Goal: Task Accomplishment & Management: Manage account settings

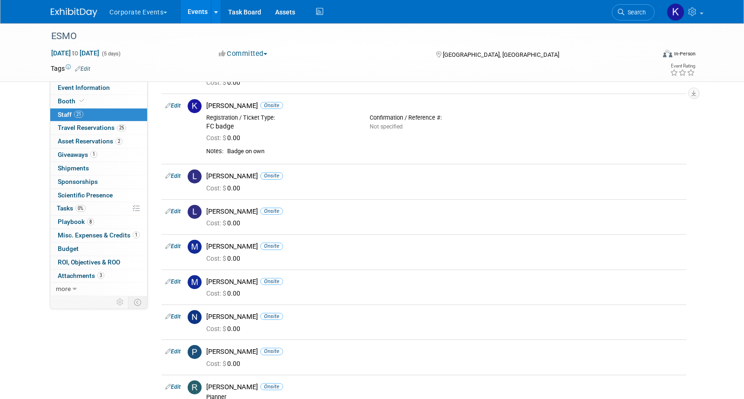
click at [154, 15] on button "Corporate Events" at bounding box center [143, 10] width 70 height 20
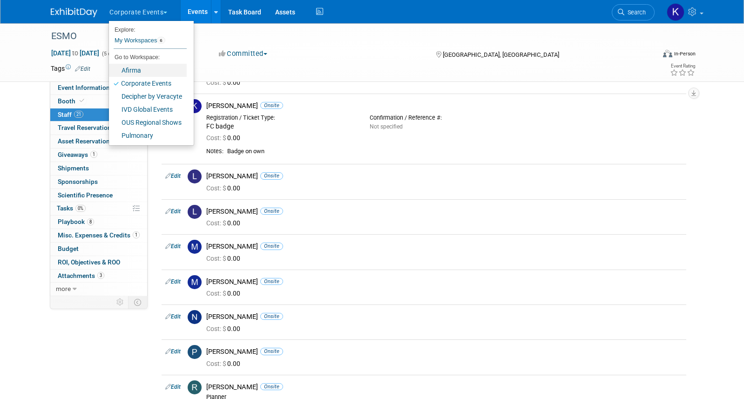
click at [153, 65] on link "Afirma" at bounding box center [148, 70] width 78 height 13
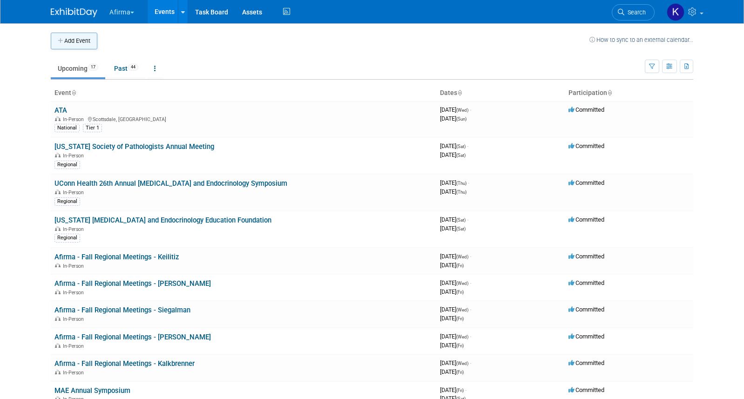
click at [77, 44] on button "Add Event" at bounding box center [74, 41] width 47 height 17
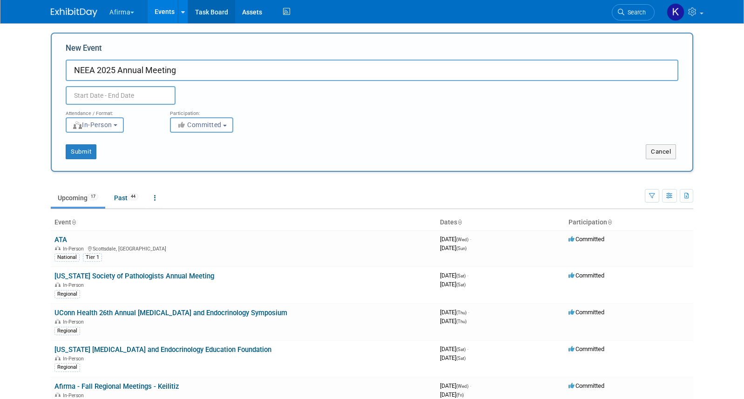
type input "NEEA 2025 Annual Meeting"
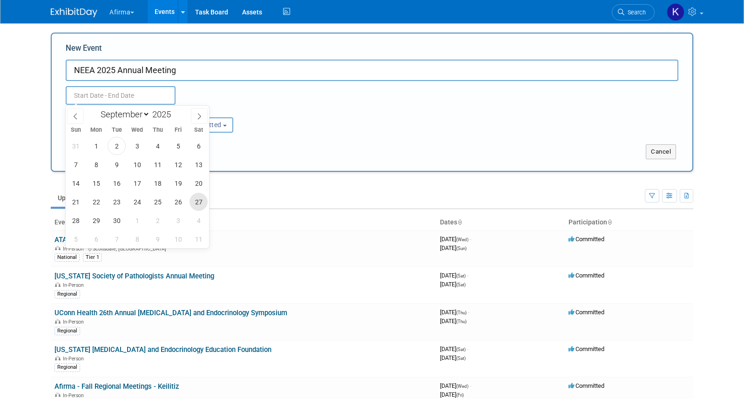
click at [195, 204] on span "27" at bounding box center [198, 202] width 18 height 18
type input "Sep 27, 2025 to Sep 27, 2025"
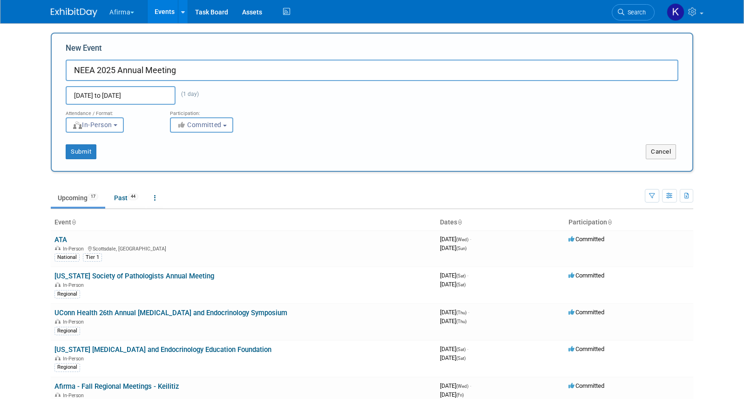
click at [268, 105] on div "Attendance / Format: <img src="https://www.exhibitday.com/Images/Format-InPerso…" at bounding box center [372, 119] width 626 height 28
click at [81, 154] on button "Submit" at bounding box center [81, 151] width 31 height 15
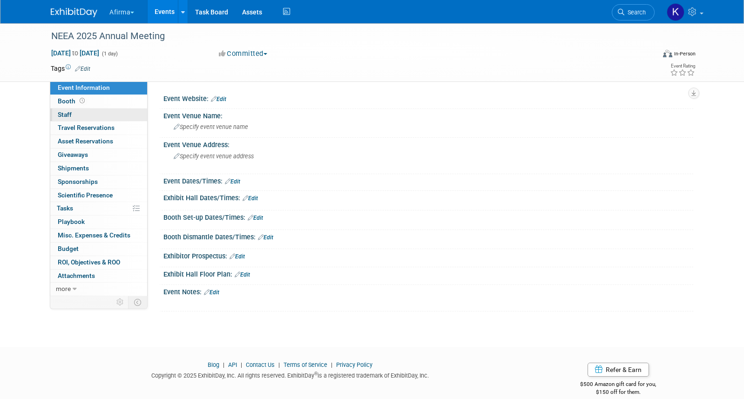
click at [102, 108] on link "0 Staff 0" at bounding box center [98, 114] width 97 height 13
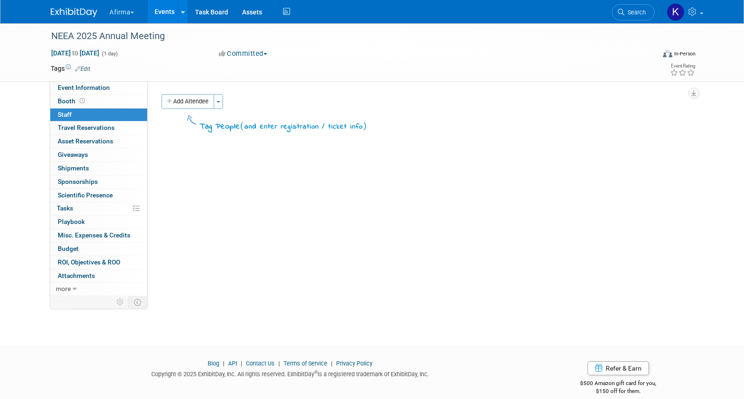
click at [194, 90] on div "Event Website: Edit Event Venue Name: Specify event venue name Event Venue Addr…" at bounding box center [419, 188] width 545 height 214
click at [194, 95] on button "Add Attendee" at bounding box center [187, 101] width 53 height 15
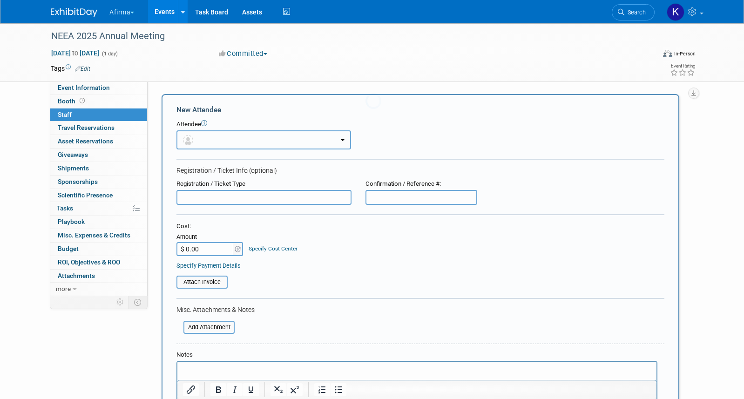
click at [203, 134] on button "button" at bounding box center [263, 139] width 174 height 19
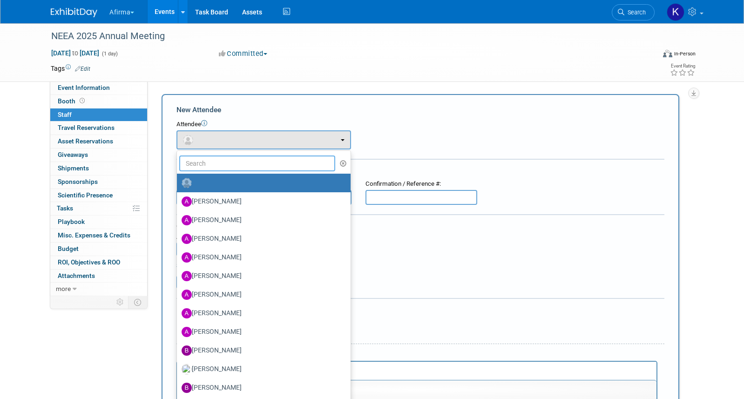
click at [207, 156] on input "text" at bounding box center [257, 163] width 156 height 16
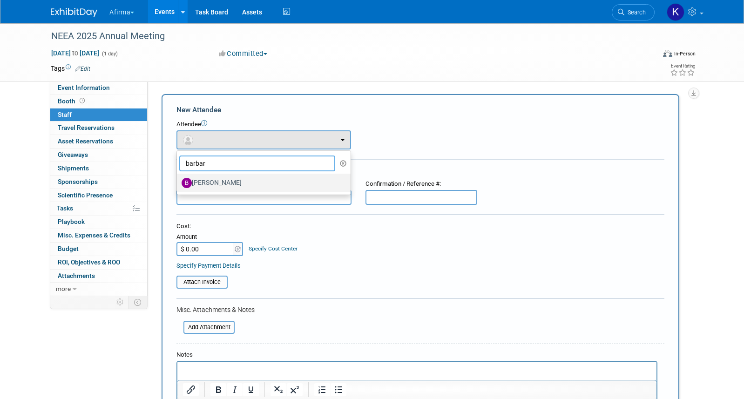
type input "barbar"
click at [221, 184] on label "[PERSON_NAME]" at bounding box center [261, 182] width 160 height 15
click at [178, 184] on input "[PERSON_NAME]" at bounding box center [175, 182] width 6 height 6
select select "760a24d3-f031-4e9f-8d15-be130a35b615"
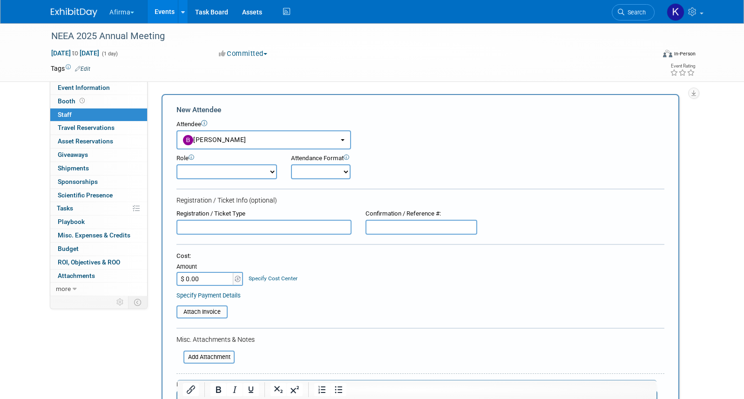
click at [331, 177] on select "Onsite Remote" at bounding box center [321, 171] width 60 height 15
select select "1"
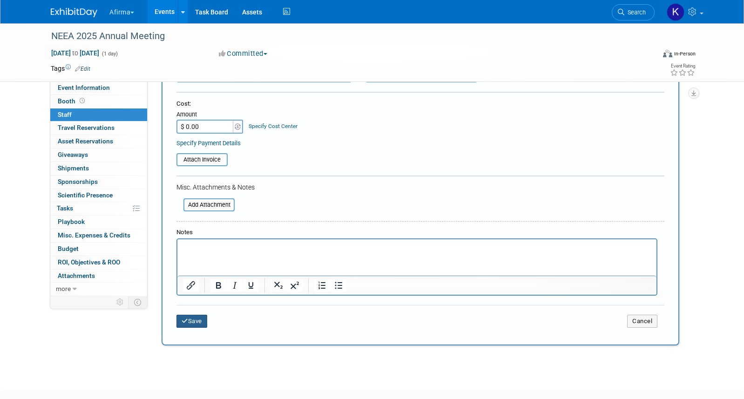
click at [193, 322] on button "Save" at bounding box center [191, 321] width 31 height 13
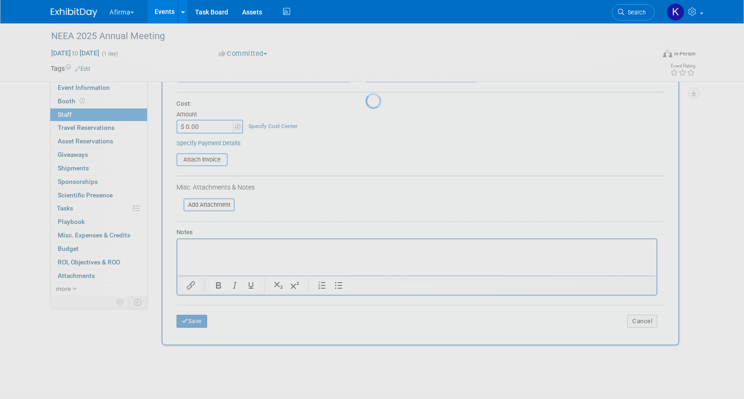
scroll to position [12, 0]
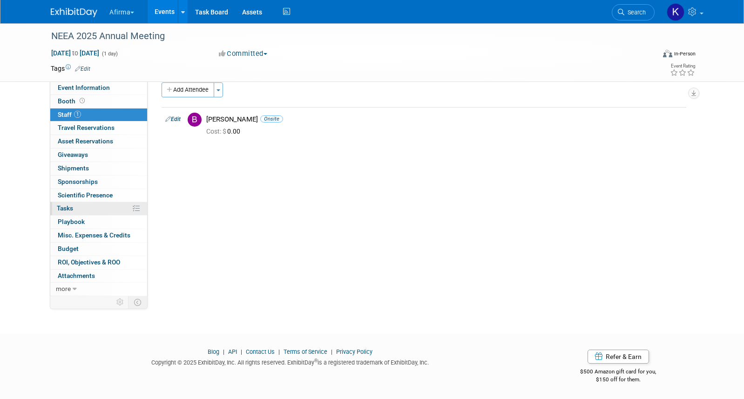
click at [89, 209] on link "0% Tasks 0%" at bounding box center [98, 208] width 97 height 13
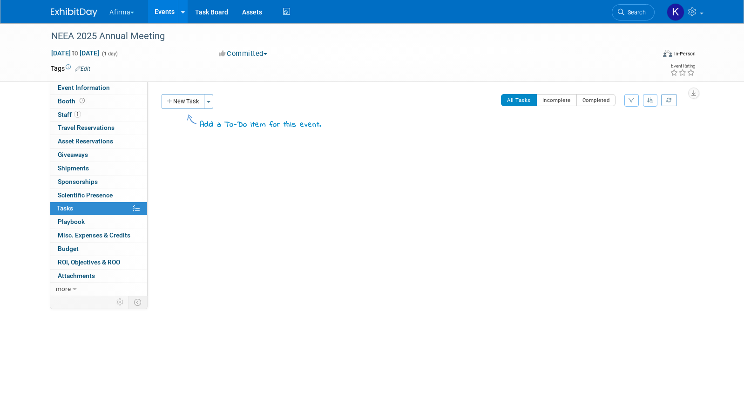
click at [179, 91] on div "Event Website: Edit Event Venue Name: Specify event venue name Event Venue Addr…" at bounding box center [419, 188] width 545 height 214
click at [179, 103] on button "New Task" at bounding box center [182, 101] width 43 height 15
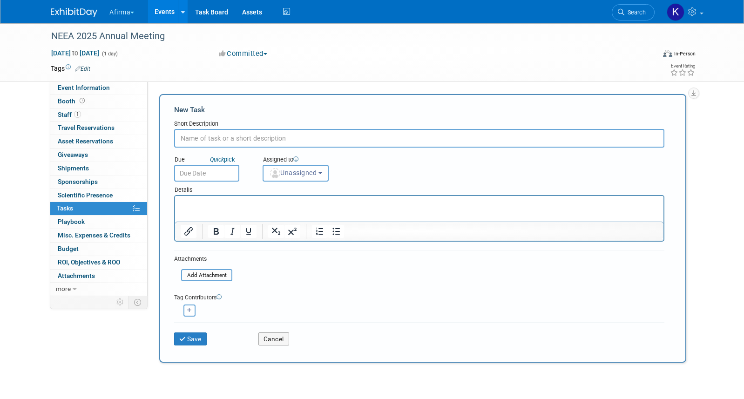
click at [198, 130] on input "text" at bounding box center [419, 138] width 490 height 19
type input "Complete post show summary"
click at [197, 177] on input "text" at bounding box center [206, 173] width 65 height 17
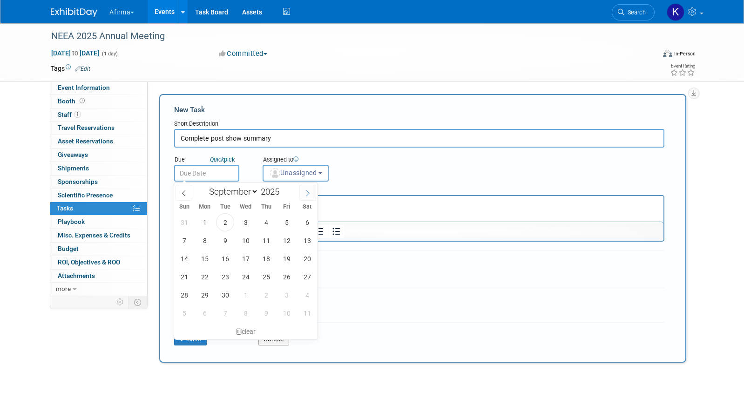
click at [307, 194] on icon at bounding box center [307, 193] width 7 height 7
select select "9"
click at [292, 221] on span "3" at bounding box center [286, 222] width 18 height 18
type input "Oct 3, 2025"
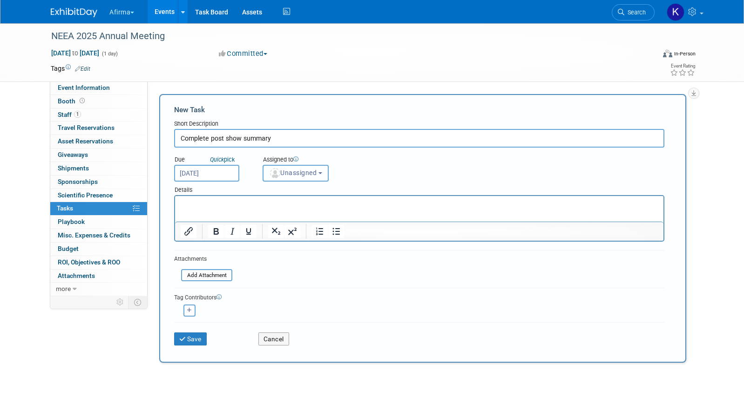
click at [295, 177] on button "Unassigned" at bounding box center [295, 173] width 66 height 17
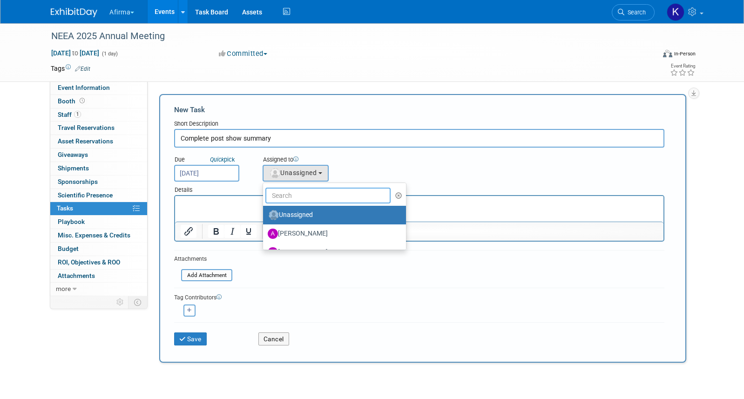
click at [295, 195] on input "text" at bounding box center [327, 196] width 125 height 16
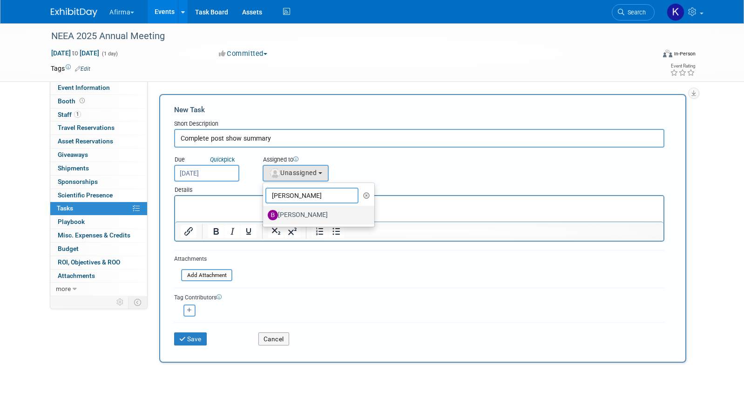
type input "barb"
click at [301, 212] on label "Barbara Anagnos" at bounding box center [316, 215] width 97 height 15
click at [264, 212] on input "Barbara Anagnos" at bounding box center [261, 214] width 6 height 6
select select "760a24d3-f031-4e9f-8d15-be130a35b615"
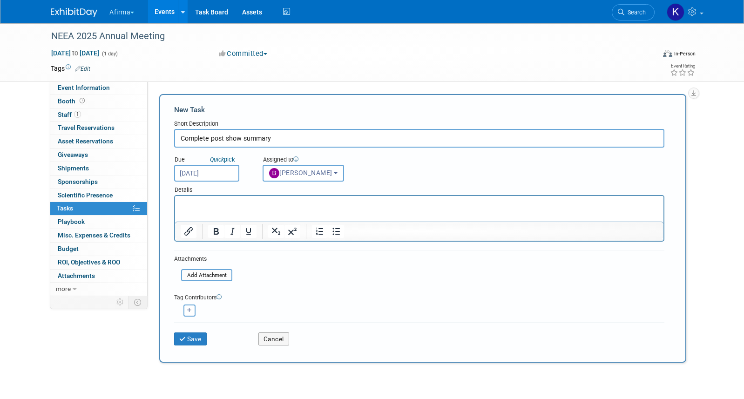
click at [287, 207] on p "Rich Text Area. Press ALT-0 for help." at bounding box center [419, 204] width 477 height 9
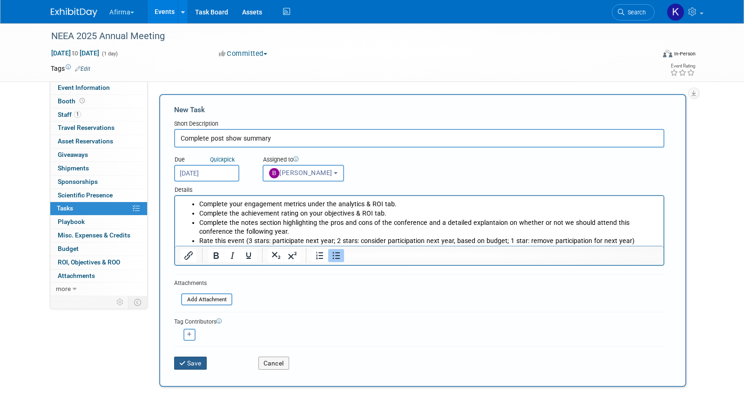
click at [194, 361] on button "Save" at bounding box center [190, 362] width 33 height 13
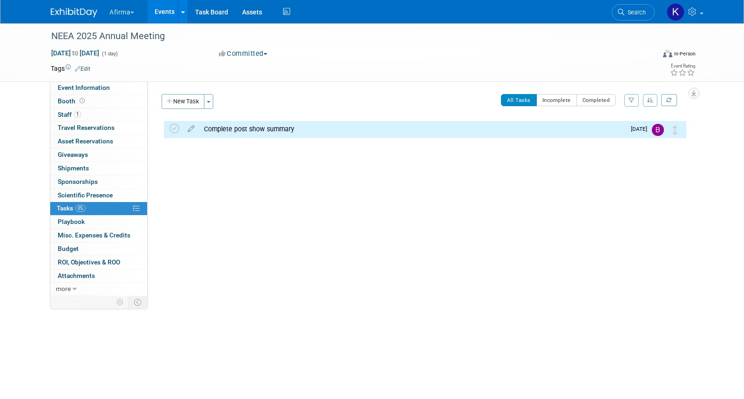
click at [182, 111] on div "New Task Toggle Dropdown Create a new task for this event Copy tasks from anoth…" at bounding box center [188, 105] width 59 height 22
click at [181, 100] on button "New Task" at bounding box center [182, 101] width 43 height 15
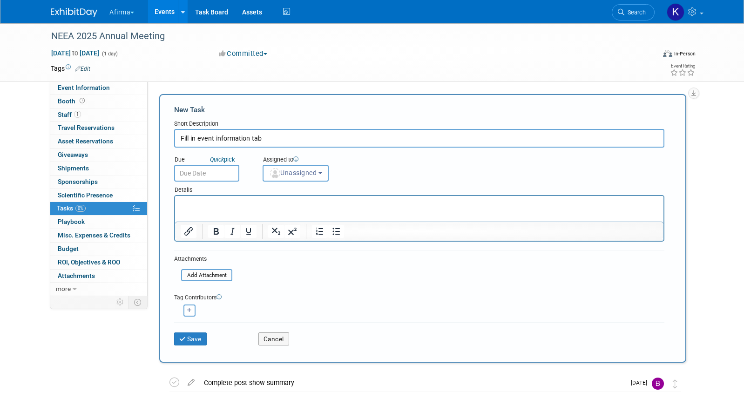
type input "Fill in event information tab"
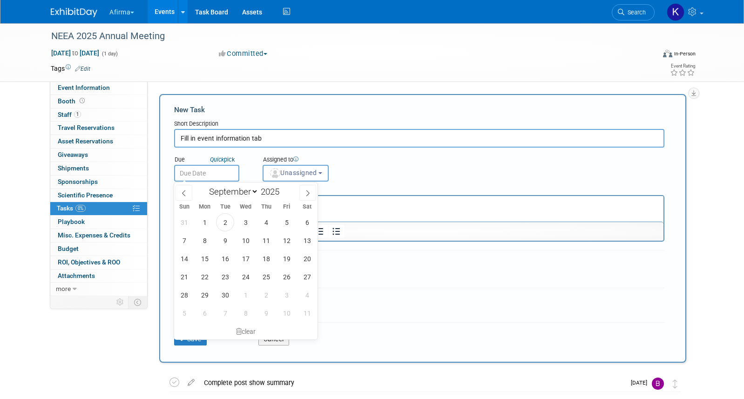
click at [201, 172] on input "text" at bounding box center [206, 173] width 65 height 17
click at [250, 276] on span "24" at bounding box center [245, 277] width 18 height 18
type input "Sep 24, 2025"
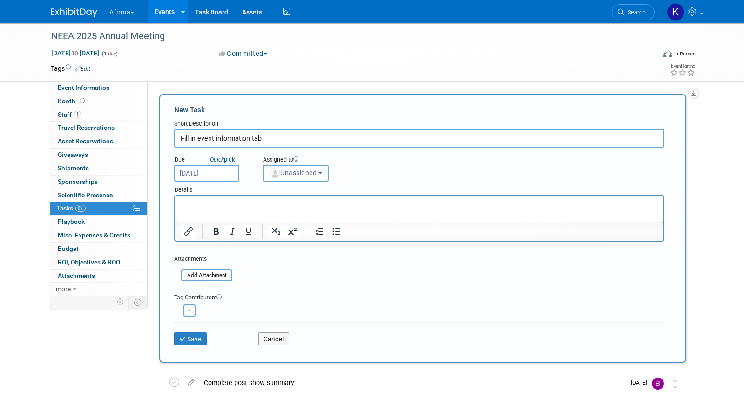
click at [287, 179] on button "Unassigned" at bounding box center [295, 173] width 66 height 17
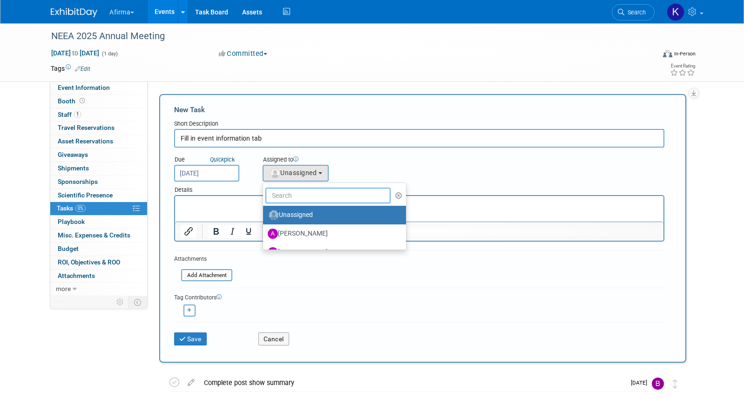
click at [287, 200] on input "text" at bounding box center [327, 196] width 125 height 16
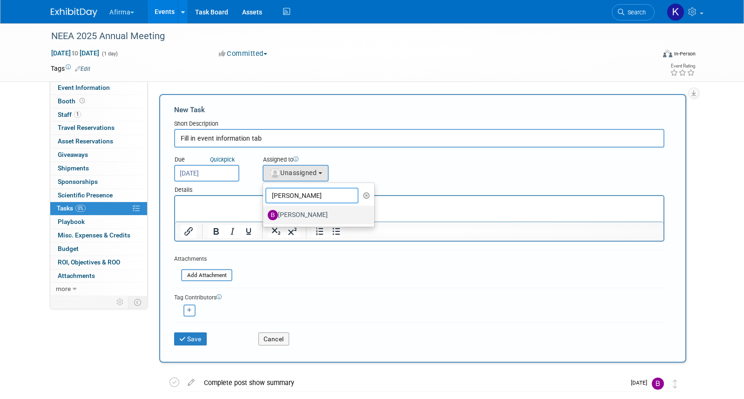
type input "barb"
click at [303, 212] on label "Barbara Anagnos" at bounding box center [316, 215] width 97 height 15
click at [264, 212] on input "Barbara Anagnos" at bounding box center [261, 214] width 6 height 6
select select "760a24d3-f031-4e9f-8d15-be130a35b615"
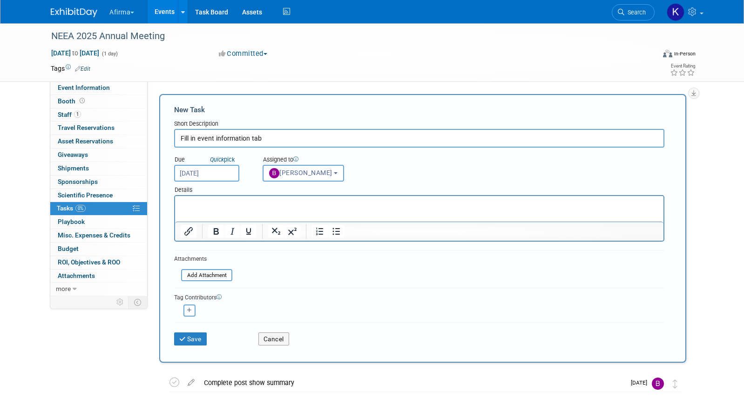
click at [291, 202] on p "Rich Text Area. Press ALT-0 for help." at bounding box center [419, 204] width 477 height 9
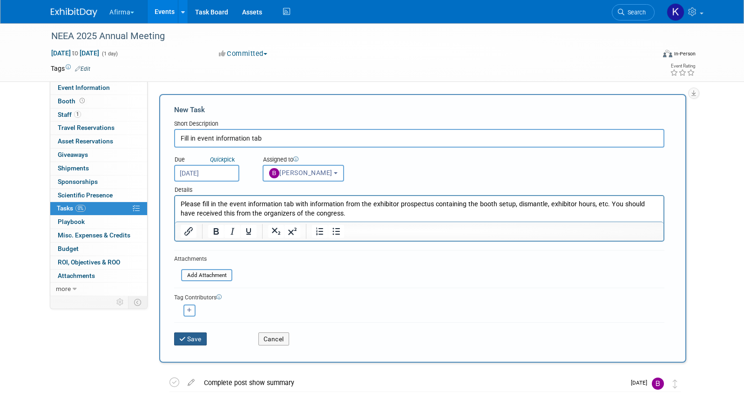
click at [185, 337] on icon "submit" at bounding box center [183, 339] width 8 height 7
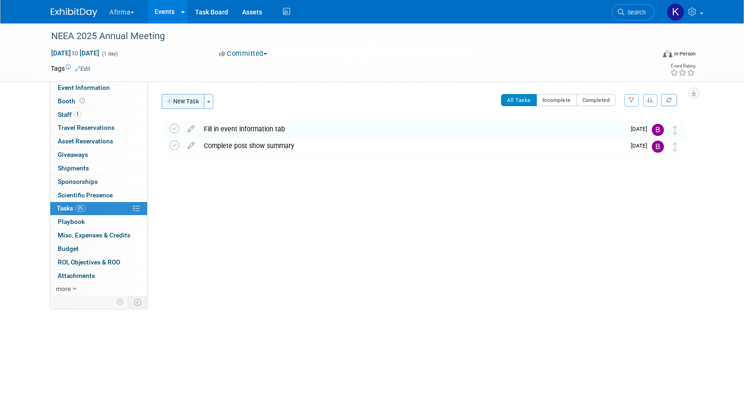
click at [186, 99] on button "New Task" at bounding box center [182, 101] width 43 height 15
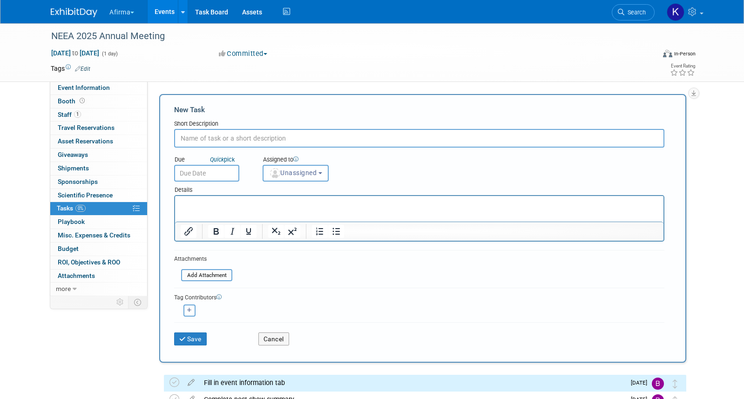
click at [212, 132] on input "text" at bounding box center [419, 138] width 490 height 19
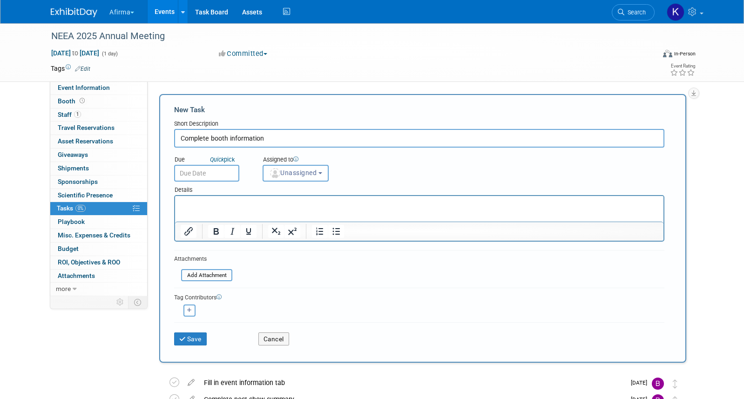
type input "Complete booth information"
click at [201, 171] on input "text" at bounding box center [206, 173] width 65 height 17
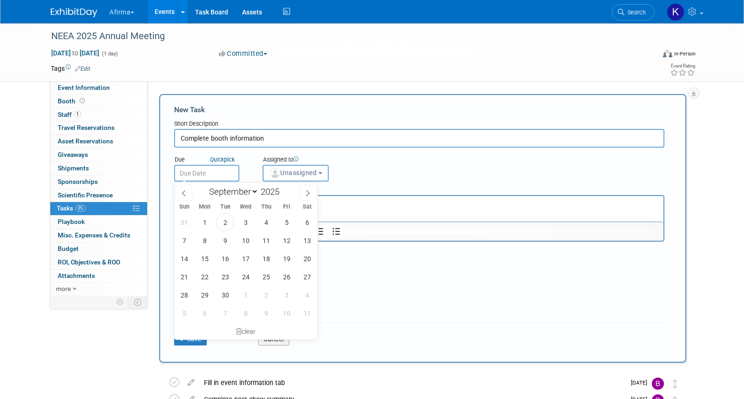
click at [253, 269] on div "31 1 2 3 4 5 6 7 8 9 10 11 12 13 14 15 16 17 18 19 20 21 22 23 24 25 26 27 28 2…" at bounding box center [245, 267] width 143 height 109
click at [250, 271] on span "24" at bounding box center [245, 277] width 18 height 18
type input "Sep 24, 2025"
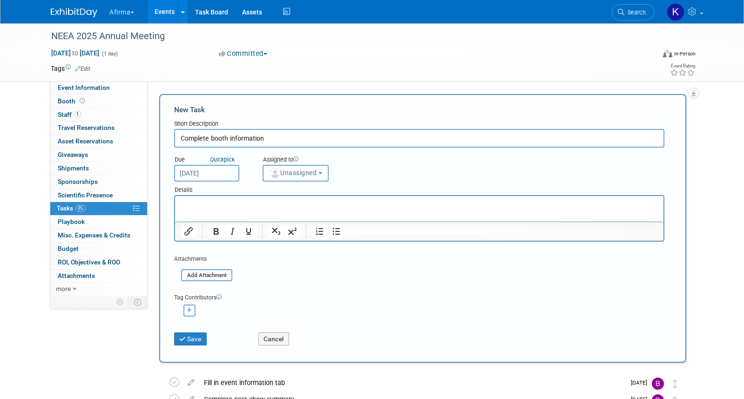
click at [249, 208] on p "Rich Text Area. Press ALT-0 for help." at bounding box center [419, 204] width 477 height 9
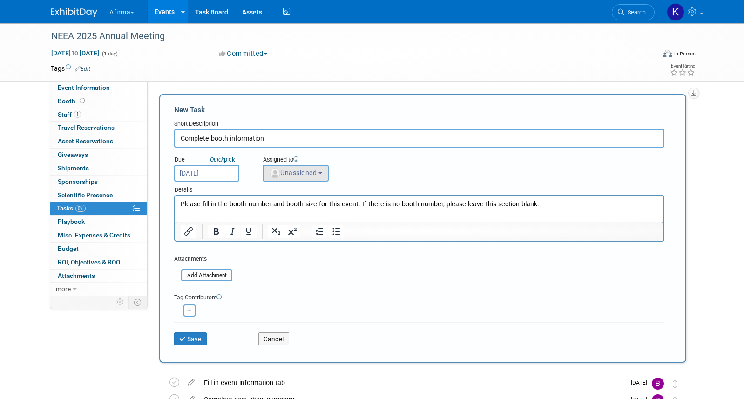
click at [280, 178] on button "Unassigned" at bounding box center [295, 173] width 66 height 17
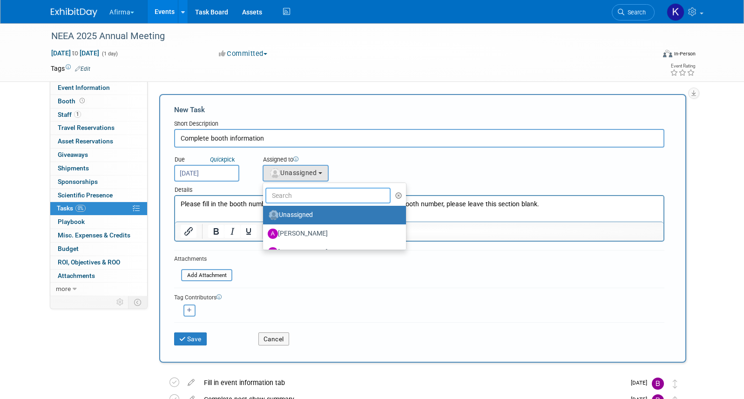
click at [280, 194] on input "text" at bounding box center [327, 196] width 125 height 16
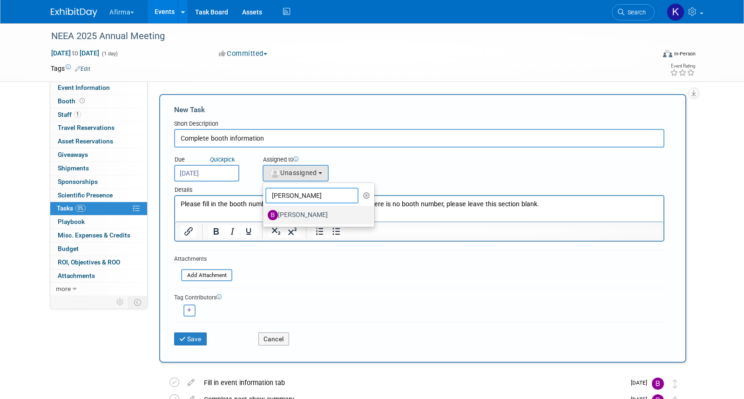
type input "barbara"
click at [306, 212] on label "Barbara Anagnos" at bounding box center [316, 215] width 97 height 15
click at [264, 212] on input "Barbara Anagnos" at bounding box center [261, 214] width 6 height 6
select select "760a24d3-f031-4e9f-8d15-be130a35b615"
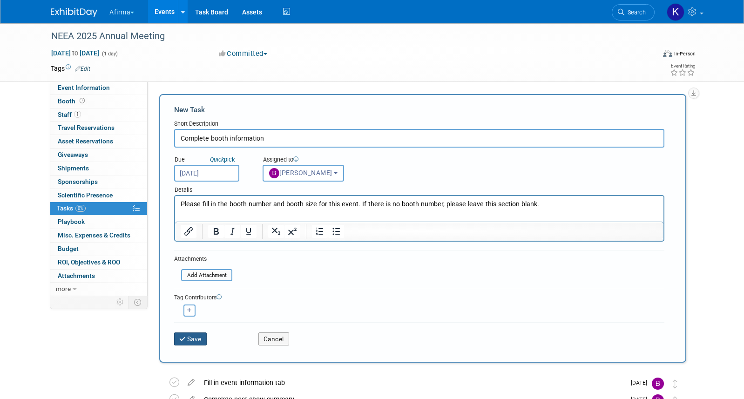
click at [197, 337] on button "Save" at bounding box center [190, 338] width 33 height 13
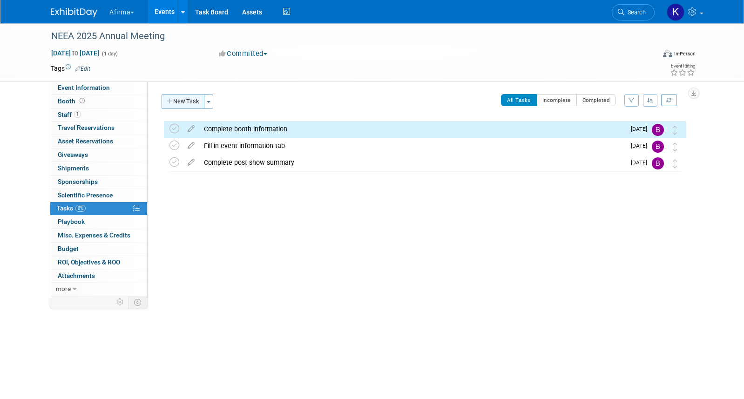
click at [189, 107] on button "New Task" at bounding box center [182, 101] width 43 height 15
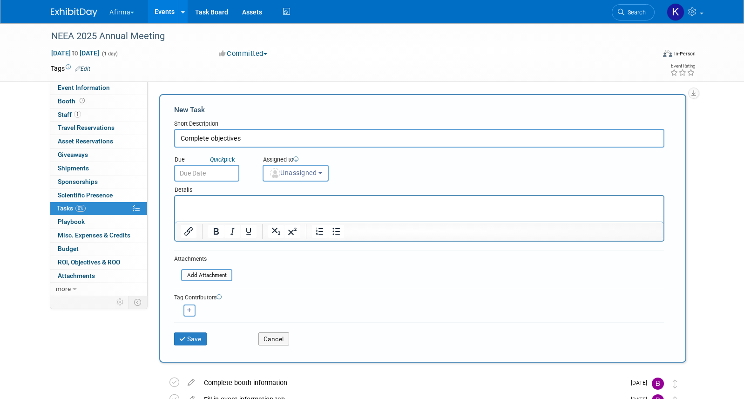
type input "Complete objectives"
click at [213, 206] on p "Rich Text Area. Press ALT-0 for help." at bounding box center [419, 204] width 477 height 9
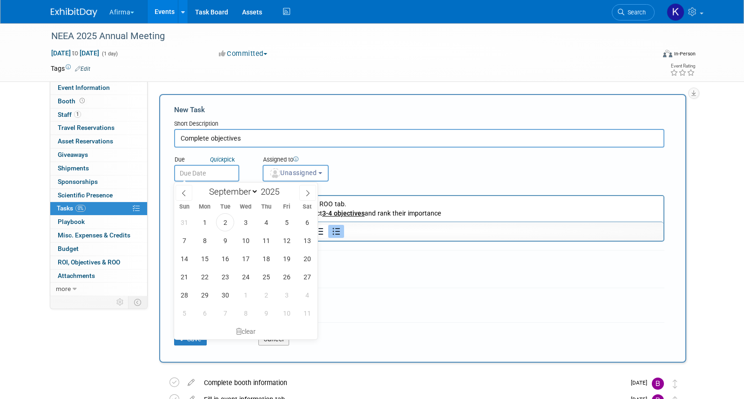
click at [203, 169] on input "text" at bounding box center [206, 173] width 65 height 17
click at [248, 275] on span "24" at bounding box center [245, 277] width 18 height 18
type input "Sep 24, 2025"
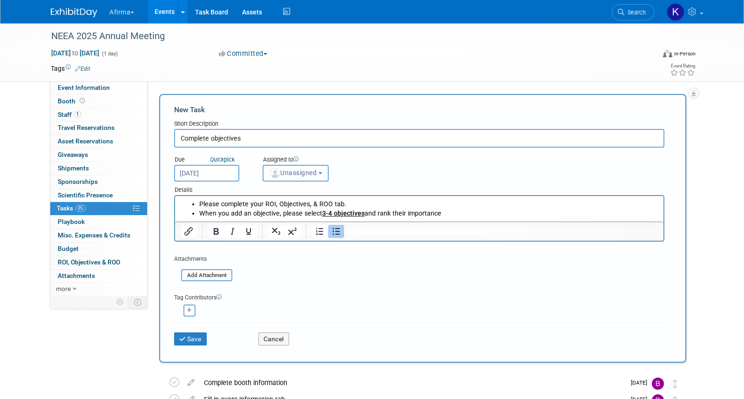
click at [284, 174] on span "Unassigned" at bounding box center [292, 172] width 47 height 7
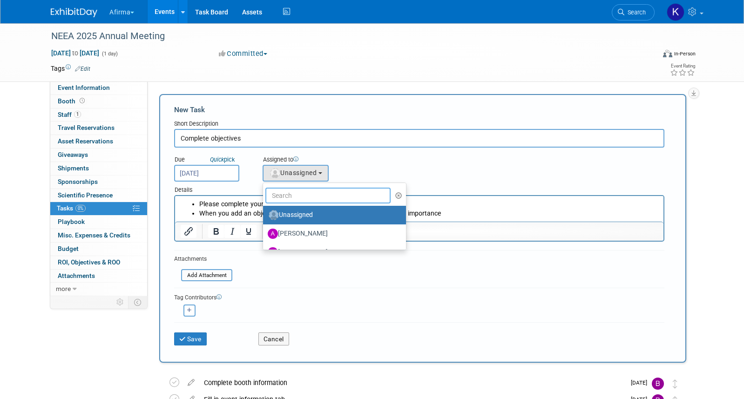
click at [284, 192] on input "text" at bounding box center [327, 196] width 125 height 16
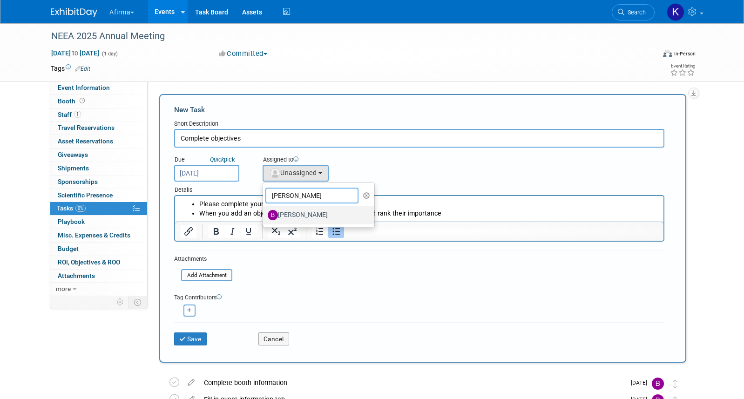
type input "barb"
click at [301, 216] on label "Barbara Anagnos" at bounding box center [316, 215] width 97 height 15
click at [264, 216] on input "Barbara Anagnos" at bounding box center [261, 214] width 6 height 6
select select "760a24d3-f031-4e9f-8d15-be130a35b615"
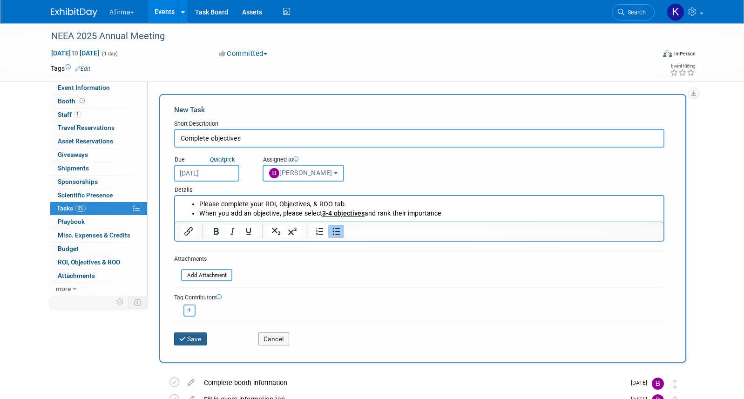
click at [193, 334] on button "Save" at bounding box center [190, 338] width 33 height 13
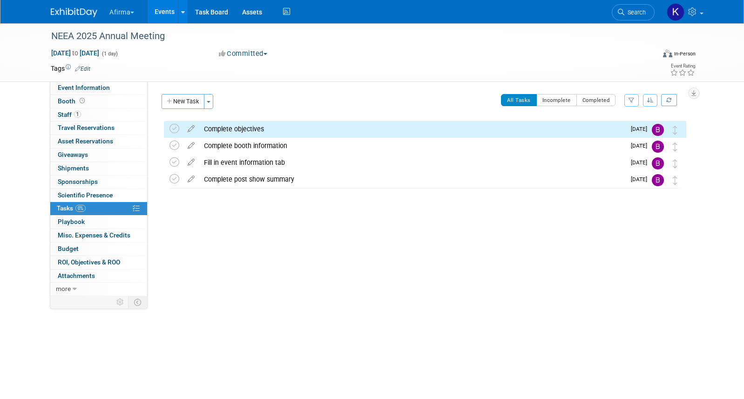
click at [87, 67] on link "Edit" at bounding box center [82, 69] width 15 height 7
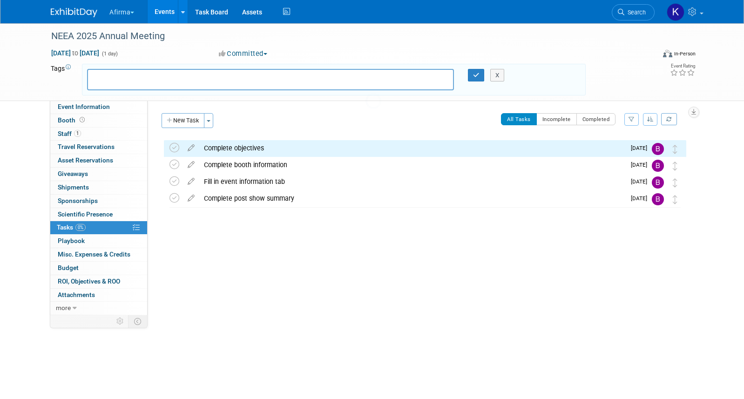
click at [0, 0] on ul at bounding box center [0, 0] width 0 height 0
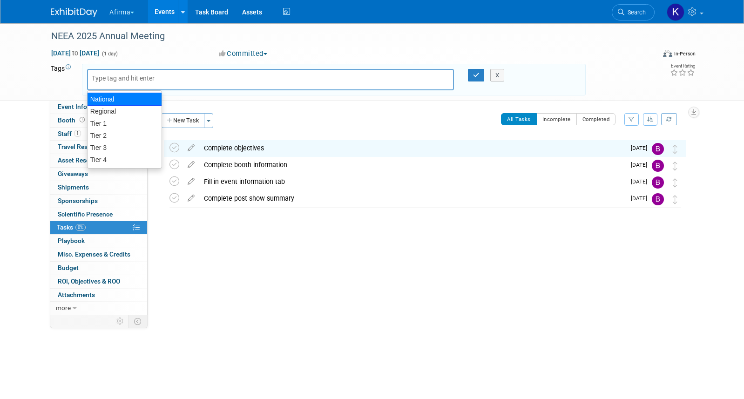
click at [108, 112] on div "Regional" at bounding box center [124, 111] width 74 height 12
type input "Regional"
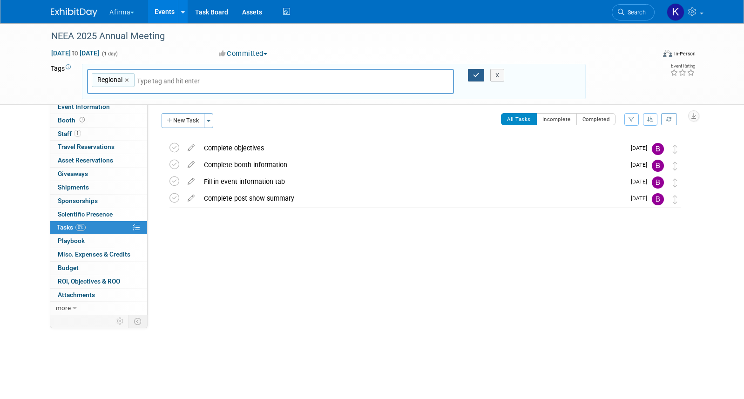
click at [475, 74] on icon "button" at bounding box center [476, 75] width 7 height 6
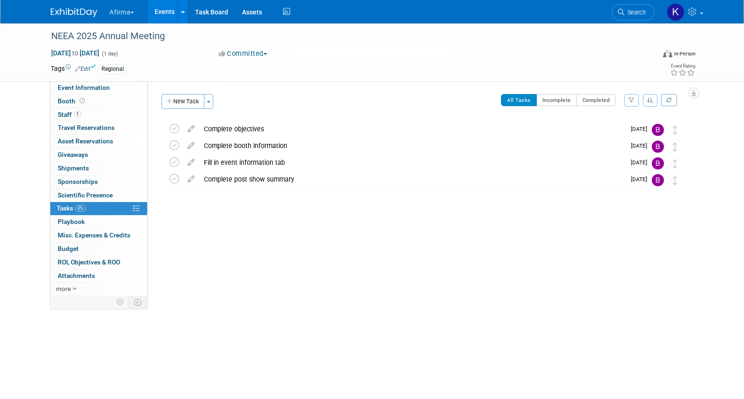
click at [154, 10] on link "Events" at bounding box center [164, 11] width 34 height 23
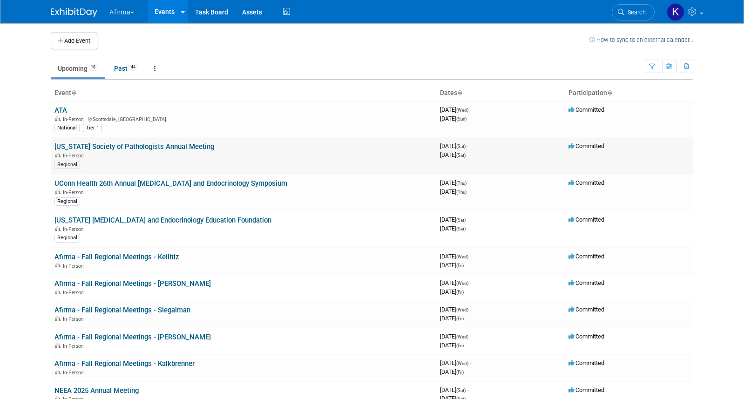
click at [97, 146] on link "South Carolina Society of Pathologists Annual Meeting" at bounding box center [134, 146] width 160 height 8
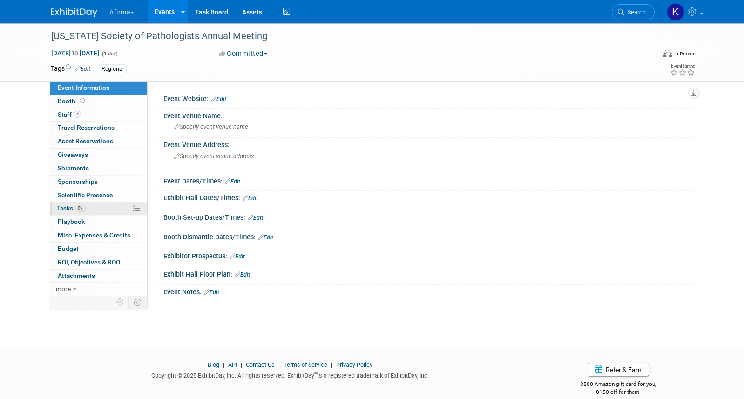
click at [88, 210] on link "0% Tasks 0%" at bounding box center [98, 208] width 97 height 13
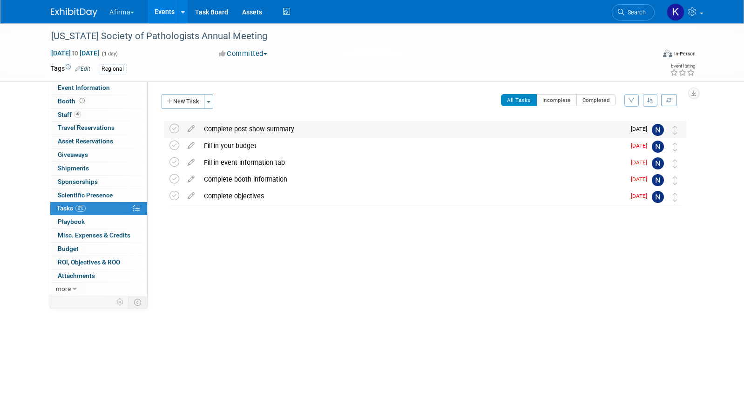
click at [228, 128] on div "Complete post show summary" at bounding box center [412, 129] width 426 height 16
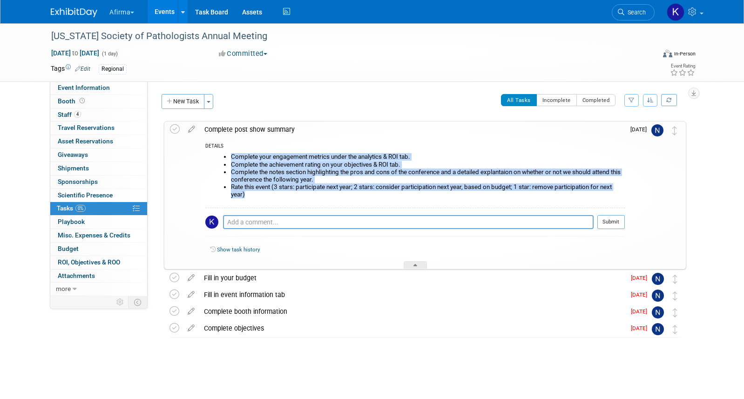
drag, startPoint x: 247, startPoint y: 196, endPoint x: 231, endPoint y: 154, distance: 45.5
click at [231, 154] on ul "Complete your engagement metrics under the analytics & ROI tab. Complete the ac…" at bounding box center [418, 175] width 412 height 45
copy ul "Complete your engagement metrics under the analytics & ROI tab. Complete the ac…"
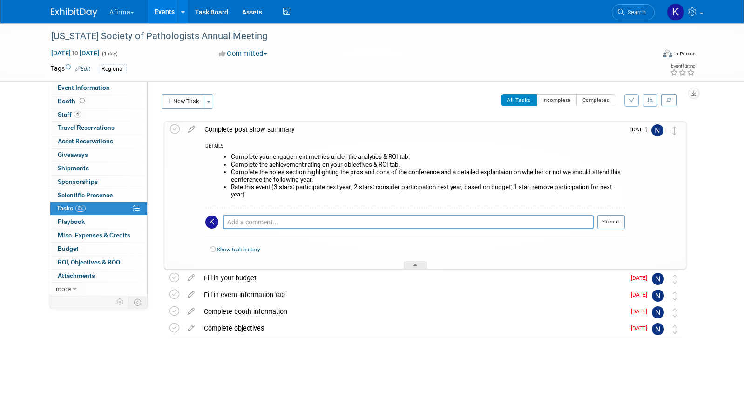
click at [238, 134] on div "Complete post show summary" at bounding box center [412, 129] width 425 height 16
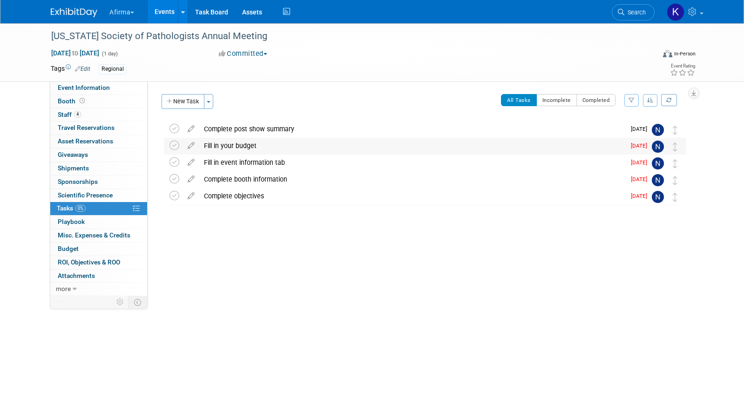
click at [237, 146] on div "Fill in your budget" at bounding box center [412, 146] width 426 height 16
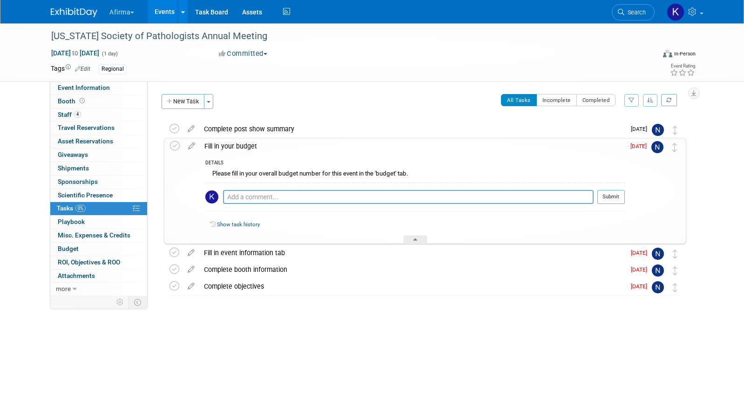
click at [236, 146] on div "Fill in your budget" at bounding box center [412, 146] width 425 height 16
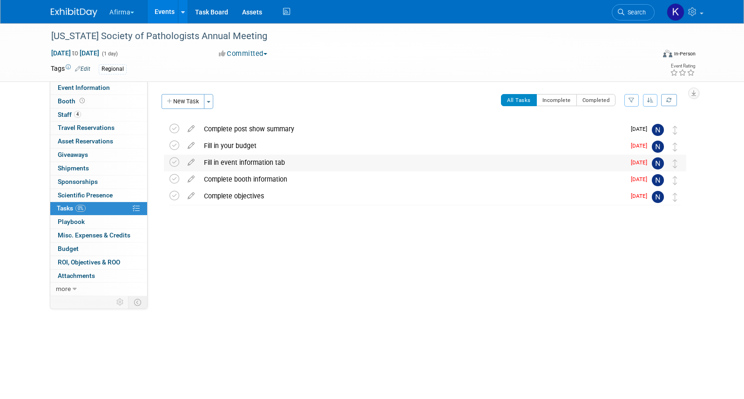
click at [236, 161] on div "Fill in event information tab" at bounding box center [412, 162] width 426 height 16
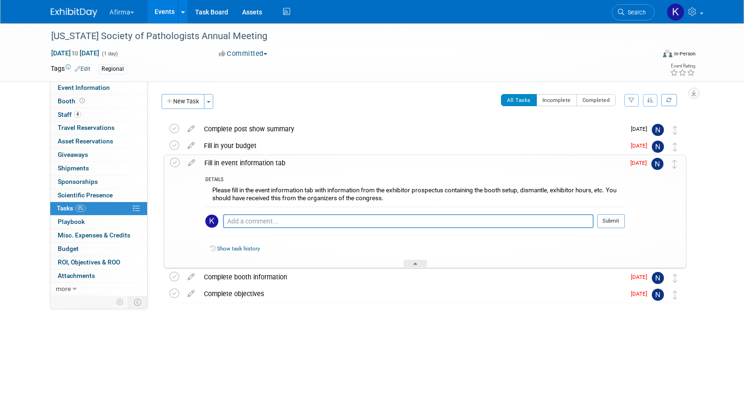
drag, startPoint x: 390, startPoint y: 198, endPoint x: 205, endPoint y: 192, distance: 184.8
click at [205, 192] on div "Please fill in the event information tab with information from the exhibitor pr…" at bounding box center [414, 195] width 419 height 22
copy div "Please fill in the event information tab with information from the exhibitor pr…"
click at [255, 165] on div "Fill in event information tab" at bounding box center [412, 163] width 425 height 16
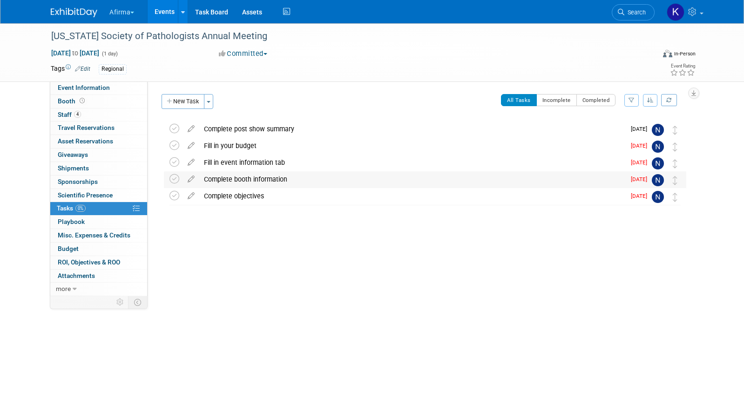
click at [251, 176] on div "Complete booth information" at bounding box center [412, 179] width 426 height 16
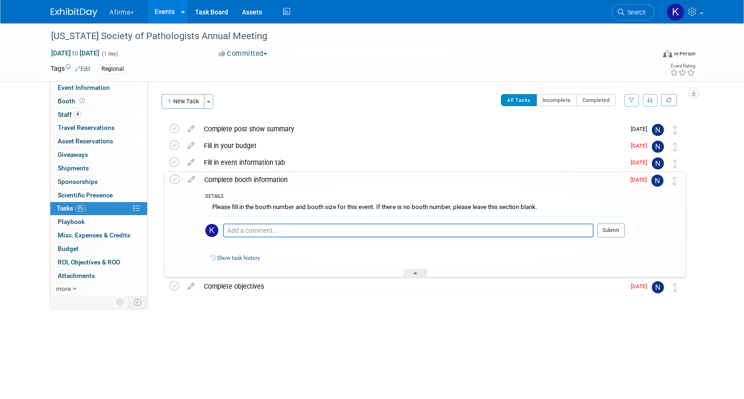
click at [262, 202] on div "Please fill in the booth number and booth size for this event. If there is no b…" at bounding box center [414, 208] width 419 height 14
copy div "Please fill in the booth number and booth size for this event. If there is no b…"
click at [224, 180] on div "Complete booth information" at bounding box center [412, 180] width 425 height 16
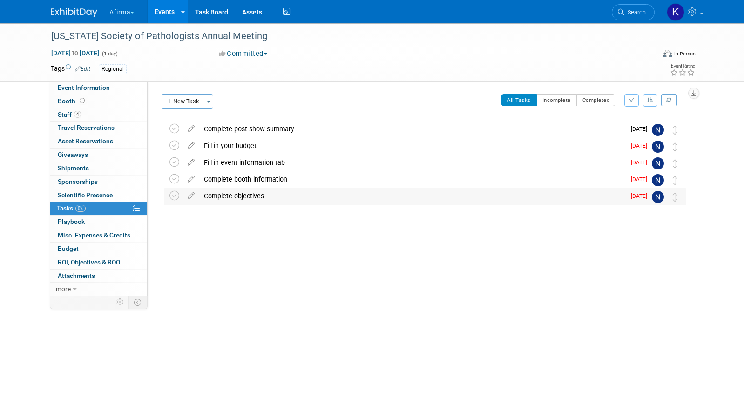
click at [227, 193] on div "Complete objectives" at bounding box center [412, 196] width 426 height 16
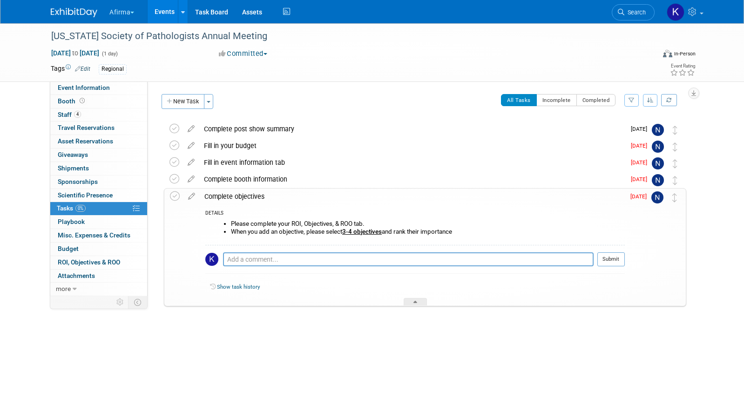
drag, startPoint x: 467, startPoint y: 229, endPoint x: 232, endPoint y: 220, distance: 235.1
click at [232, 220] on ul "Please complete your ROI, Objectives, & ROO tab. When you add an objective, ple…" at bounding box center [418, 227] width 412 height 15
copy ul "Please complete your ROI, Objectives, & ROO tab. When you add an objective, ple…"
click at [224, 126] on div "Complete post show summary" at bounding box center [412, 129] width 426 height 16
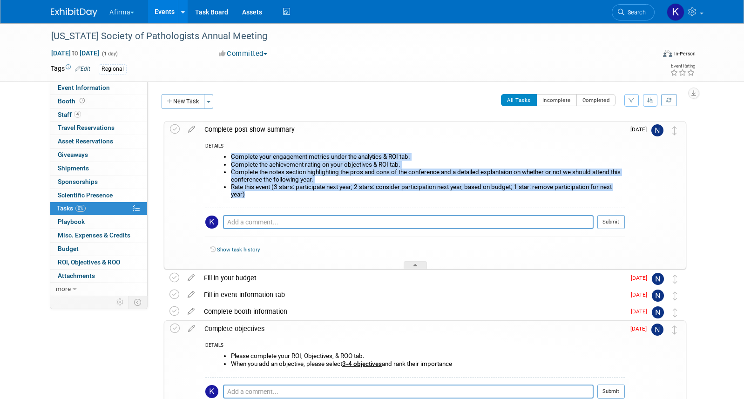
drag, startPoint x: 246, startPoint y: 194, endPoint x: 228, endPoint y: 155, distance: 43.3
click at [228, 155] on ul "Complete your engagement metrics under the analytics & ROI tab. Complete the ac…" at bounding box center [418, 175] width 412 height 45
copy ul "Complete your engagement metrics under the analytics & ROI tab. Complete the ac…"
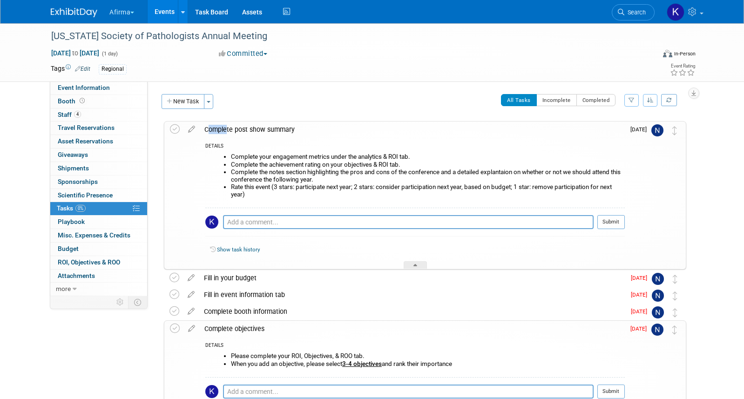
click at [223, 125] on div "Complete post show summary" at bounding box center [412, 129] width 425 height 16
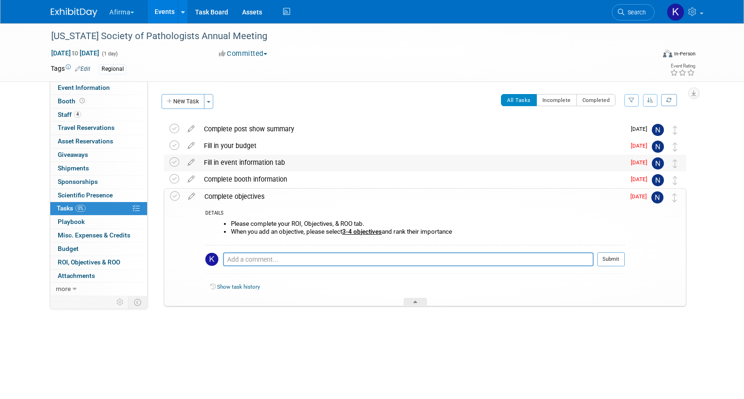
click at [228, 166] on div "Fill in event information tab" at bounding box center [412, 162] width 426 height 16
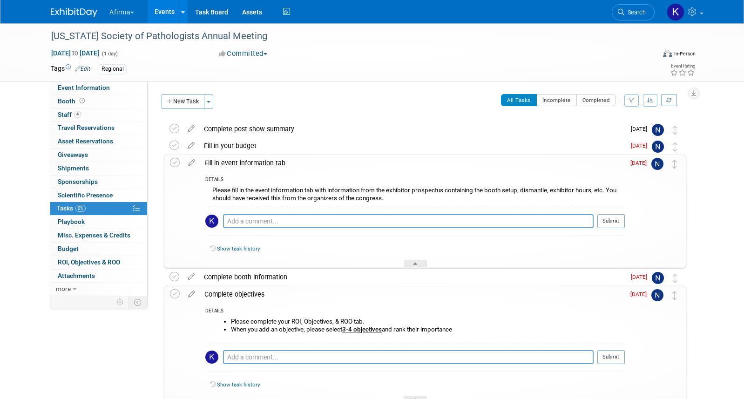
click at [261, 188] on div "Please fill in the event information tab with information from the exhibitor pr…" at bounding box center [414, 195] width 419 height 22
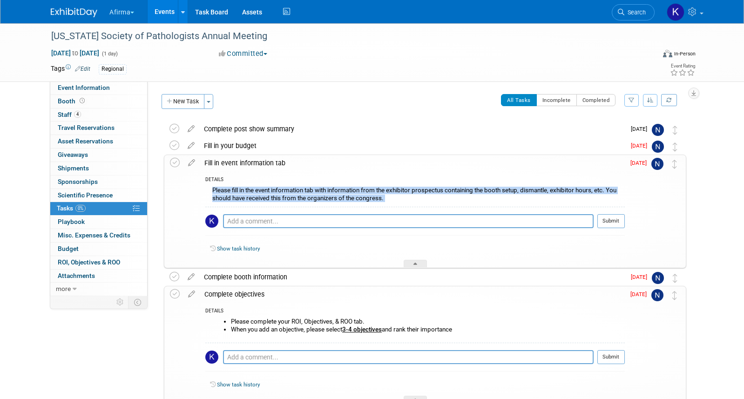
click at [261, 188] on div "Please fill in the event information tab with information from the exhibitor pr…" at bounding box center [414, 195] width 419 height 22
copy div "Please fill in the event information tab with information from the exhibitor pr…"
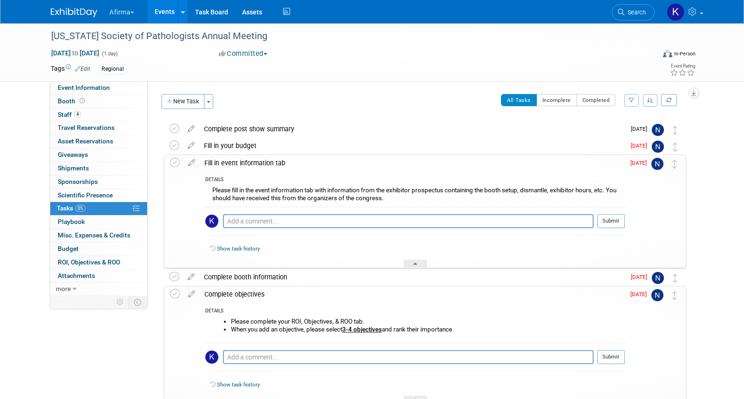
click at [260, 167] on div "Fill in event information tab" at bounding box center [412, 163] width 425 height 16
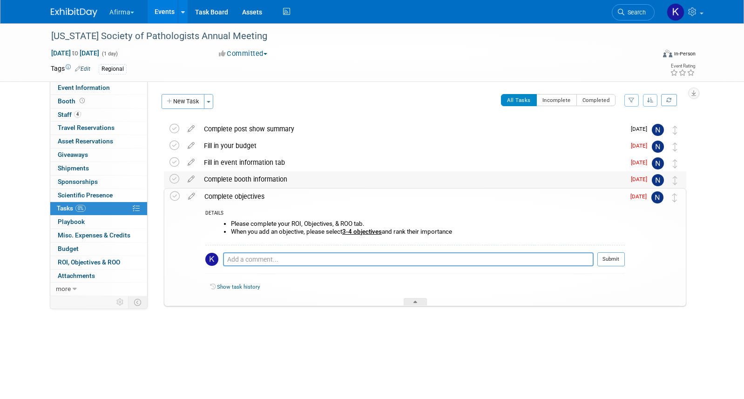
click at [257, 181] on div "Complete booth information" at bounding box center [412, 179] width 426 height 16
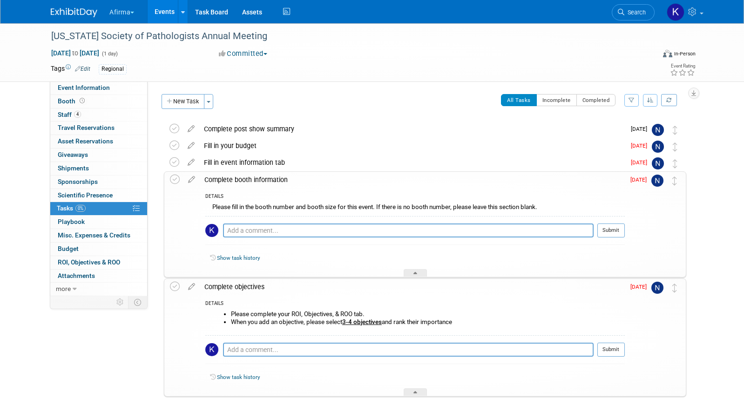
click at [255, 212] on div "Please fill in the booth number and booth size for this event. If there is no b…" at bounding box center [414, 208] width 419 height 14
copy div "Please fill in the booth number and booth size for this event. If there is no b…"
click at [232, 177] on div "Complete booth information" at bounding box center [412, 180] width 425 height 16
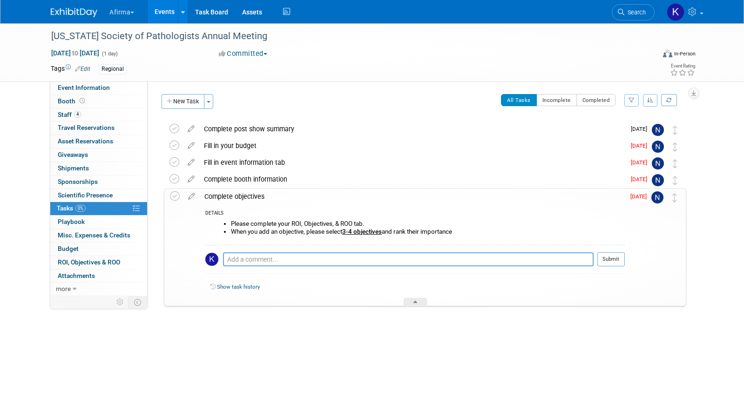
drag, startPoint x: 456, startPoint y: 231, endPoint x: 227, endPoint y: 219, distance: 229.7
click at [227, 219] on div "Please complete your ROI, Objectives, & ROO tab. When you add an objective, ple…" at bounding box center [414, 231] width 419 height 27
copy ul "Please complete your ROI, Objectives, & ROO tab. When you add an objective, ple…"
click at [167, 19] on link "Events" at bounding box center [164, 11] width 34 height 23
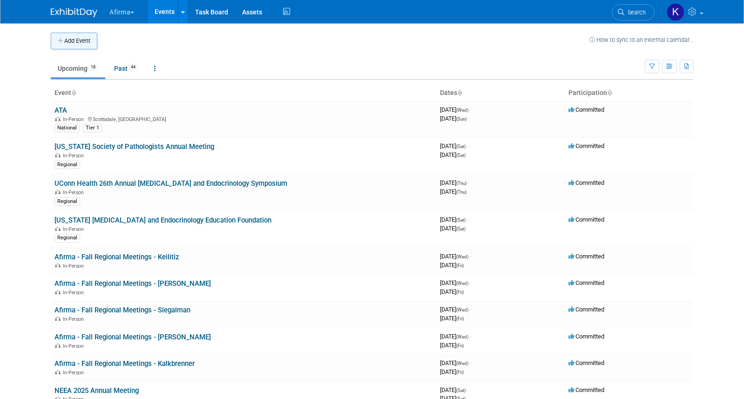
click at [88, 47] on button "Add Event" at bounding box center [74, 41] width 47 height 17
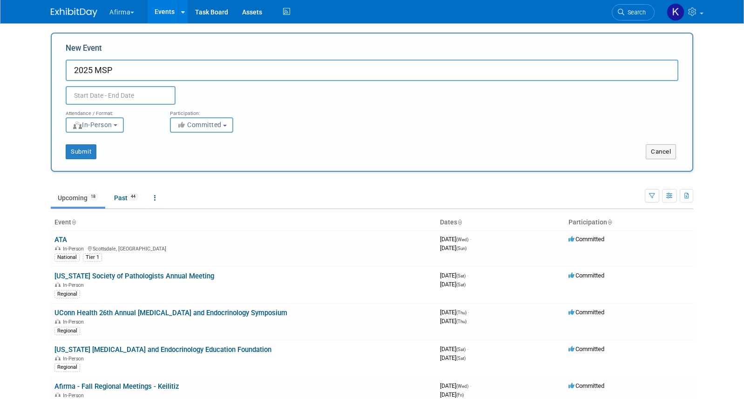
type input "2025 MSP"
click at [134, 97] on input "text" at bounding box center [121, 95] width 110 height 19
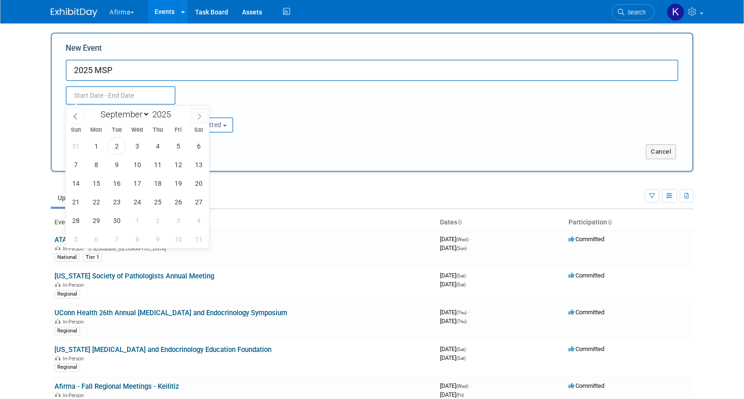
click at [194, 117] on span at bounding box center [199, 116] width 17 height 16
select select "9"
click at [180, 187] on span "17" at bounding box center [178, 183] width 18 height 18
type input "[DATE] to [DATE]"
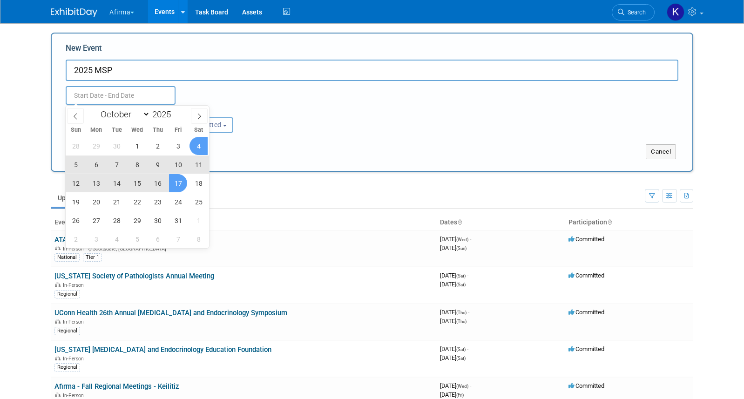
type input "[DATE] to [DATE]"
click at [249, 95] on div "Oct 17, 2025 to Oct 17, 2025 Duplicate Event Warning" at bounding box center [372, 93] width 626 height 24
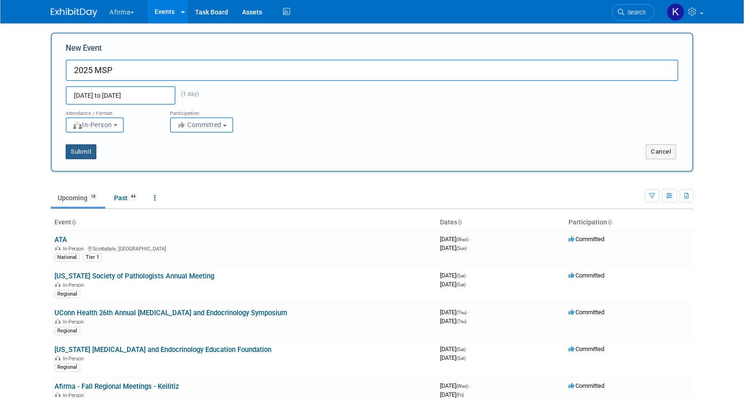
click at [91, 150] on button "Submit" at bounding box center [81, 151] width 31 height 15
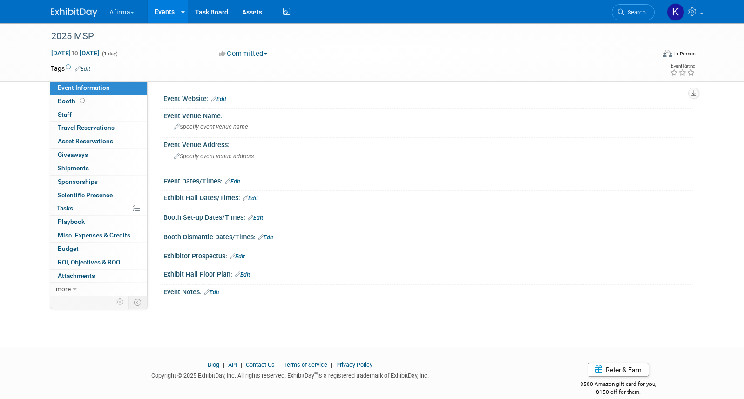
click at [83, 68] on link "Edit" at bounding box center [82, 69] width 15 height 7
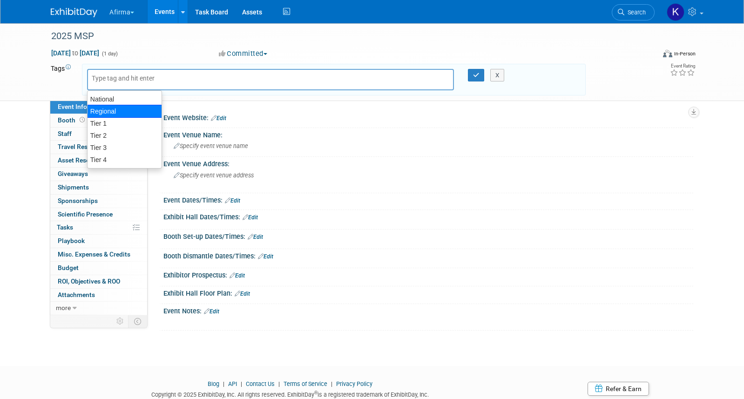
click at [120, 105] on div "Regional" at bounding box center [124, 111] width 75 height 13
type input "Regional"
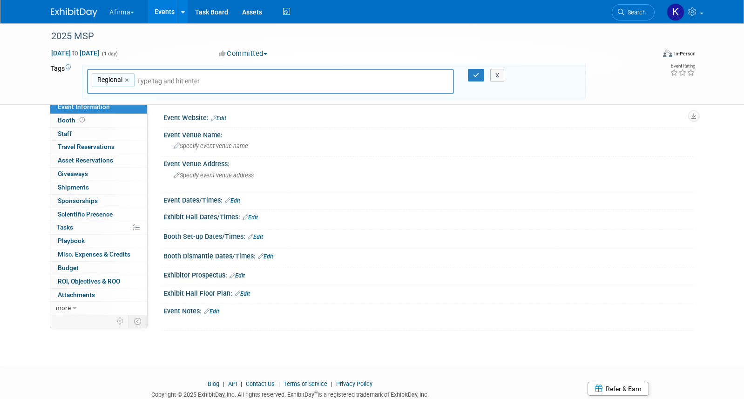
click at [480, 74] on div "X" at bounding box center [501, 75] width 42 height 13
click at [473, 76] on icon "button" at bounding box center [476, 75] width 7 height 6
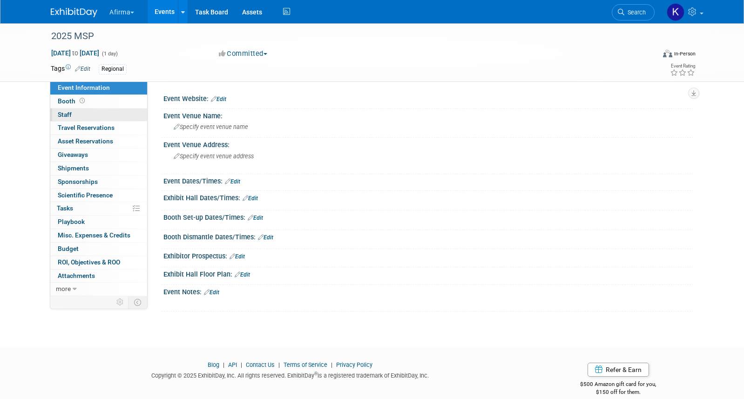
click at [114, 119] on link "0 Staff 0" at bounding box center [98, 114] width 97 height 13
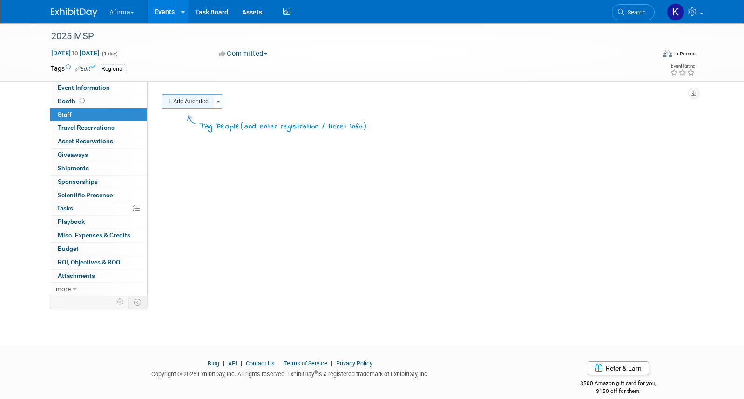
click at [178, 105] on button "Add Attendee" at bounding box center [187, 101] width 53 height 15
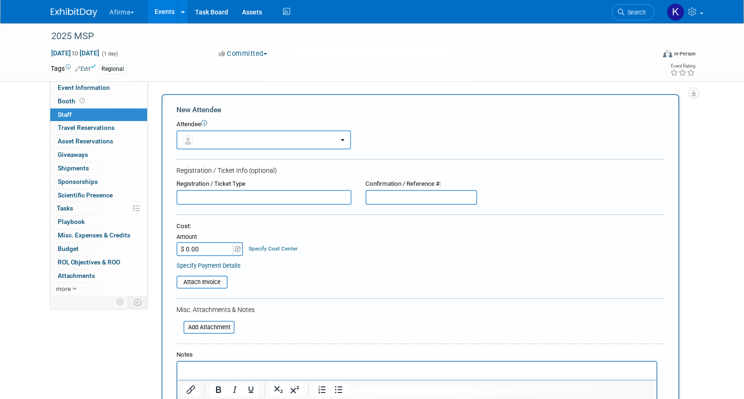
click at [181, 121] on body "Afirma Explore: My Workspaces 6 Go to Workspace: Afirma Corporate Events Deciph…" at bounding box center [372, 199] width 744 height 399
click at [192, 134] on button "button" at bounding box center [263, 139] width 174 height 19
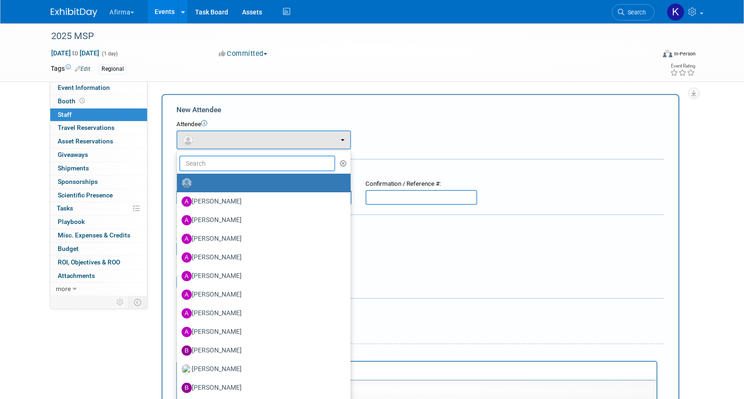
click at [200, 158] on input "text" at bounding box center [257, 163] width 156 height 16
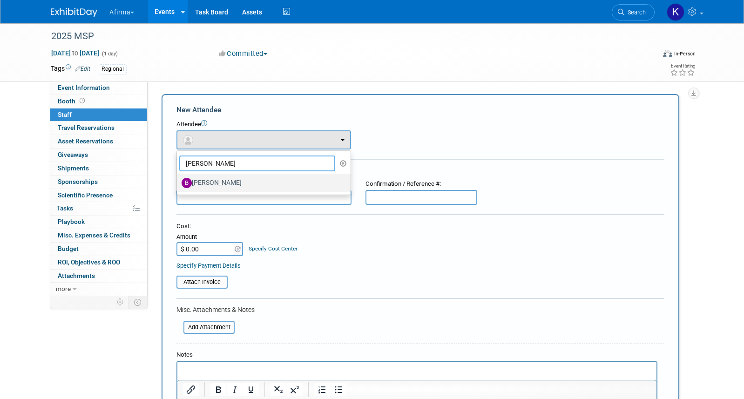
type input "barb"
click at [210, 181] on label "Barbara Anagnos" at bounding box center [261, 182] width 160 height 15
click at [178, 181] on input "Barbara Anagnos" at bounding box center [175, 182] width 6 height 6
select select "760a24d3-f031-4e9f-8d15-be130a35b615"
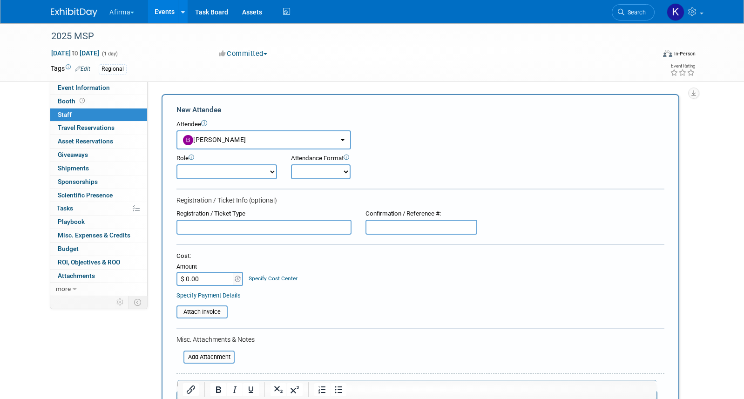
click at [311, 164] on select "Onsite Remote" at bounding box center [321, 171] width 60 height 15
click at [311, 173] on select "Onsite Remote" at bounding box center [321, 171] width 60 height 15
select select "1"
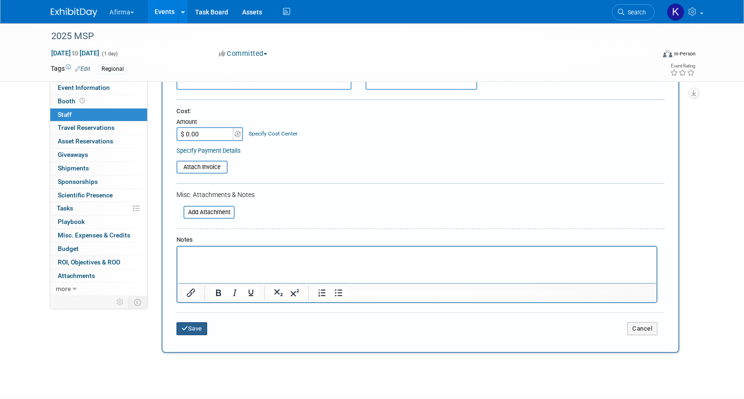
click at [197, 328] on button "Save" at bounding box center [191, 328] width 31 height 13
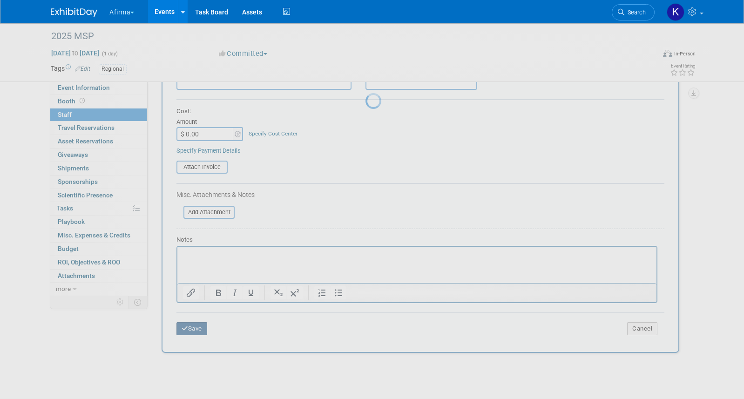
scroll to position [12, 0]
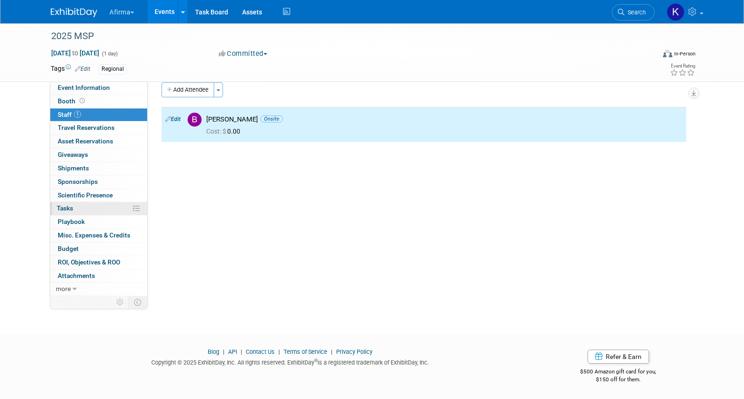
click at [98, 206] on link "0% Tasks 0%" at bounding box center [98, 208] width 97 height 13
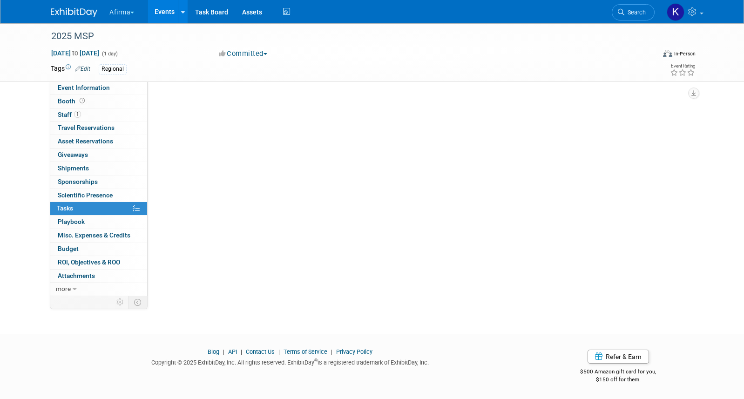
scroll to position [0, 0]
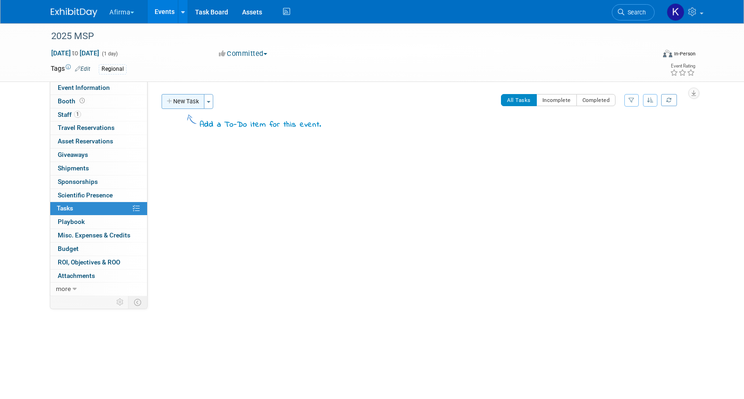
click at [181, 99] on button "New Task" at bounding box center [182, 101] width 43 height 15
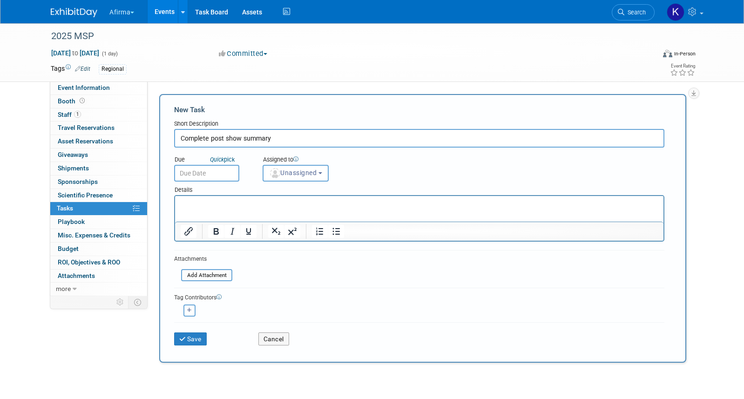
type input "Complete post show summary"
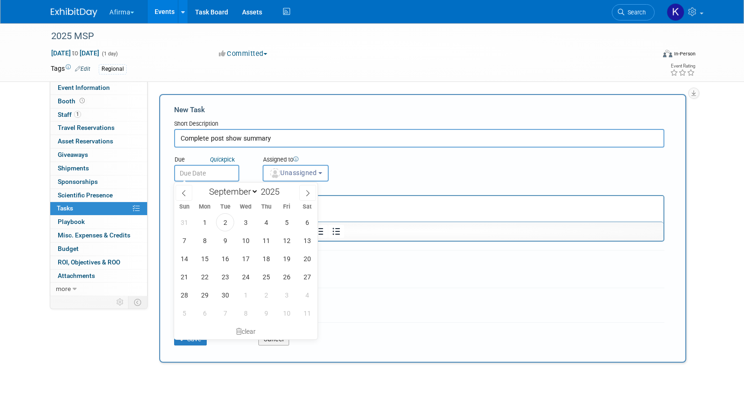
click at [201, 170] on input "text" at bounding box center [206, 173] width 65 height 17
click at [310, 193] on span at bounding box center [307, 193] width 17 height 16
select select "9"
click at [288, 278] on span "24" at bounding box center [286, 277] width 18 height 18
type input "Oct 24, 2025"
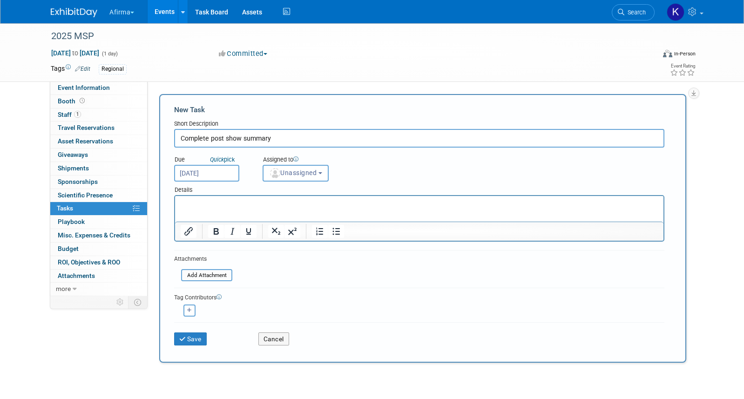
click at [267, 209] on html at bounding box center [419, 202] width 488 height 13
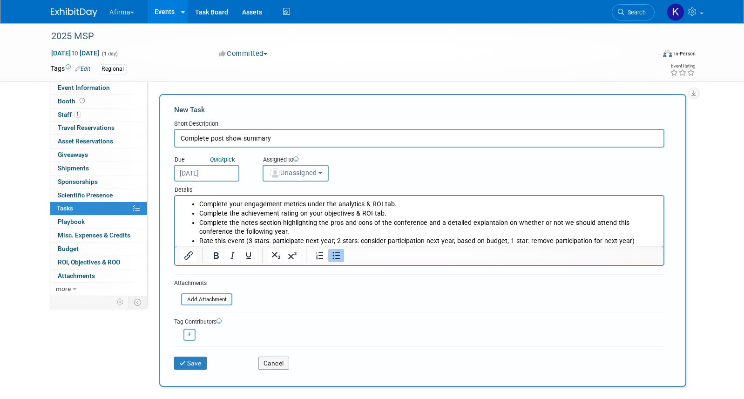
click at [288, 179] on button "Unassigned" at bounding box center [295, 173] width 66 height 17
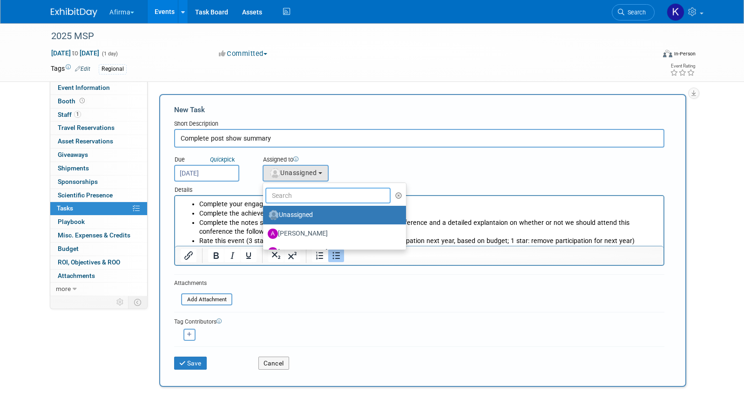
click at [290, 191] on input "text" at bounding box center [327, 196] width 125 height 16
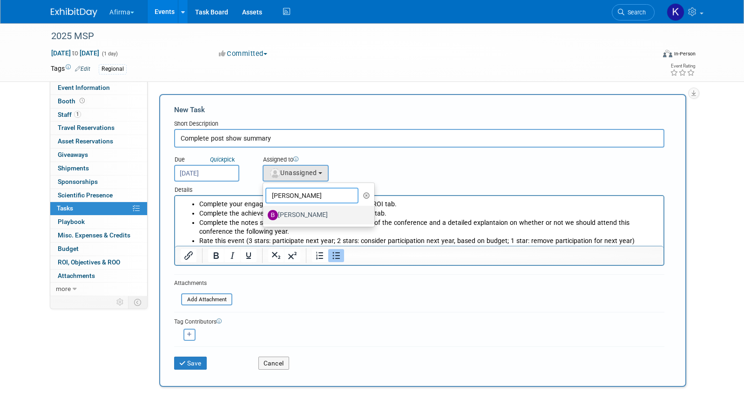
type input "barba"
click at [307, 210] on label "Barbara Anagnos" at bounding box center [316, 215] width 97 height 15
click at [264, 211] on input "Barbara Anagnos" at bounding box center [261, 214] width 6 height 6
select select "760a24d3-f031-4e9f-8d15-be130a35b615"
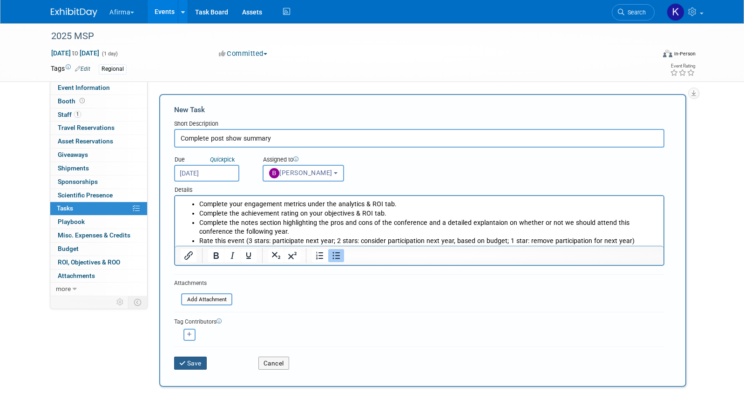
click at [194, 364] on button "Save" at bounding box center [190, 362] width 33 height 13
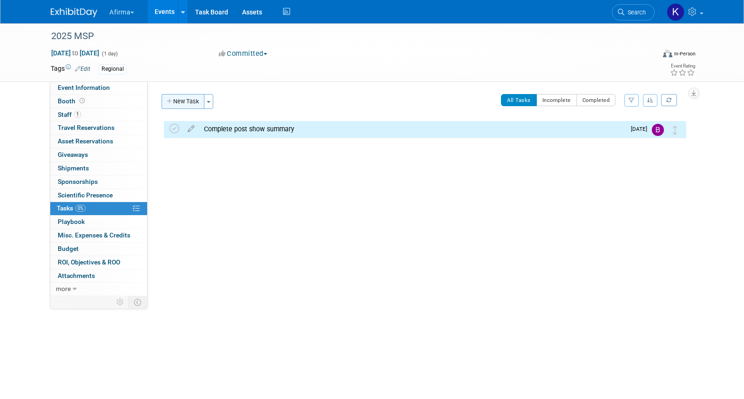
click at [179, 98] on button "New Task" at bounding box center [182, 101] width 43 height 15
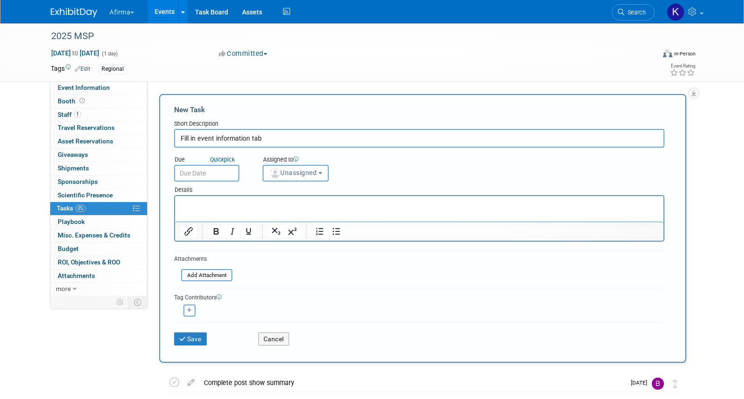
type input "Fill in event information tab"
click at [194, 168] on input "text" at bounding box center [206, 173] width 65 height 17
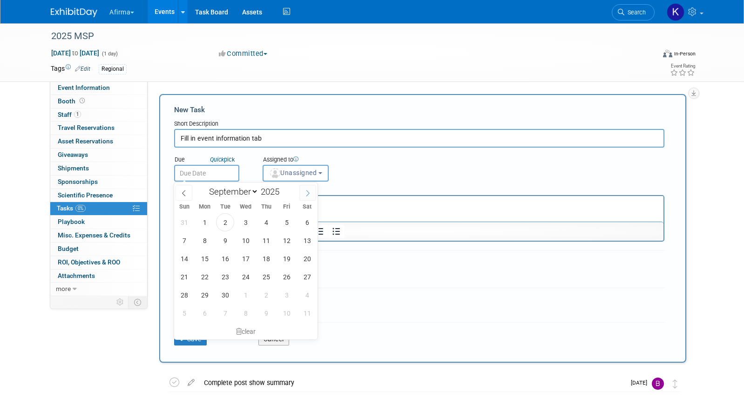
click at [310, 191] on icon at bounding box center [307, 193] width 7 height 7
select select "9"
click at [251, 259] on span "15" at bounding box center [245, 258] width 18 height 18
type input "Oct 15, 2025"
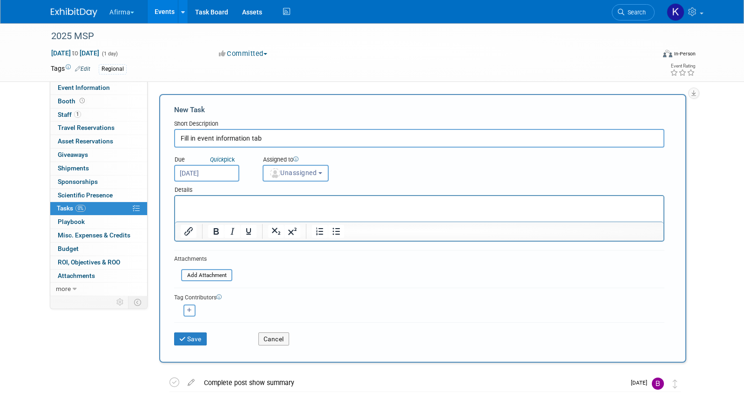
click at [251, 209] on html at bounding box center [419, 202] width 488 height 13
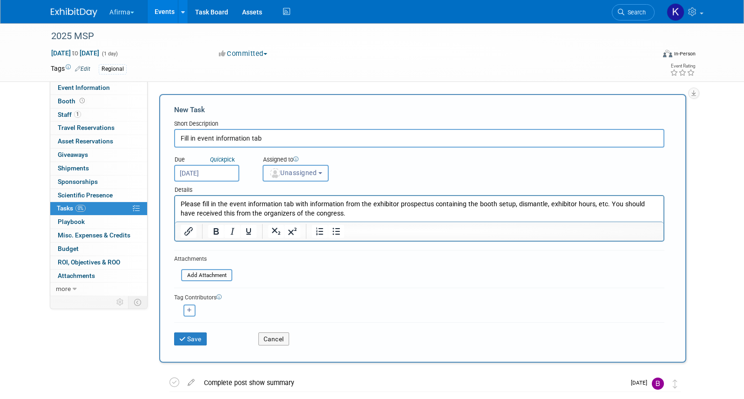
click at [283, 174] on span "Unassigned" at bounding box center [292, 172] width 47 height 7
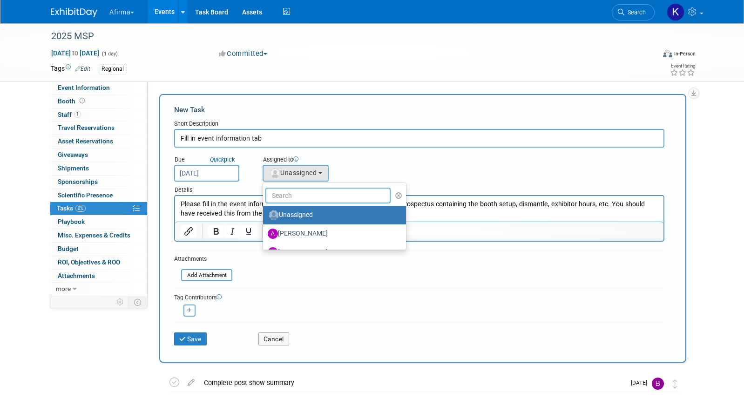
click at [287, 191] on input "text" at bounding box center [327, 196] width 125 height 16
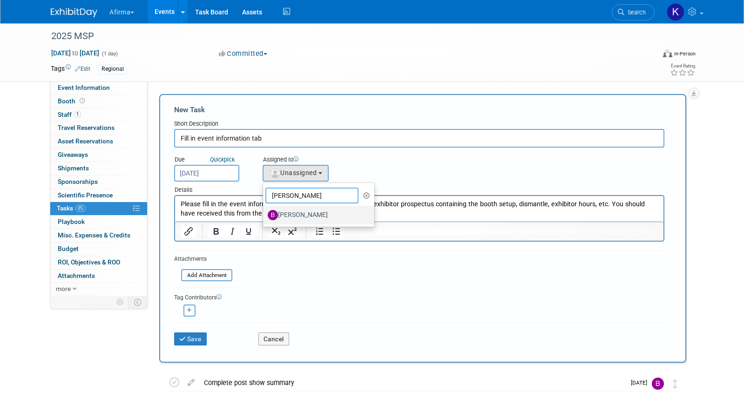
type input "barba"
click at [303, 219] on label "Barbara Anagnos" at bounding box center [316, 215] width 97 height 15
click at [264, 217] on input "Barbara Anagnos" at bounding box center [261, 214] width 6 height 6
select select "760a24d3-f031-4e9f-8d15-be130a35b615"
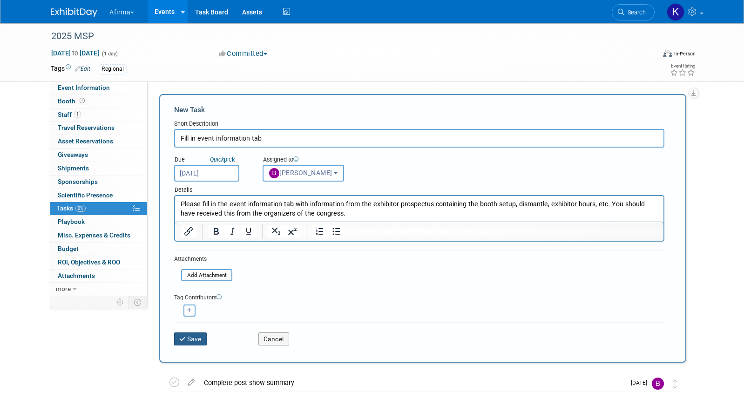
click at [198, 338] on button "Save" at bounding box center [190, 338] width 33 height 13
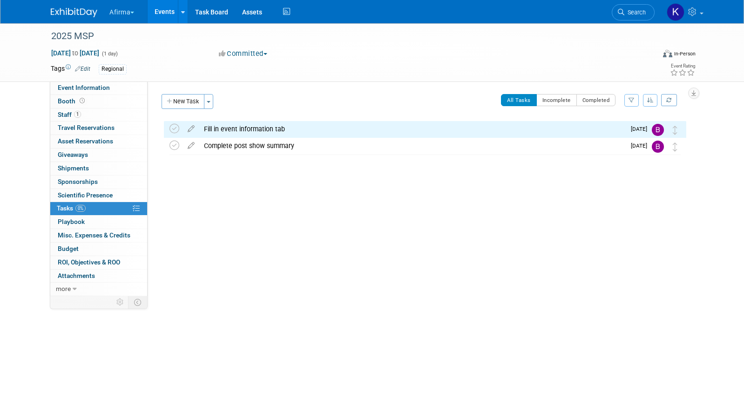
click at [188, 109] on div "New Task Toggle Dropdown Create a new task for this event Copy tasks from anoth…" at bounding box center [188, 105] width 59 height 22
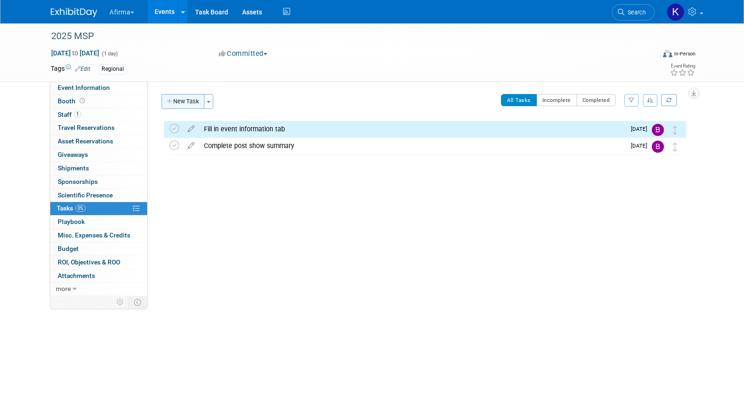
click at [186, 105] on button "New Task" at bounding box center [182, 101] width 43 height 15
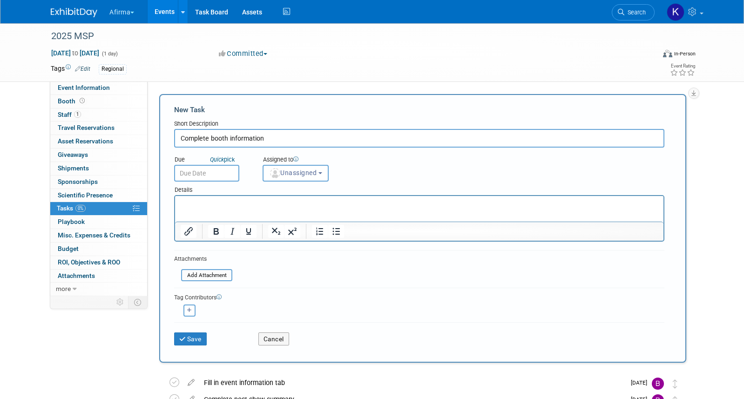
type input "Complete booth information"
click at [202, 181] on body "Afirma Explore: My Workspaces 6 Go to Workspace: Afirma Corporate Events Deciph…" at bounding box center [372, 199] width 744 height 399
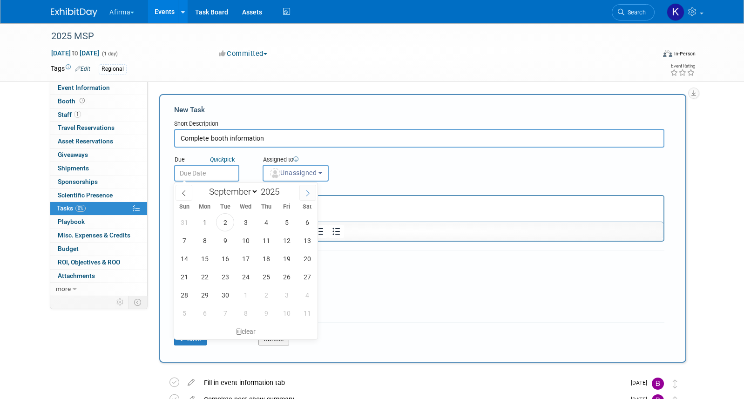
click at [300, 197] on span at bounding box center [307, 193] width 17 height 16
select select "9"
click at [245, 265] on span "15" at bounding box center [245, 258] width 18 height 18
type input "Oct 15, 2025"
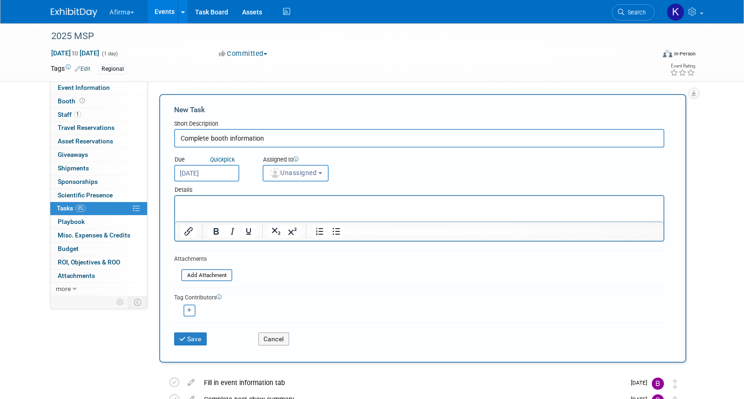
click at [238, 209] on html at bounding box center [419, 202] width 488 height 13
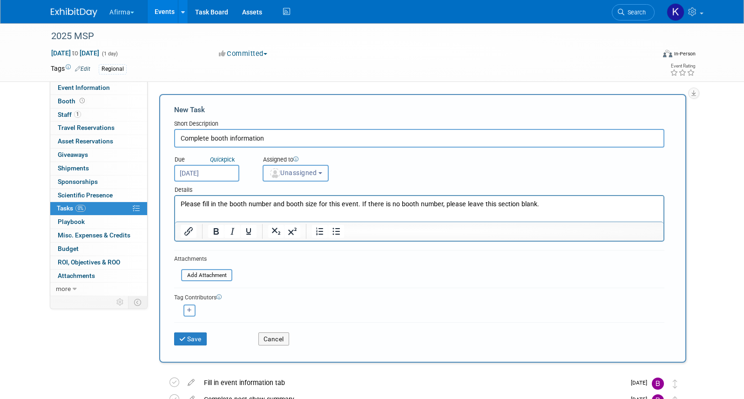
click at [289, 174] on span "Unassigned" at bounding box center [292, 172] width 47 height 7
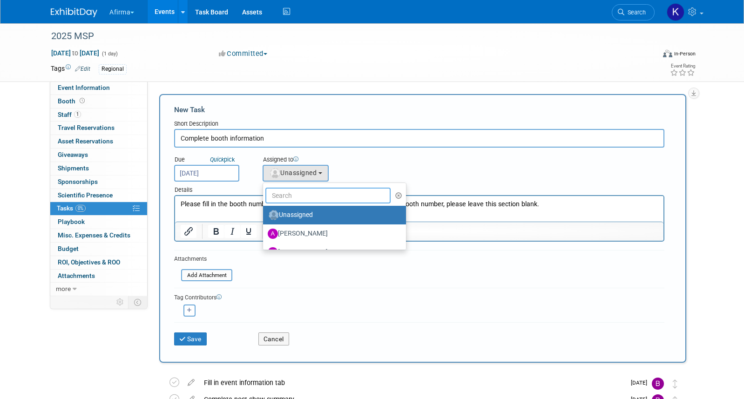
click at [295, 201] on input "text" at bounding box center [327, 196] width 125 height 16
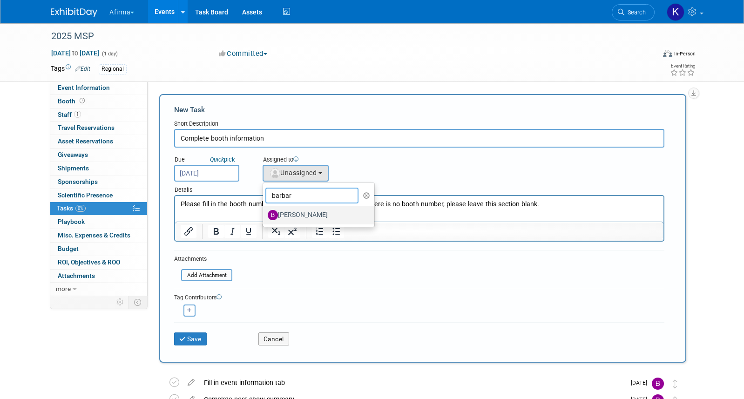
type input "barbar"
click at [307, 216] on label "[PERSON_NAME]" at bounding box center [316, 215] width 97 height 15
click at [264, 216] on input "[PERSON_NAME]" at bounding box center [261, 214] width 6 height 6
select select "760a24d3-f031-4e9f-8d15-be130a35b615"
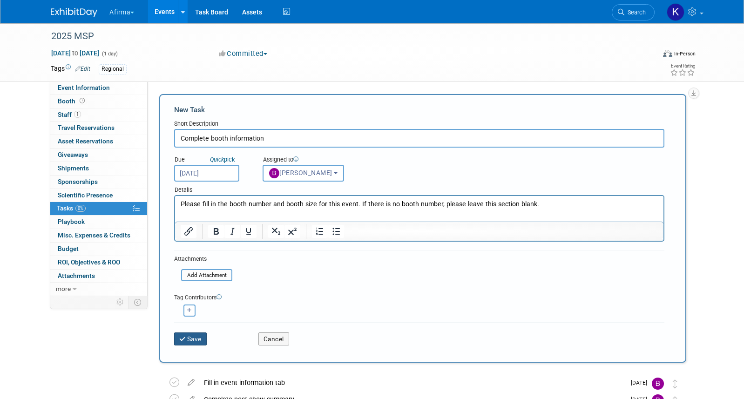
click at [185, 336] on icon "submit" at bounding box center [183, 339] width 8 height 7
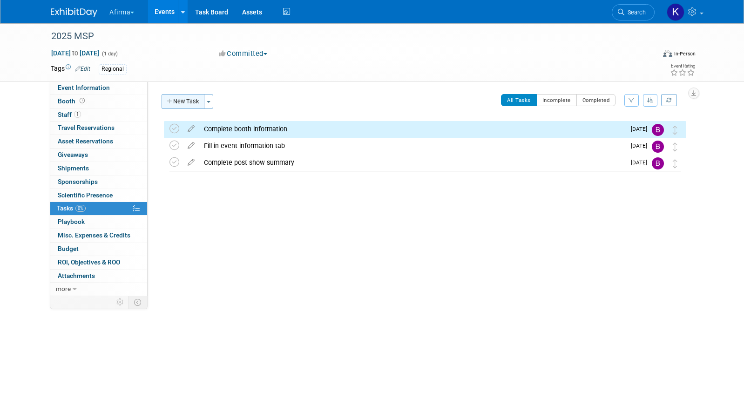
click at [179, 101] on button "New Task" at bounding box center [182, 101] width 43 height 15
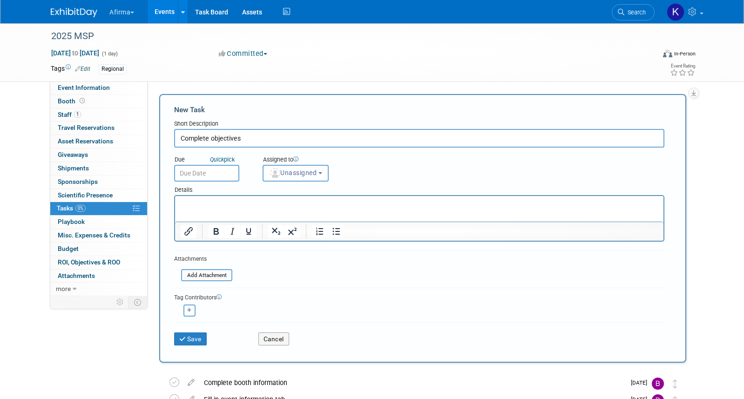
type input "Complete objectives"
click at [188, 172] on input "text" at bounding box center [206, 173] width 65 height 17
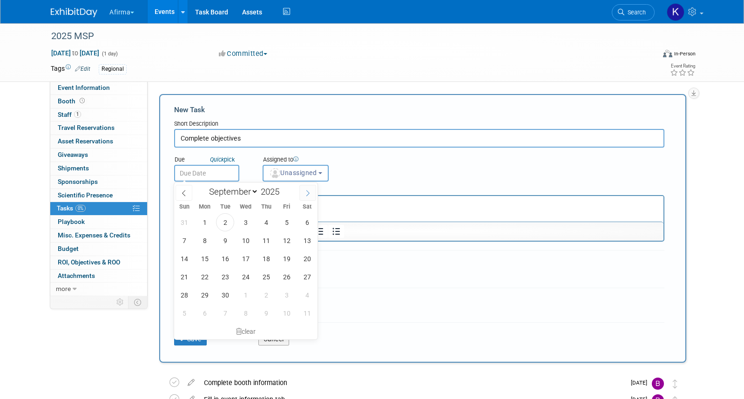
click at [310, 188] on span at bounding box center [307, 193] width 17 height 16
select select "9"
click at [245, 255] on span "15" at bounding box center [245, 258] width 18 height 18
type input "Oct 15, 2025"
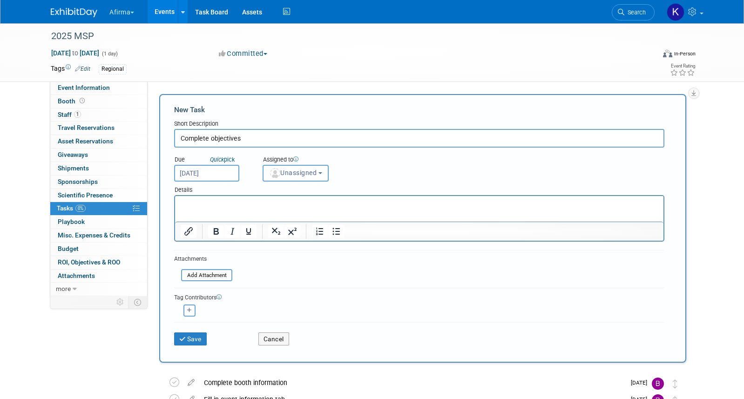
click at [266, 205] on p "Rich Text Area. Press ALT-0 for help." at bounding box center [419, 204] width 477 height 9
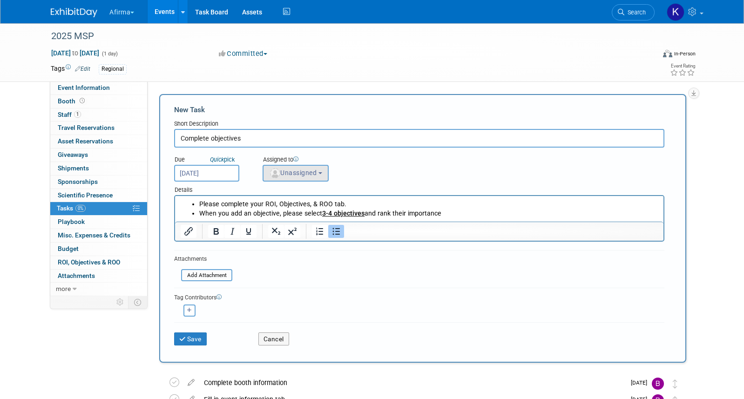
click at [302, 176] on span "Unassigned" at bounding box center [292, 172] width 47 height 7
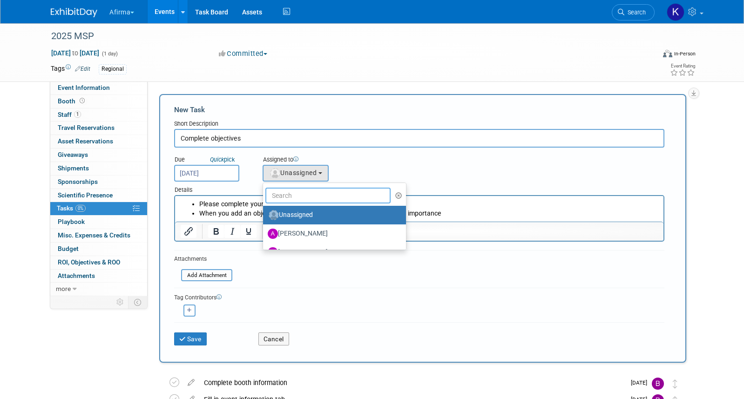
click at [302, 194] on input "text" at bounding box center [327, 196] width 125 height 16
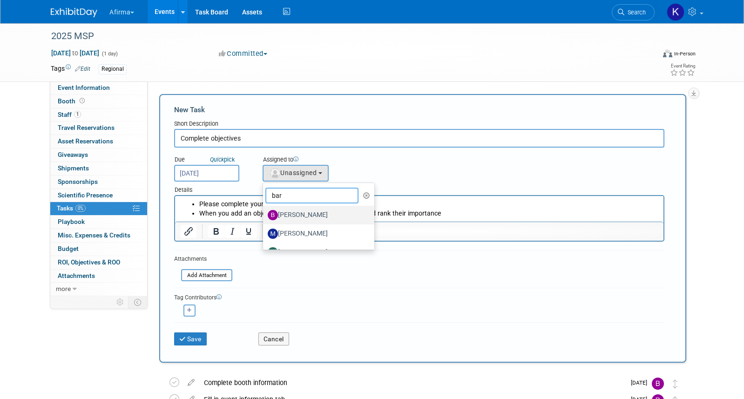
type input "bar"
click at [312, 213] on label "Barbara Anagnos" at bounding box center [316, 215] width 97 height 15
click at [264, 213] on input "Barbara Anagnos" at bounding box center [261, 214] width 6 height 6
select select "760a24d3-f031-4e9f-8d15-be130a35b615"
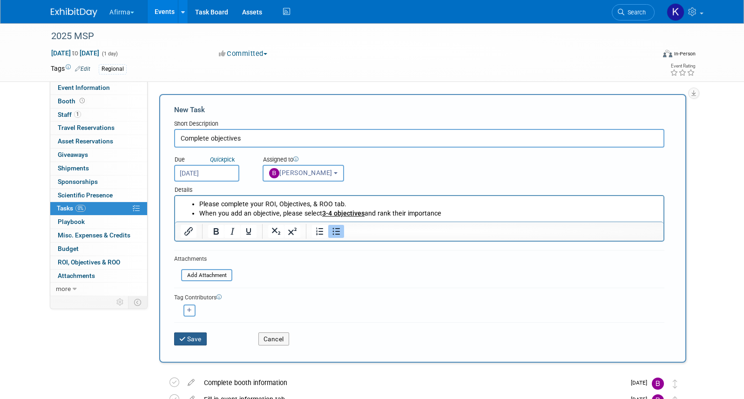
click at [199, 335] on button "Save" at bounding box center [190, 338] width 33 height 13
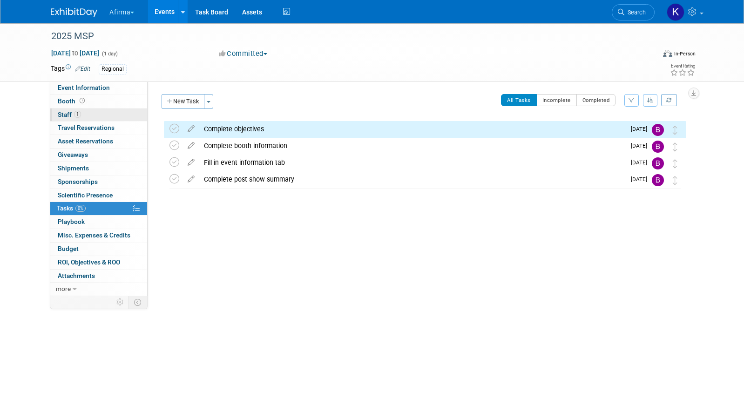
click at [92, 112] on link "1 Staff 1" at bounding box center [98, 114] width 97 height 13
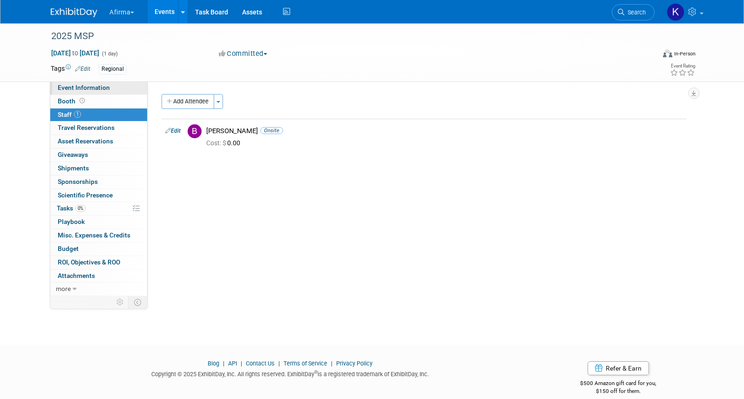
click at [93, 90] on span "Event Information" at bounding box center [84, 87] width 52 height 7
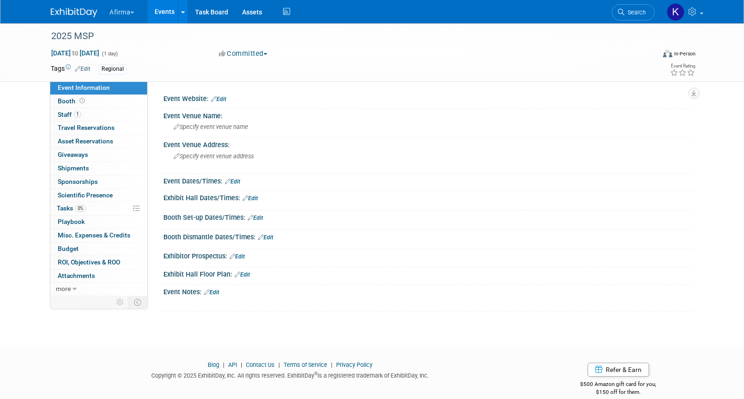
click at [169, 3] on link "Events" at bounding box center [164, 11] width 34 height 23
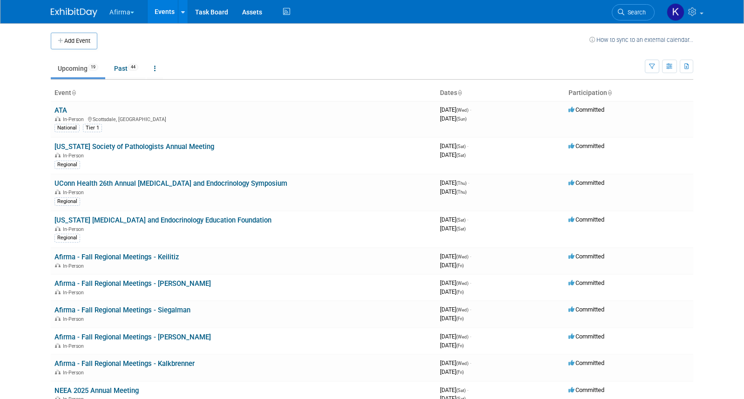
click at [137, 11] on button "Afirma" at bounding box center [126, 10] width 37 height 20
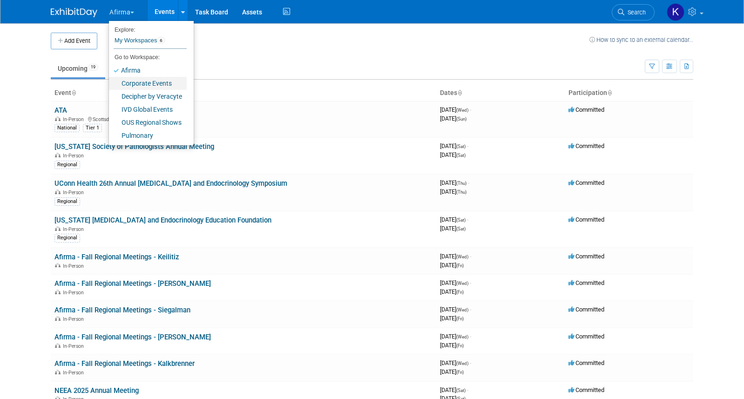
click at [157, 86] on link "Corporate Events" at bounding box center [148, 83] width 78 height 13
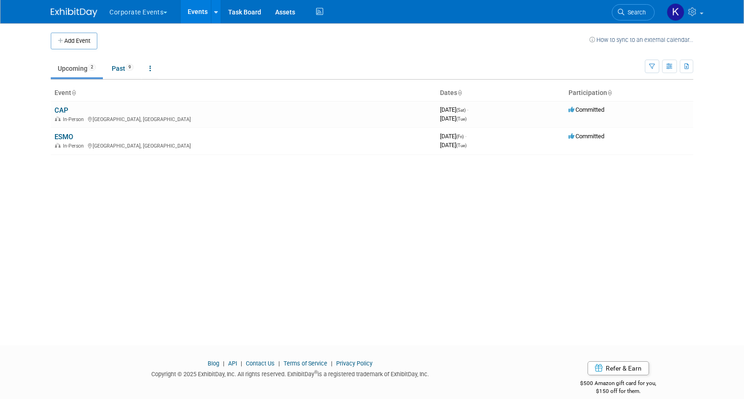
click at [127, 20] on ul "Corporate Events Explore: My Workspaces 6 Go to Workspace: Afirma Corporate Eve…" at bounding box center [216, 11] width 217 height 23
click at [127, 13] on button "Corporate Events" at bounding box center [143, 10] width 70 height 20
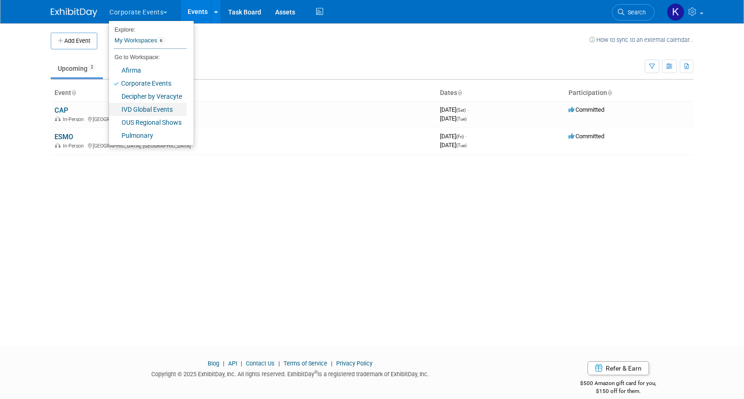
click at [145, 109] on link "IVD Global Events" at bounding box center [148, 109] width 78 height 13
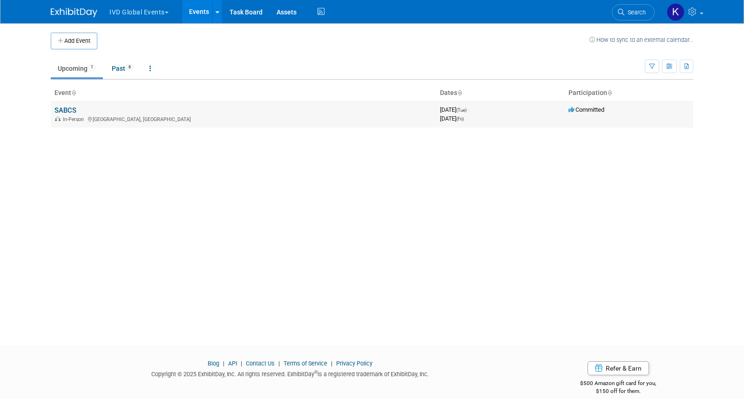
click at [62, 110] on link "SABCS" at bounding box center [65, 110] width 22 height 8
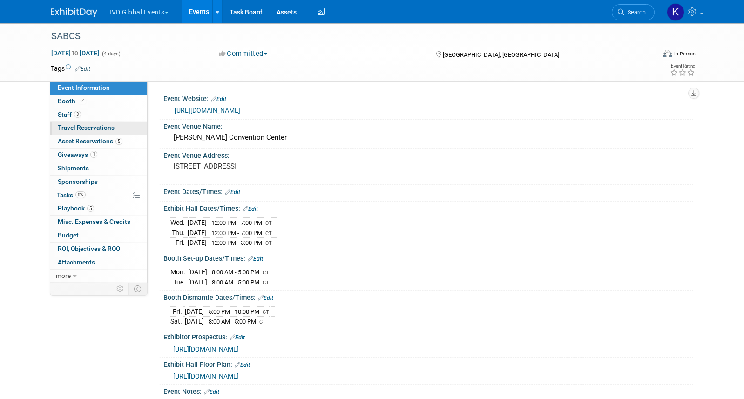
click at [91, 130] on span "Travel Reservations 0" at bounding box center [86, 127] width 57 height 7
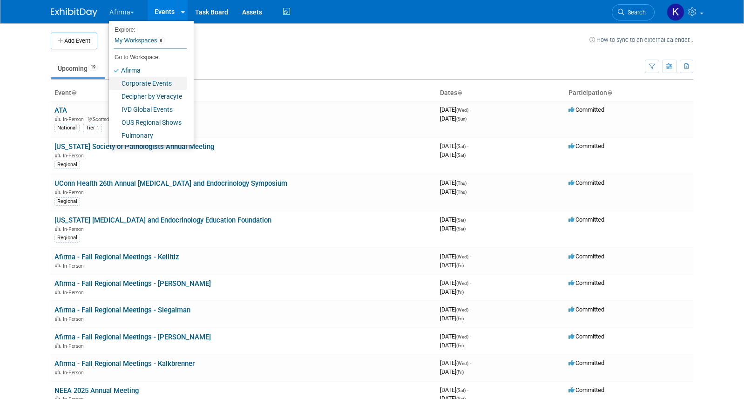
click at [137, 82] on link "Corporate Events" at bounding box center [148, 83] width 78 height 13
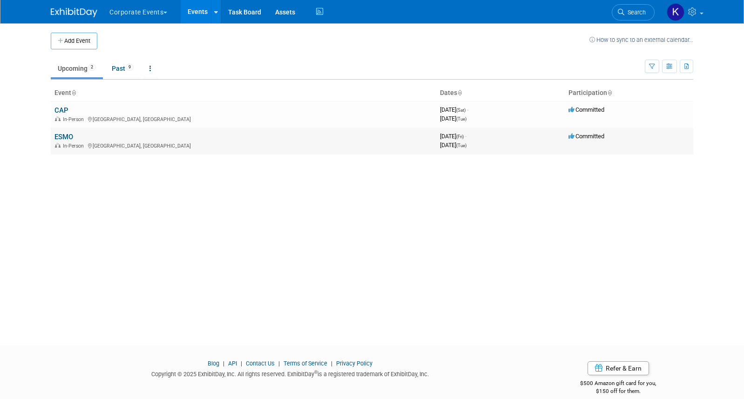
click at [64, 137] on link "ESMO" at bounding box center [63, 137] width 19 height 8
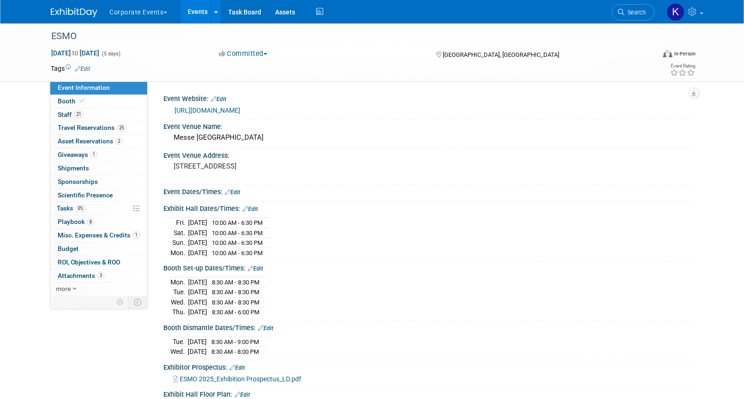
click at [86, 116] on link "21 Staff 21" at bounding box center [98, 114] width 97 height 13
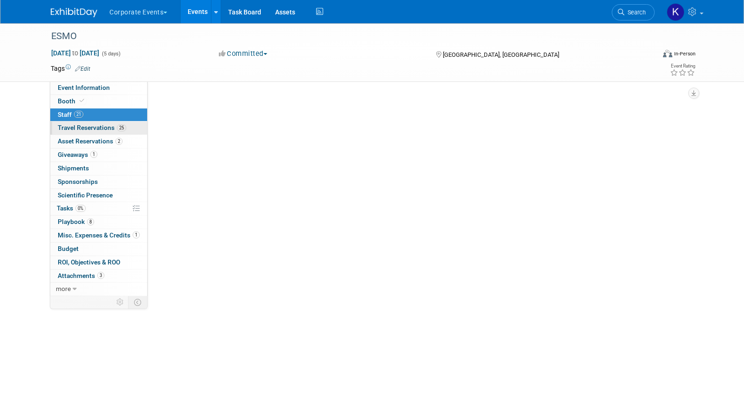
click at [86, 124] on span "Travel Reservations 25" at bounding box center [92, 127] width 68 height 7
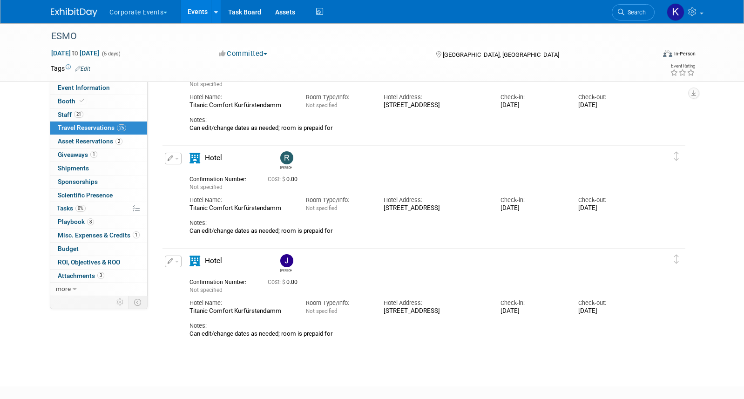
scroll to position [2371, 0]
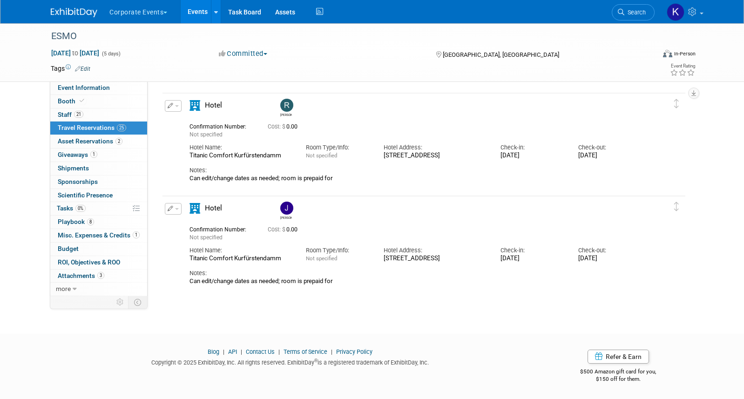
click at [168, 211] on icon "button" at bounding box center [171, 209] width 6 height 6
click at [186, 228] on button "Edit Reservation" at bounding box center [204, 224] width 79 height 13
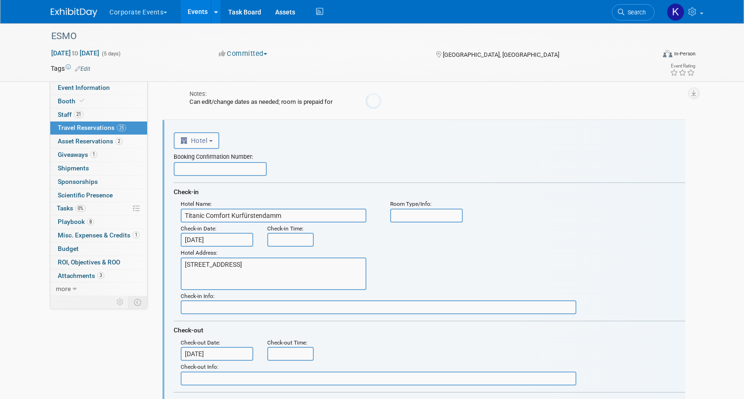
scroll to position [0, 0]
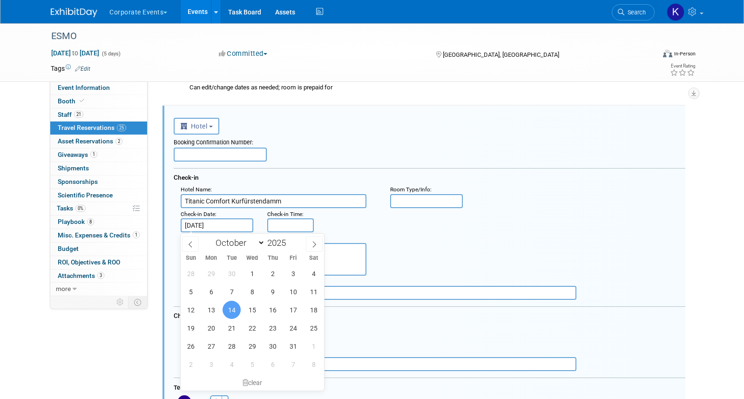
click at [208, 227] on input "Oct 14, 2025" at bounding box center [217, 225] width 73 height 14
click at [244, 310] on span "15" at bounding box center [252, 310] width 18 height 18
type input "Oct 15, 2025"
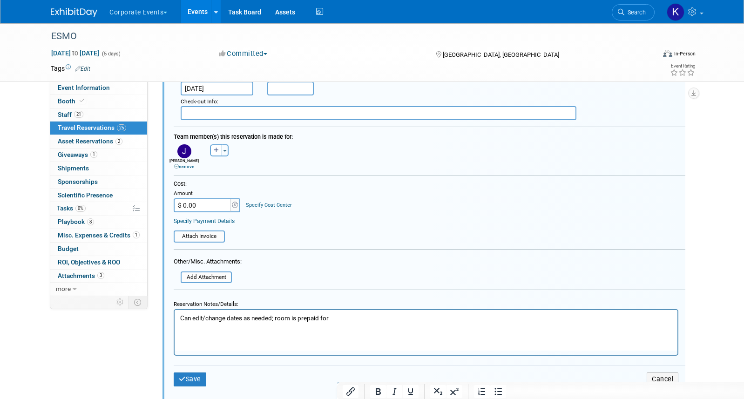
scroll to position [2718, 0]
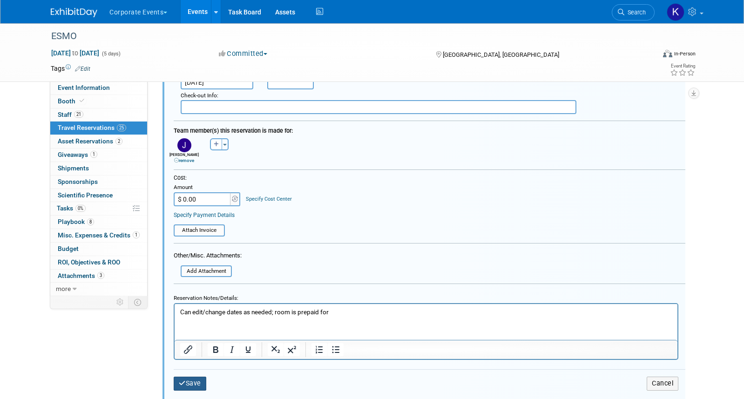
click at [194, 385] on button "Save" at bounding box center [190, 382] width 33 height 13
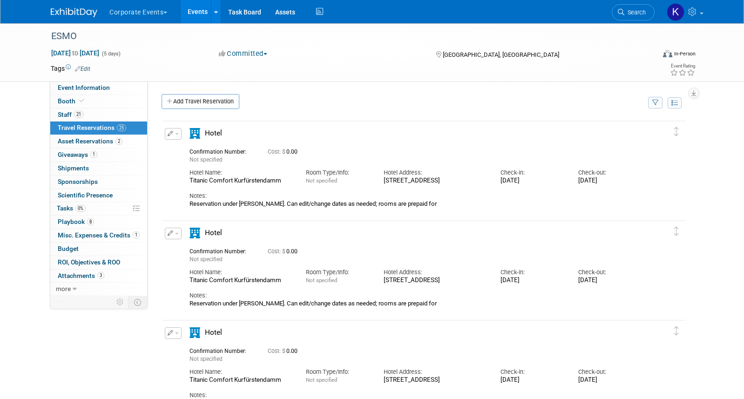
scroll to position [81, 0]
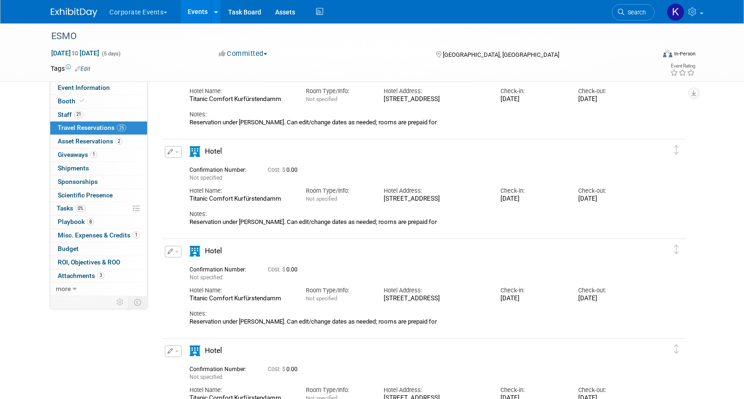
click at [163, 15] on button "Corporate Events" at bounding box center [143, 10] width 70 height 20
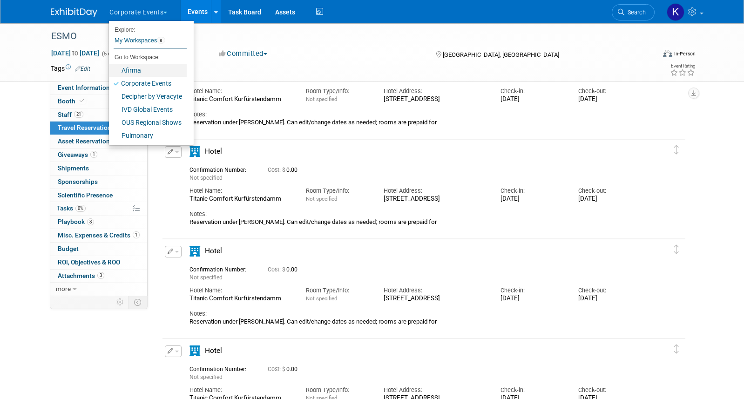
click at [156, 67] on link "Afirma" at bounding box center [148, 70] width 78 height 13
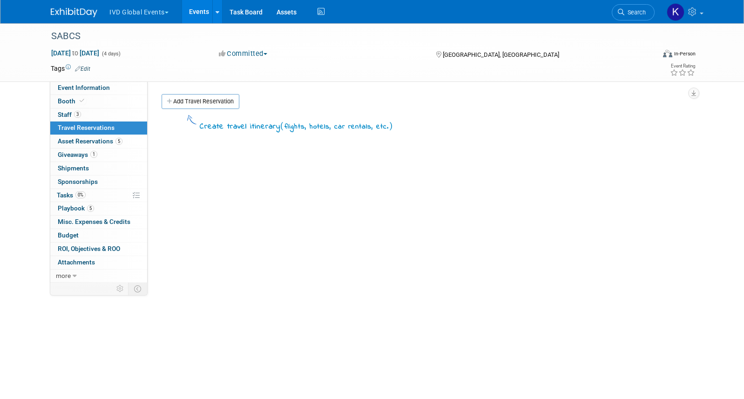
click at [146, 13] on button "IVD Global Events" at bounding box center [144, 10] width 72 height 20
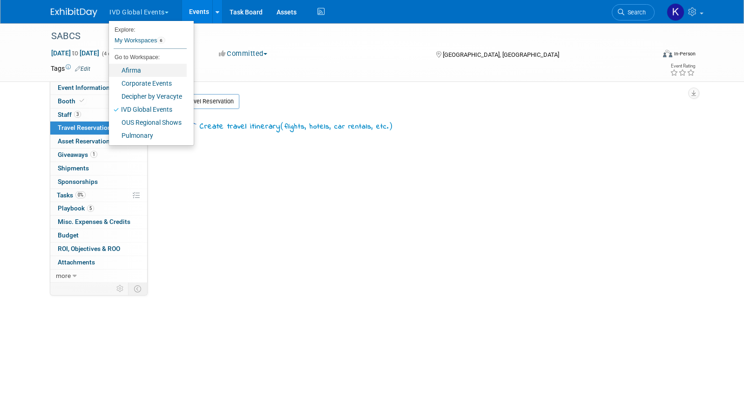
click at [150, 71] on link "Afirma" at bounding box center [148, 70] width 78 height 13
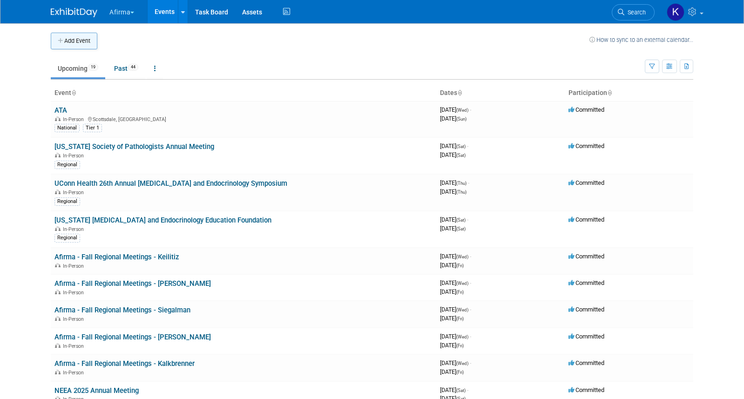
click at [80, 41] on button "Add Event" at bounding box center [74, 41] width 47 height 17
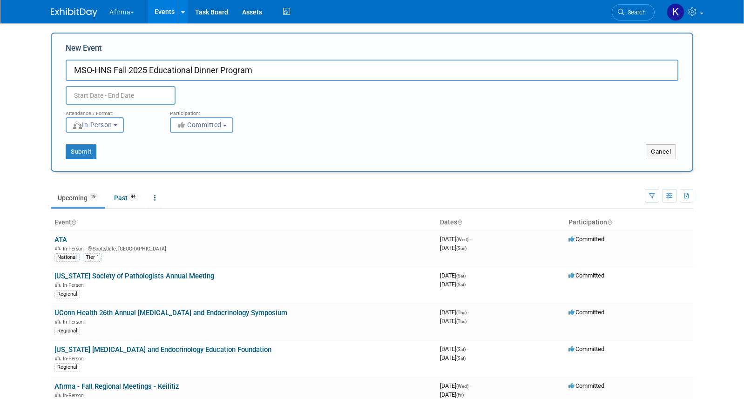
type input "MSO-HNS Fall 2025 Educational Dinner Program"
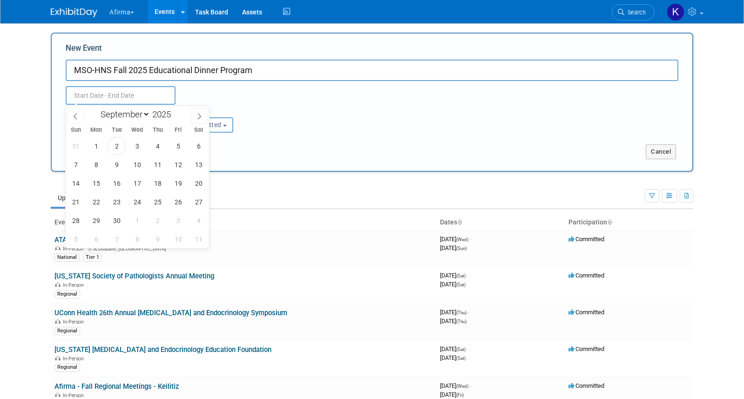
click at [142, 93] on input "text" at bounding box center [121, 95] width 110 height 19
click at [198, 113] on icon at bounding box center [199, 116] width 7 height 7
select select "10"
click at [131, 167] on span "5" at bounding box center [137, 164] width 18 height 18
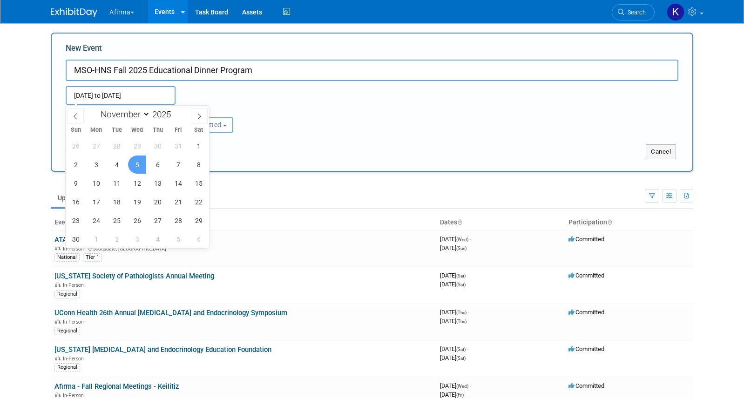
click at [131, 167] on span "5" at bounding box center [137, 164] width 18 height 18
type input "Nov 5, 2025 to Nov 5, 2025"
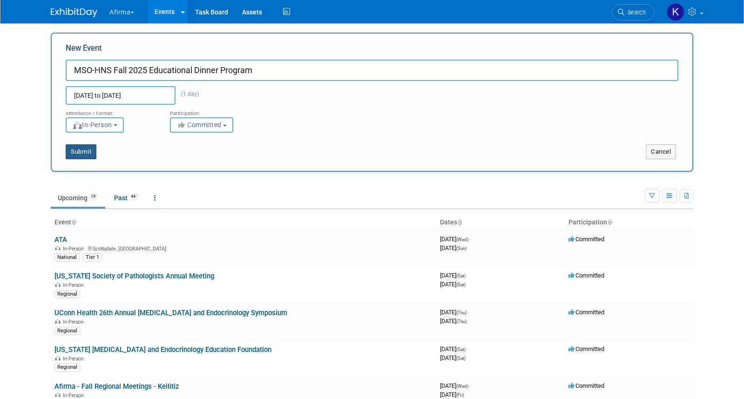
click at [85, 150] on button "Submit" at bounding box center [81, 151] width 31 height 15
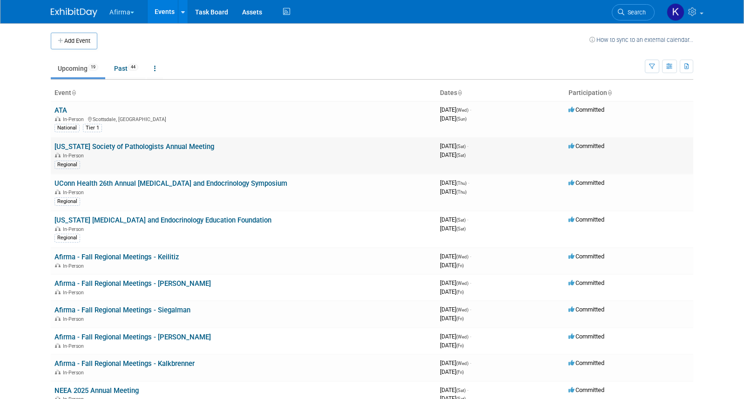
click at [97, 146] on link "[US_STATE] Society of Pathologists Annual Meeting" at bounding box center [134, 146] width 160 height 8
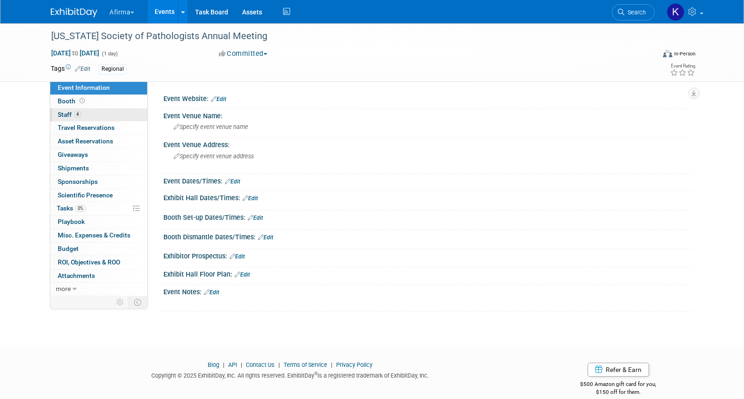
click at [99, 115] on link "4 Staff 4" at bounding box center [98, 114] width 97 height 13
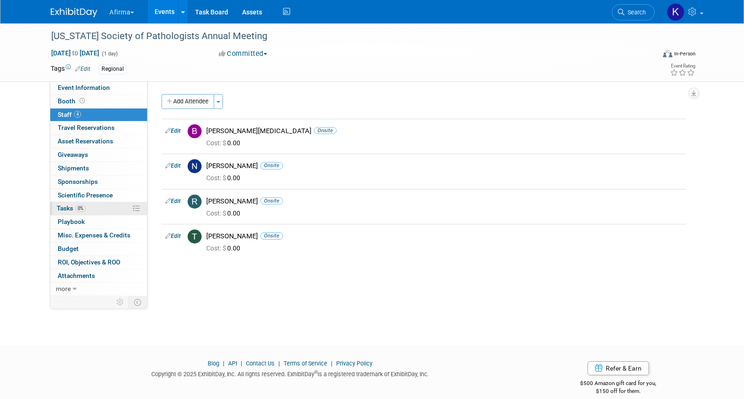
click at [101, 211] on link "0% Tasks 0%" at bounding box center [98, 208] width 97 height 13
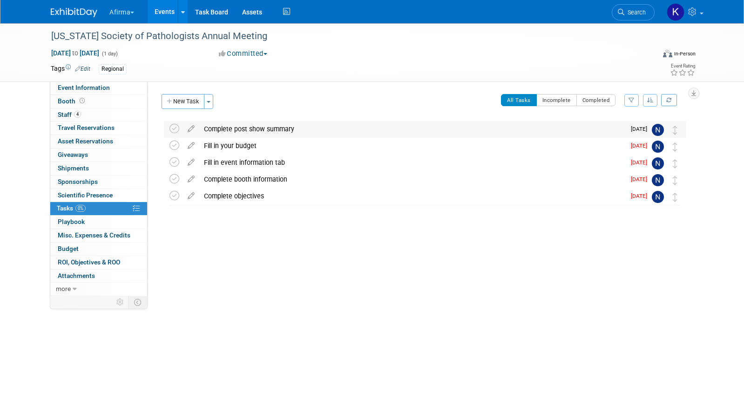
click at [227, 130] on div "Complete post show summary" at bounding box center [412, 129] width 426 height 16
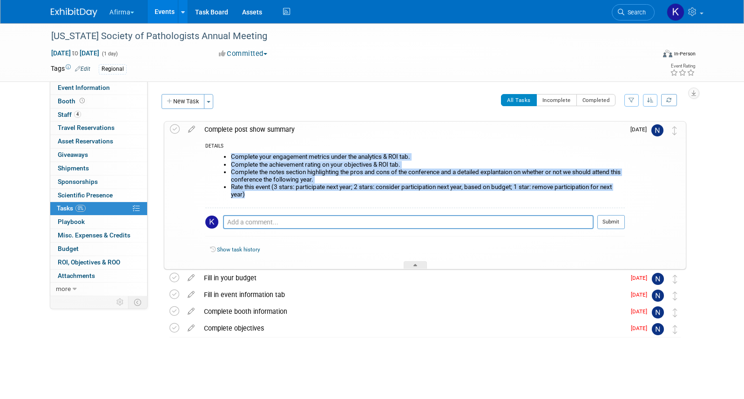
drag, startPoint x: 259, startPoint y: 194, endPoint x: 225, endPoint y: 153, distance: 53.6
click at [225, 153] on ul "Complete your engagement metrics under the analytics & ROI tab. Complete the ac…" at bounding box center [418, 175] width 412 height 45
copy ul "Complete your engagement metrics under the analytics & ROI tab. Complete the ac…"
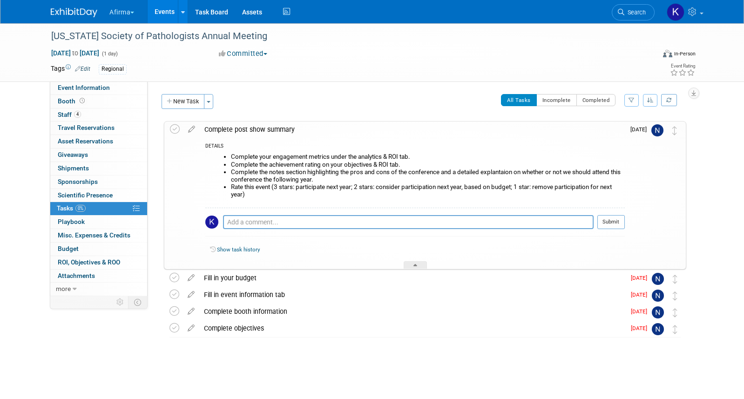
click at [246, 128] on div "Complete post show summary" at bounding box center [412, 129] width 425 height 16
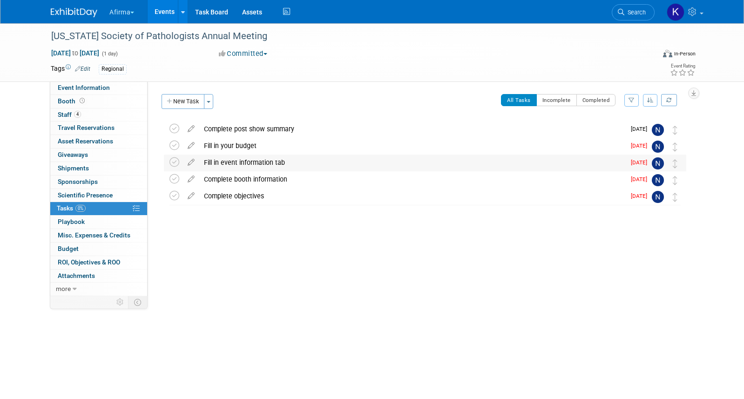
click at [241, 157] on div "Fill in event information tab" at bounding box center [412, 162] width 426 height 16
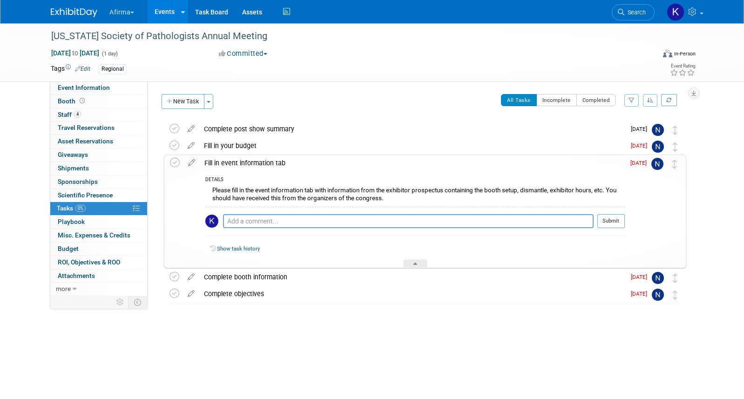
click at [251, 193] on div "Please fill in the event information tab with information from the exhibitor pr…" at bounding box center [414, 195] width 419 height 22
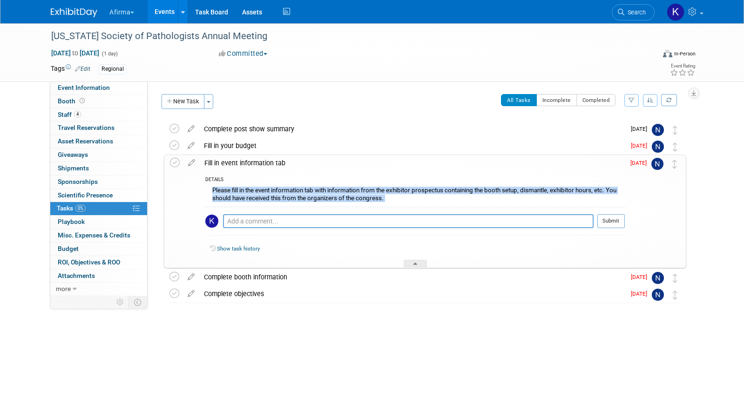
click at [251, 193] on div "Please fill in the event information tab with information from the exhibitor pr…" at bounding box center [414, 195] width 419 height 22
copy div "Please fill in the event information tab with information from the exhibitor pr…"
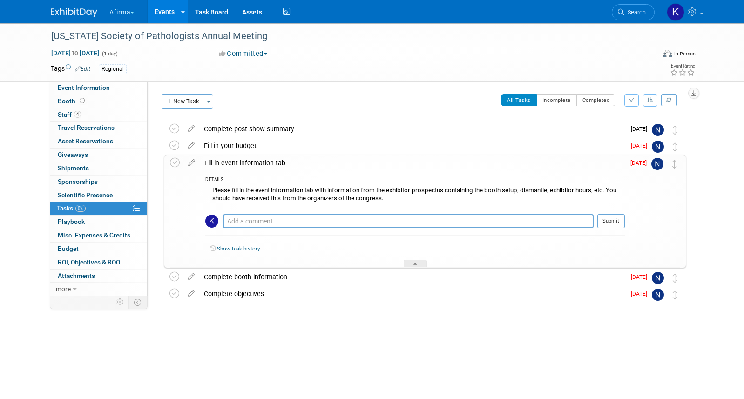
click at [240, 170] on div "Fill in event information tab" at bounding box center [412, 163] width 425 height 16
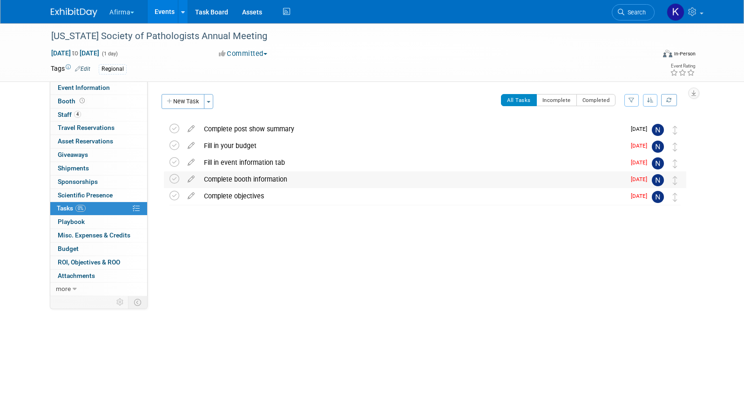
click at [239, 176] on div "Complete booth information" at bounding box center [412, 179] width 426 height 16
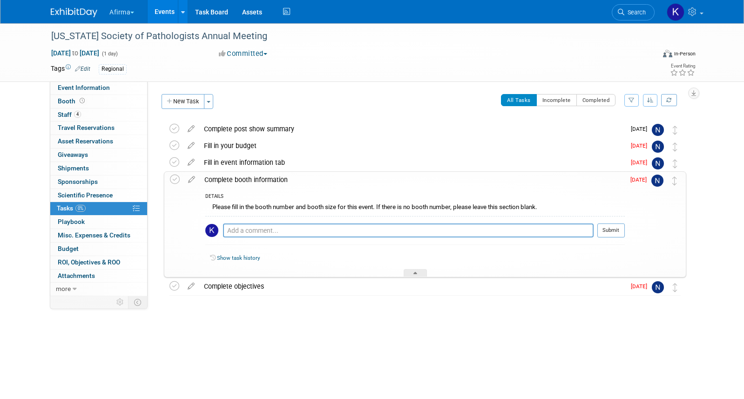
click at [239, 207] on div "Please fill in the booth number and booth size for this event. If there is no b…" at bounding box center [414, 208] width 419 height 14
copy div "Please fill in the booth number and booth size for this event. If there is no b…"
click at [233, 176] on div "Complete booth information" at bounding box center [412, 180] width 425 height 16
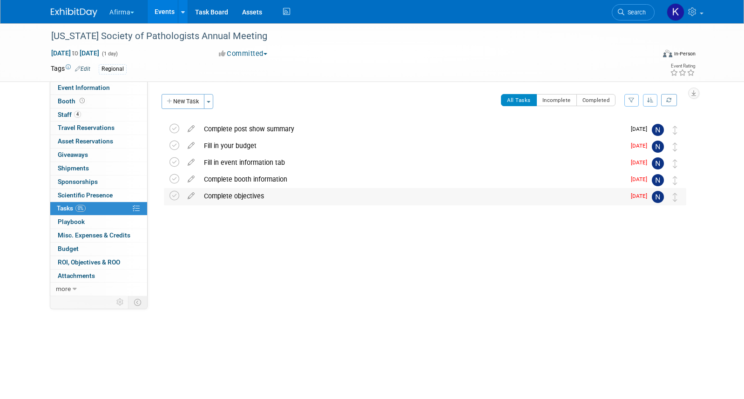
click at [235, 194] on div "Complete objectives" at bounding box center [412, 196] width 426 height 16
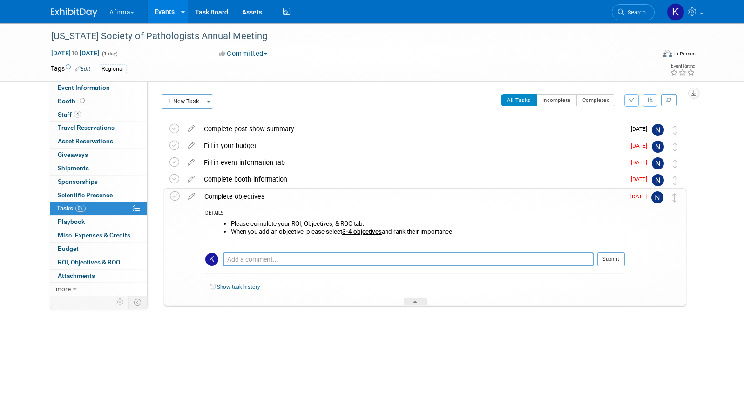
drag, startPoint x: 458, startPoint y: 229, endPoint x: 244, endPoint y: 215, distance: 214.5
click at [244, 215] on div "DETAILS Please complete your ROI, Objectives, & ROO tab. When you add an object…" at bounding box center [412, 254] width 425 height 101
copy div "Please complete your ROI, Objectives, & ROO tab. When you add an objective, ple…"
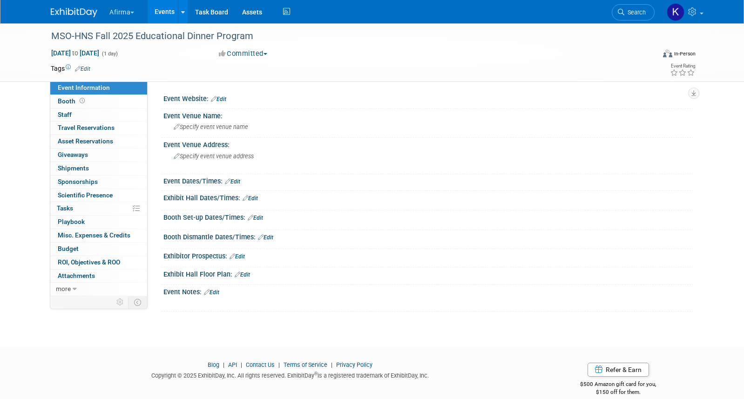
click at [86, 66] on link "Edit" at bounding box center [82, 69] width 15 height 7
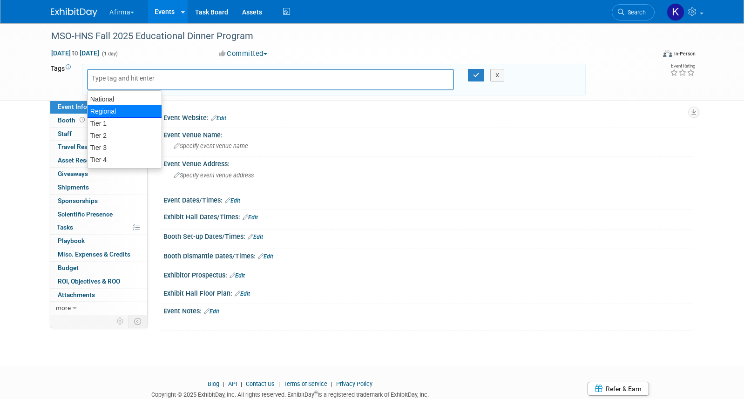
click at [112, 109] on div "Regional" at bounding box center [124, 111] width 75 height 13
type input "Regional"
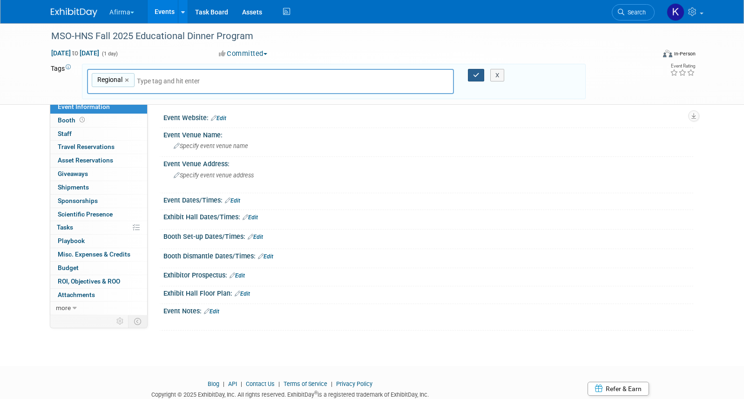
click at [475, 71] on button "button" at bounding box center [476, 75] width 17 height 13
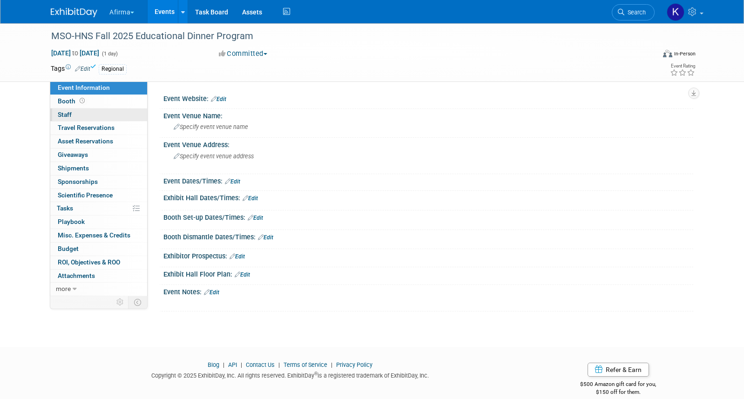
click at [101, 109] on link "0 Staff 0" at bounding box center [98, 114] width 97 height 13
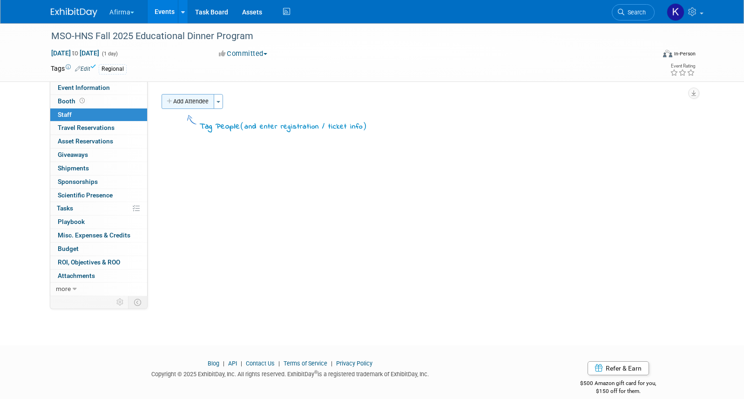
click at [187, 95] on button "Add Attendee" at bounding box center [187, 101] width 53 height 15
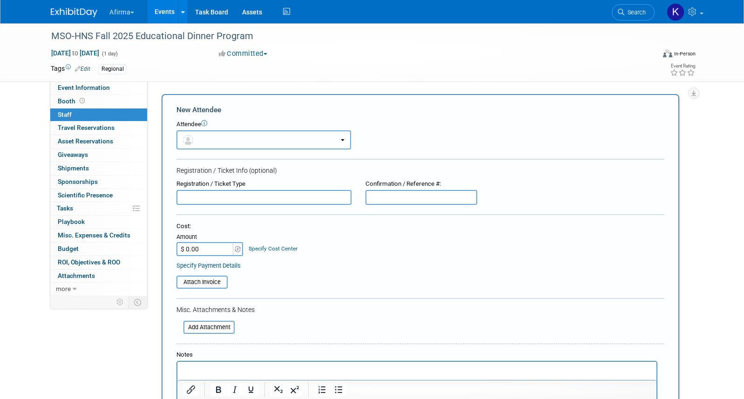
click at [188, 133] on button "button" at bounding box center [263, 139] width 174 height 19
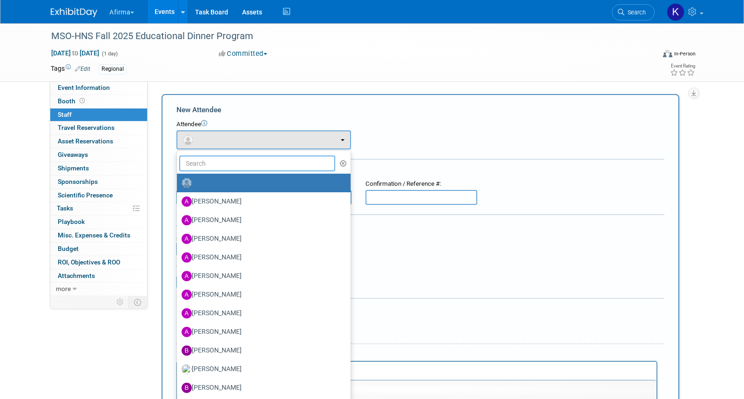
click at [197, 156] on input "text" at bounding box center [257, 163] width 156 height 16
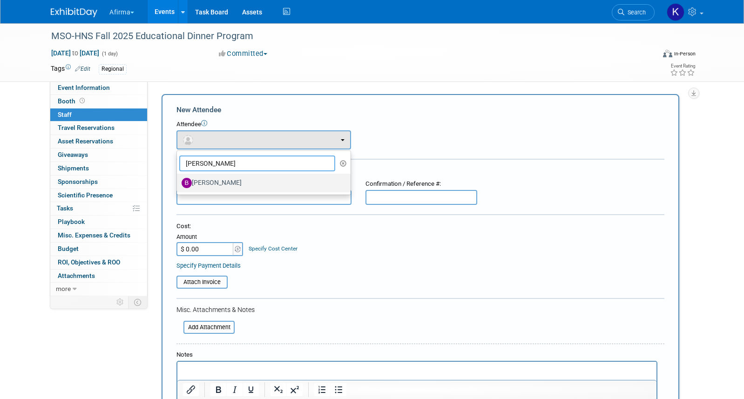
type input "barb"
click at [237, 181] on label "Barbara Anagnos" at bounding box center [261, 182] width 160 height 15
click at [178, 181] on input "[PERSON_NAME]" at bounding box center [175, 182] width 6 height 6
select select "760a24d3-f031-4e9f-8d15-be130a35b615"
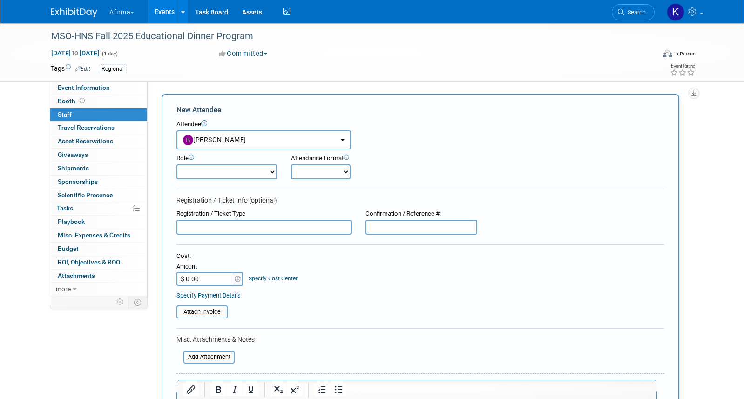
click at [314, 169] on select "Onsite Remote" at bounding box center [321, 171] width 60 height 15
select select "1"
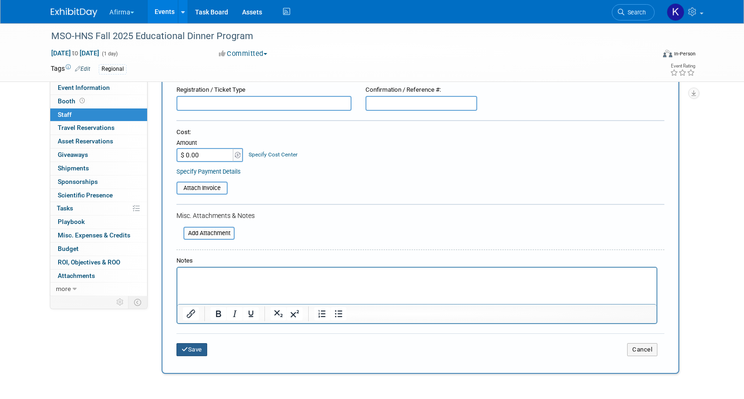
click at [183, 353] on button "Save" at bounding box center [191, 349] width 31 height 13
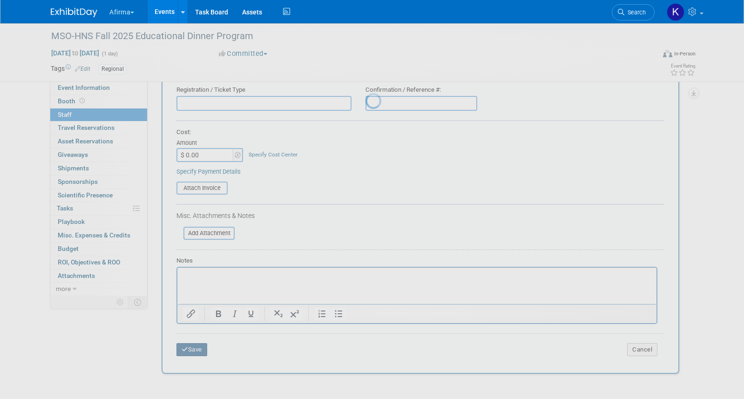
scroll to position [12, 0]
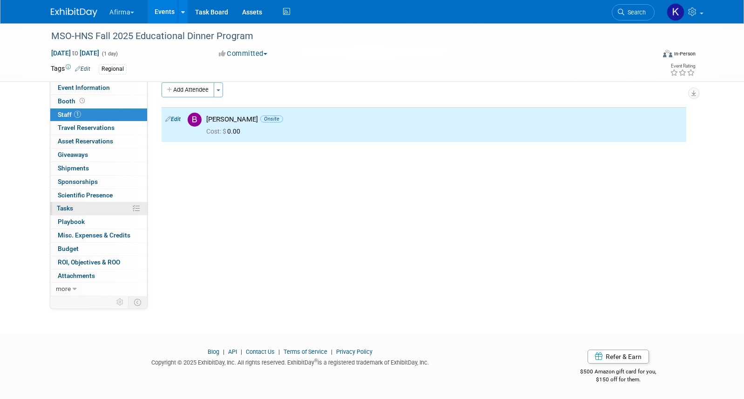
click at [101, 209] on link "0% Tasks 0%" at bounding box center [98, 208] width 97 height 13
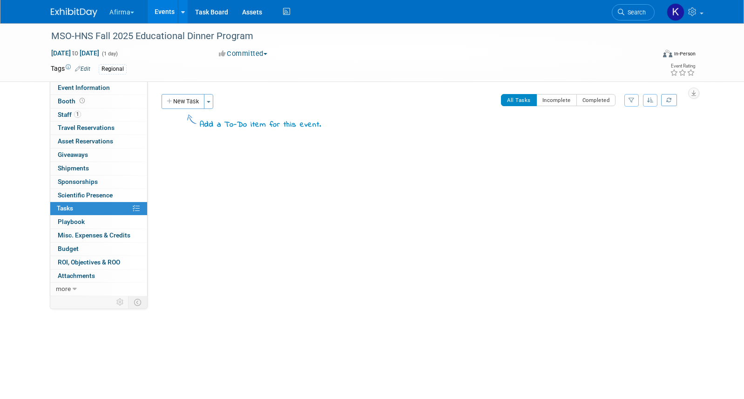
click at [187, 93] on div "Event Website: Edit Event Venue Name: Specify event venue name Event Venue Addr…" at bounding box center [419, 188] width 545 height 214
click at [187, 102] on button "New Task" at bounding box center [182, 101] width 43 height 15
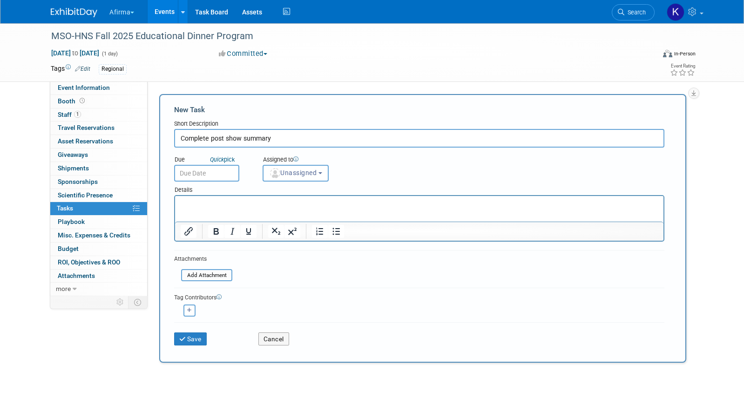
type input "Complete post show summary"
click at [212, 171] on input "text" at bounding box center [206, 173] width 65 height 17
click at [318, 192] on div "Details" at bounding box center [419, 187] width 490 height 13
click at [228, 167] on input "text" at bounding box center [206, 173] width 65 height 17
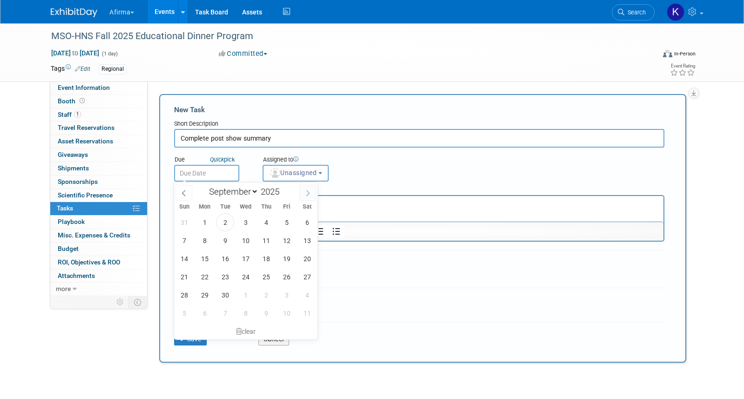
click at [310, 193] on icon at bounding box center [307, 193] width 7 height 7
select select "10"
click at [290, 257] on span "14" at bounding box center [286, 258] width 18 height 18
type input "Nov 14, 2025"
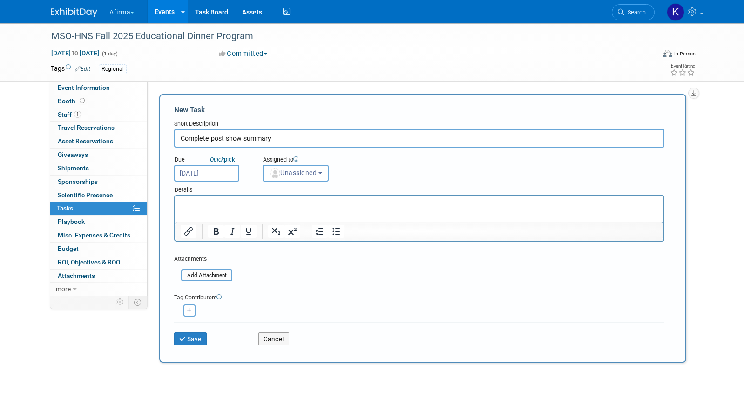
click at [278, 209] on html at bounding box center [419, 202] width 488 height 13
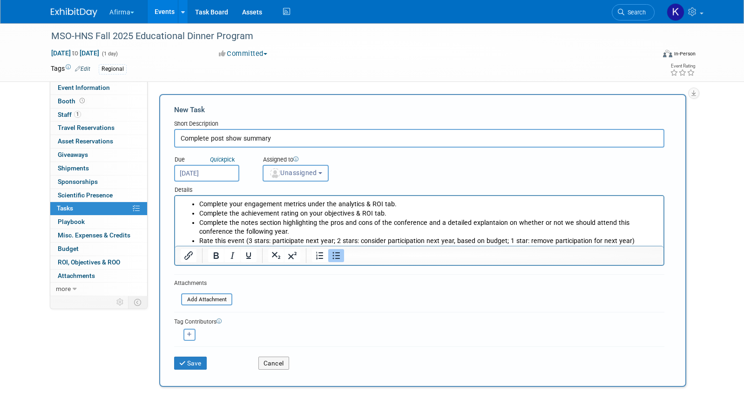
click at [292, 170] on span "Unassigned" at bounding box center [292, 172] width 47 height 7
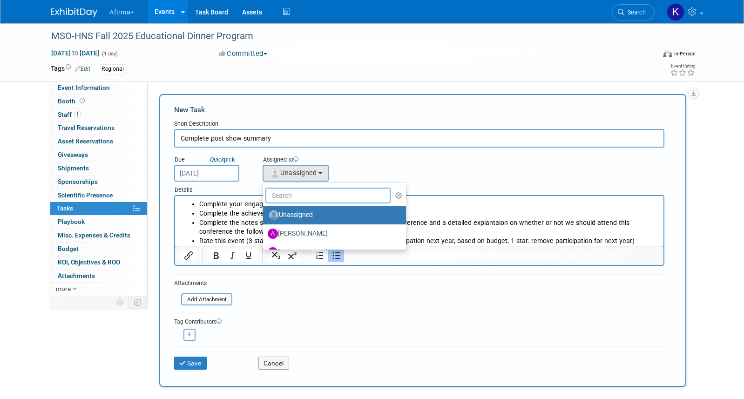
click at [293, 189] on input "text" at bounding box center [327, 196] width 125 height 16
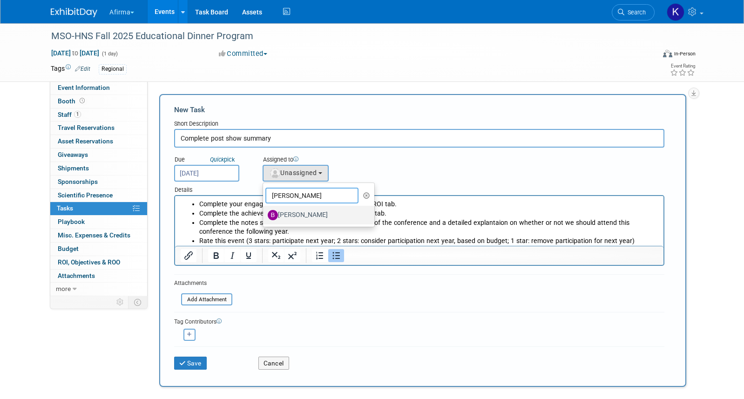
type input "barba"
click at [302, 212] on label "[PERSON_NAME]" at bounding box center [316, 215] width 97 height 15
click at [264, 212] on input "[PERSON_NAME]" at bounding box center [261, 214] width 6 height 6
select select "760a24d3-f031-4e9f-8d15-be130a35b615"
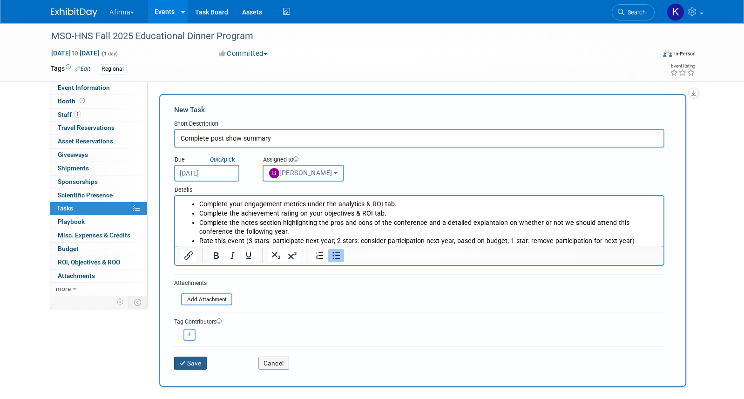
click at [198, 362] on button "Save" at bounding box center [190, 362] width 33 height 13
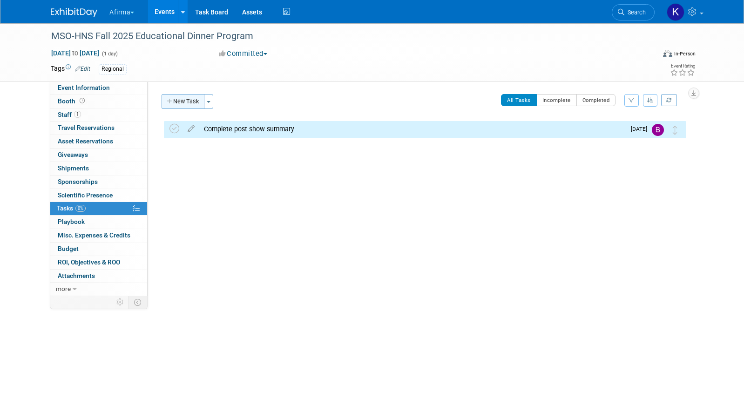
click at [185, 102] on button "New Task" at bounding box center [182, 101] width 43 height 15
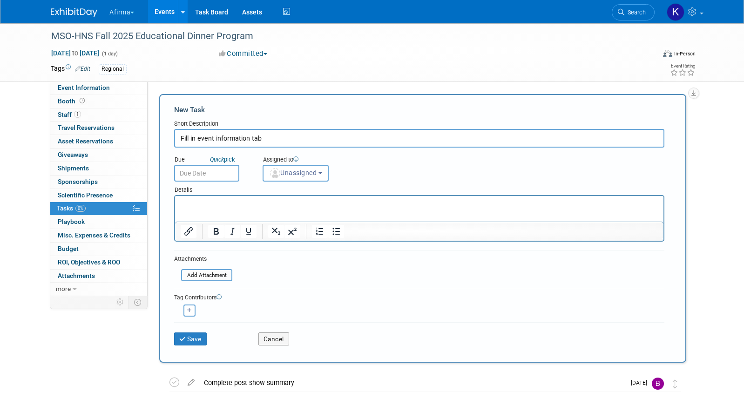
type input "Fill in event information tab"
click at [187, 167] on input "text" at bounding box center [206, 173] width 65 height 17
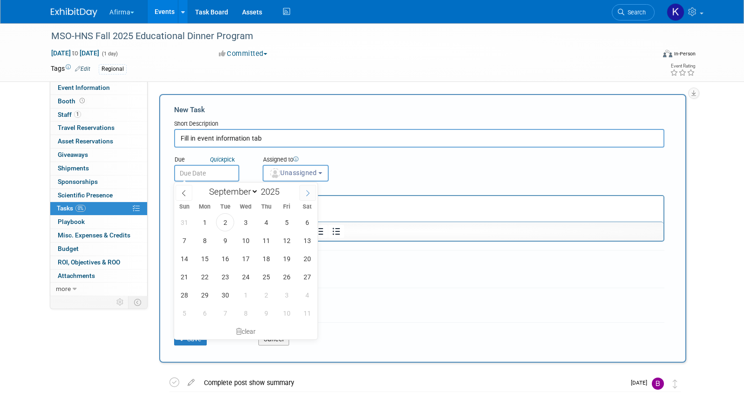
click at [303, 193] on span at bounding box center [307, 193] width 17 height 16
select select "10"
click at [203, 240] on span "3" at bounding box center [204, 240] width 18 height 18
type input "Nov 3, 2025"
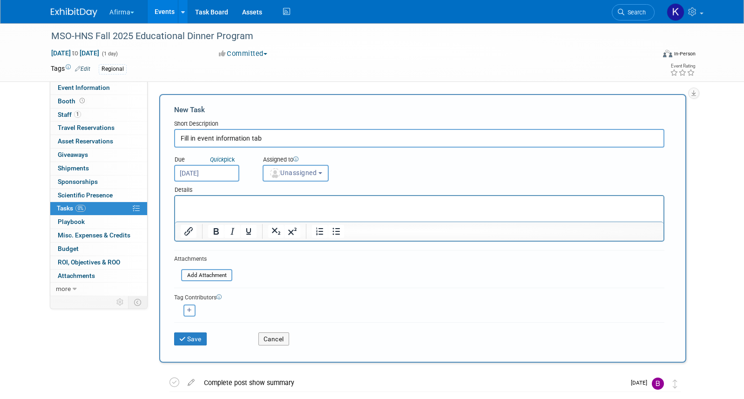
click at [211, 207] on p "Rich Text Area. Press ALT-0 for help." at bounding box center [419, 204] width 477 height 9
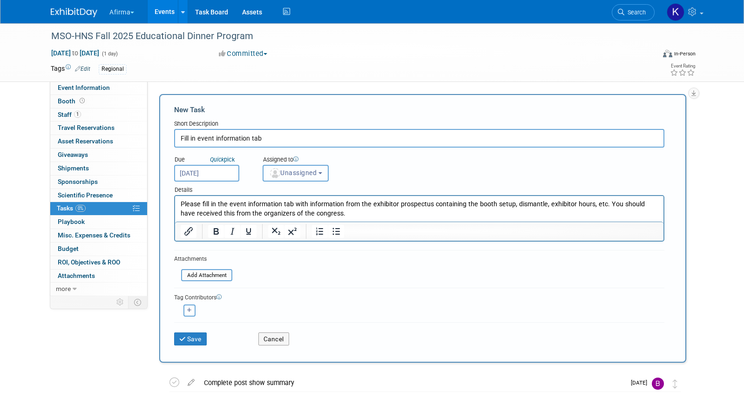
click at [306, 171] on span "Unassigned" at bounding box center [292, 172] width 47 height 7
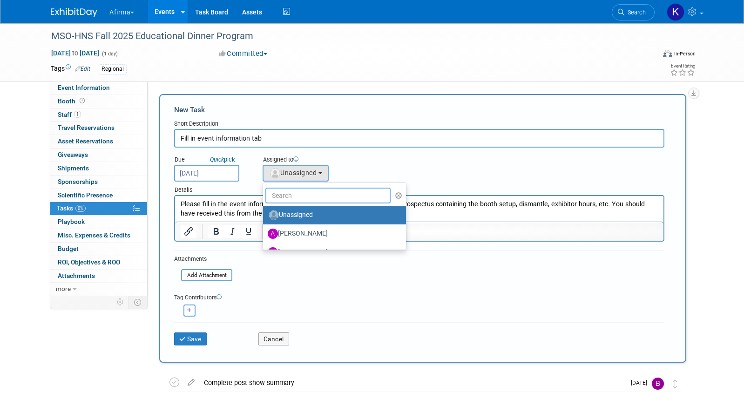
click at [306, 189] on input "text" at bounding box center [327, 196] width 125 height 16
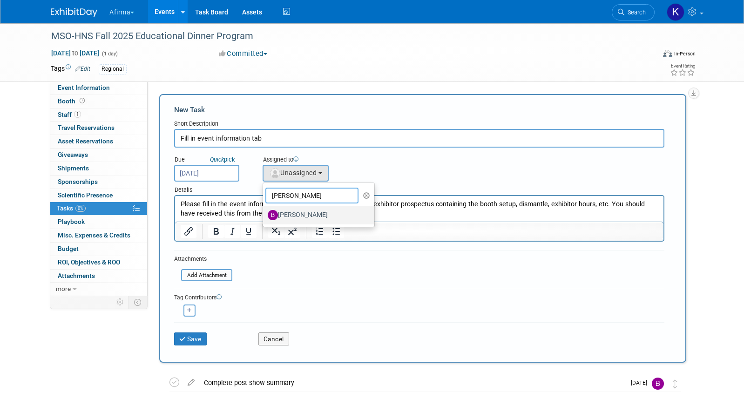
type input "barbara"
click at [311, 212] on label "[PERSON_NAME]" at bounding box center [316, 215] width 97 height 15
click at [264, 212] on input "[PERSON_NAME]" at bounding box center [261, 214] width 6 height 6
select select "760a24d3-f031-4e9f-8d15-be130a35b615"
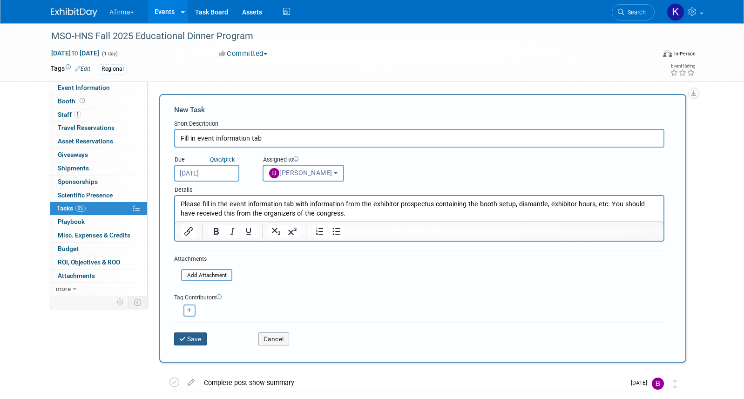
click at [191, 334] on button "Save" at bounding box center [190, 338] width 33 height 13
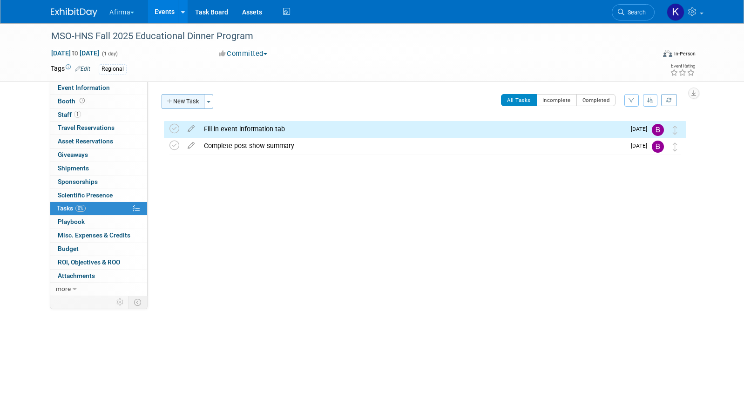
click at [184, 102] on button "New Task" at bounding box center [182, 101] width 43 height 15
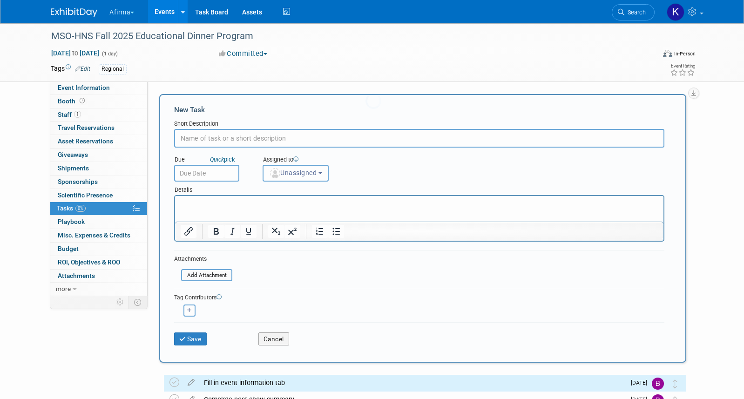
click at [217, 143] on input "text" at bounding box center [419, 138] width 490 height 19
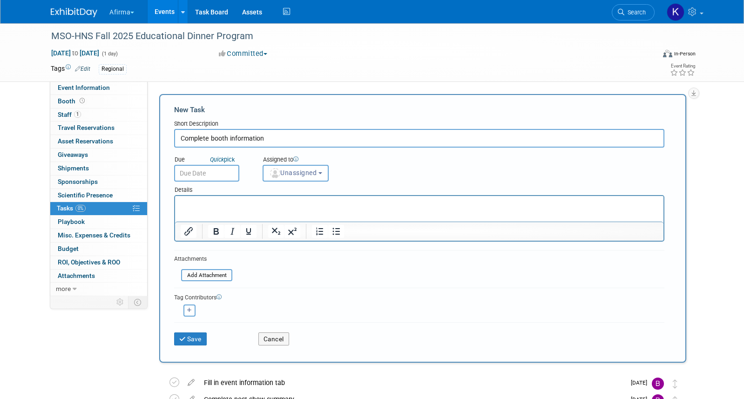
type input "Complete booth information"
click at [194, 174] on input "text" at bounding box center [206, 173] width 65 height 17
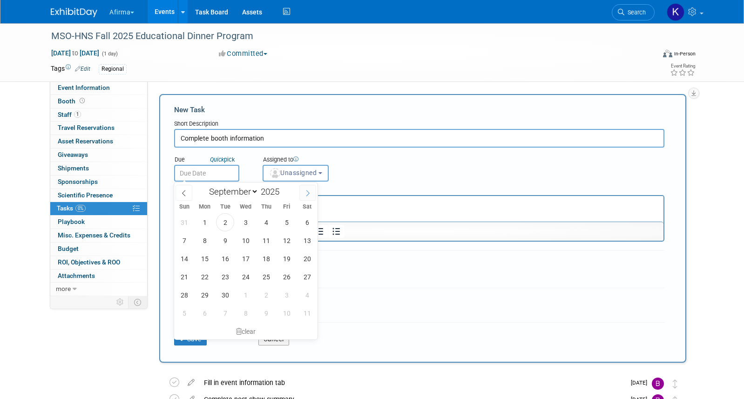
click at [308, 198] on span at bounding box center [307, 193] width 17 height 16
select select "10"
click at [251, 237] on span "5" at bounding box center [245, 240] width 18 height 18
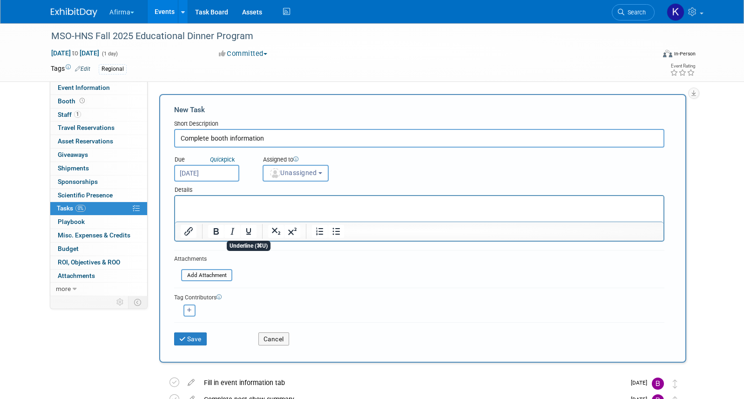
click at [221, 171] on input "Nov 5, 2025" at bounding box center [206, 173] width 65 height 17
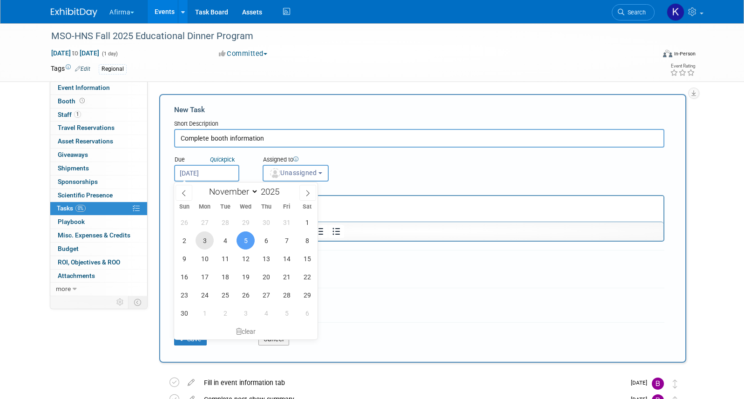
click at [202, 237] on span "3" at bounding box center [204, 240] width 18 height 18
type input "Nov 3, 2025"
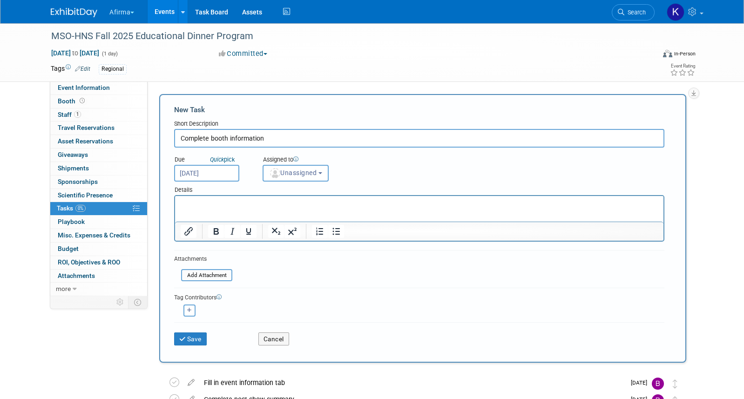
click at [221, 209] on html at bounding box center [419, 202] width 488 height 13
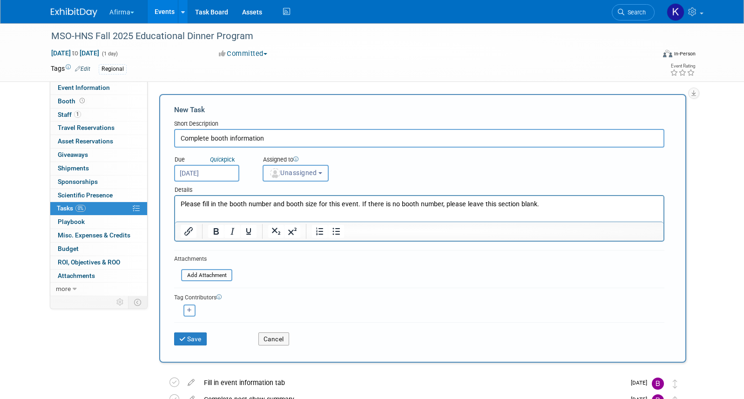
click at [290, 168] on button "Unassigned" at bounding box center [295, 173] width 66 height 17
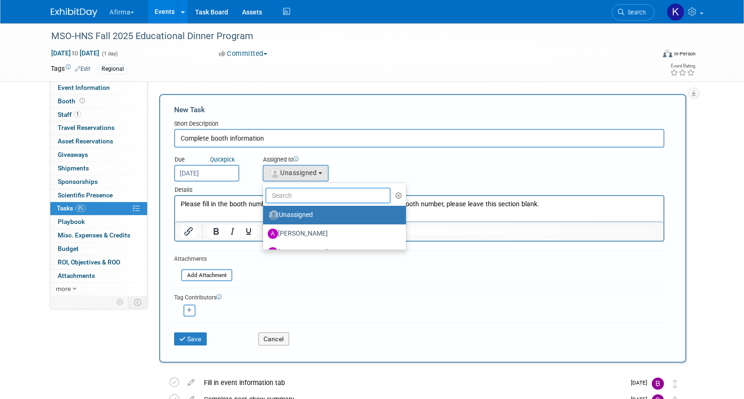
click at [290, 189] on input "text" at bounding box center [327, 196] width 125 height 16
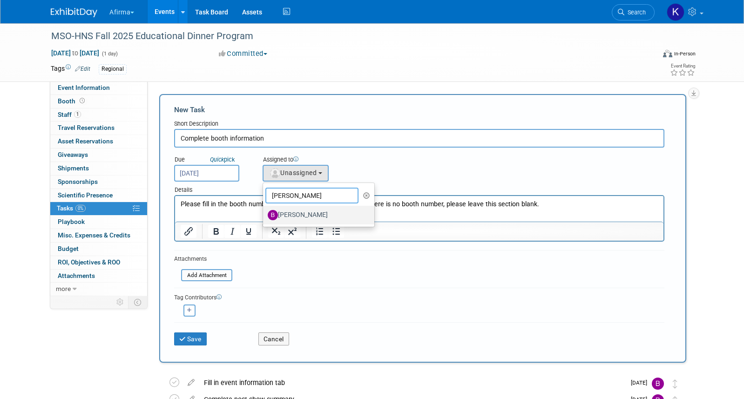
type input "barbara"
click at [301, 211] on label "[PERSON_NAME]" at bounding box center [316, 215] width 97 height 15
click at [264, 211] on input "[PERSON_NAME]" at bounding box center [261, 214] width 6 height 6
select select "760a24d3-f031-4e9f-8d15-be130a35b615"
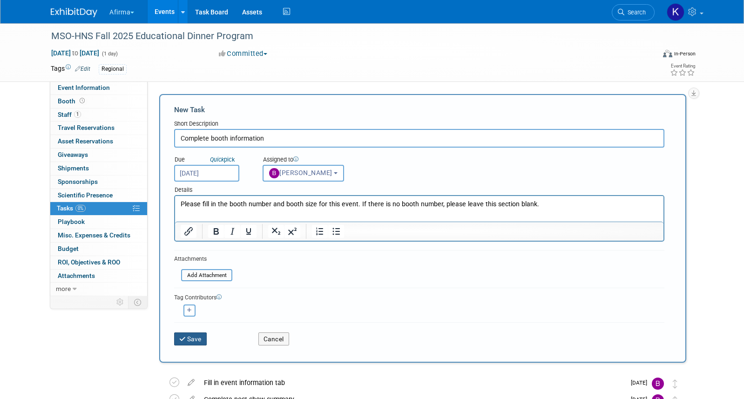
click at [189, 337] on button "Save" at bounding box center [190, 338] width 33 height 13
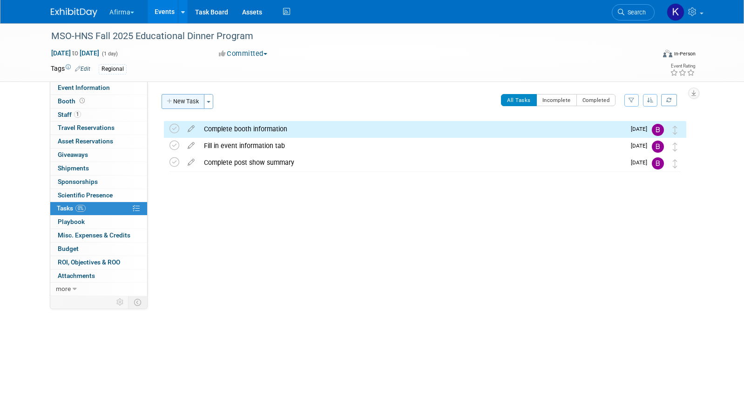
click at [186, 104] on button "New Task" at bounding box center [182, 101] width 43 height 15
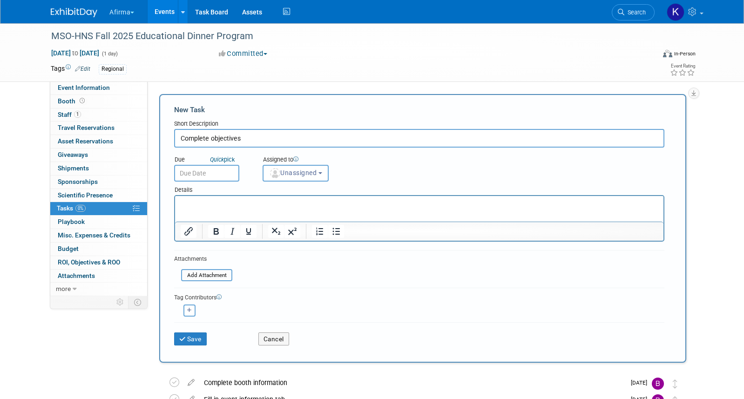
type input "Complete objectives"
click at [215, 169] on input "text" at bounding box center [206, 173] width 65 height 17
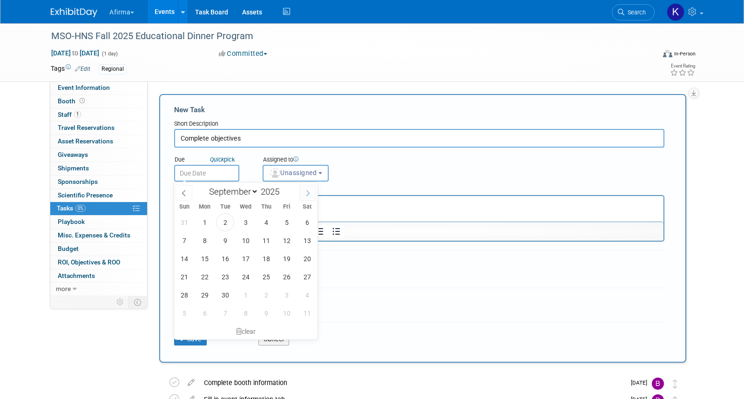
click at [306, 199] on span at bounding box center [307, 193] width 17 height 16
select select "10"
click at [202, 240] on span "3" at bounding box center [204, 240] width 18 height 18
type input "Nov 3, 2025"
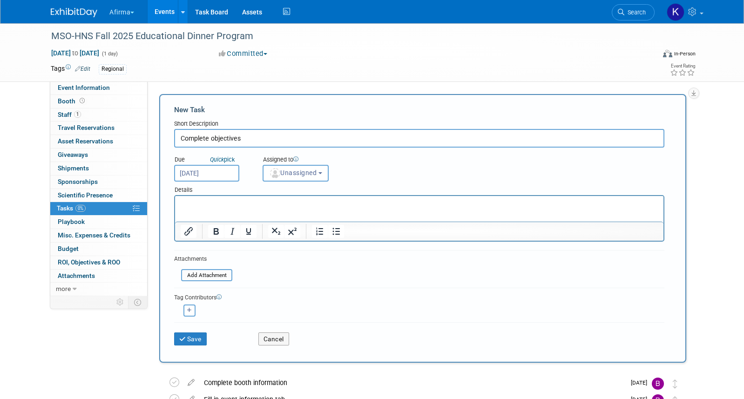
click at [198, 193] on div "Details" at bounding box center [419, 187] width 490 height 13
click at [200, 205] on p "Rich Text Area. Press ALT-0 for help." at bounding box center [419, 204] width 477 height 9
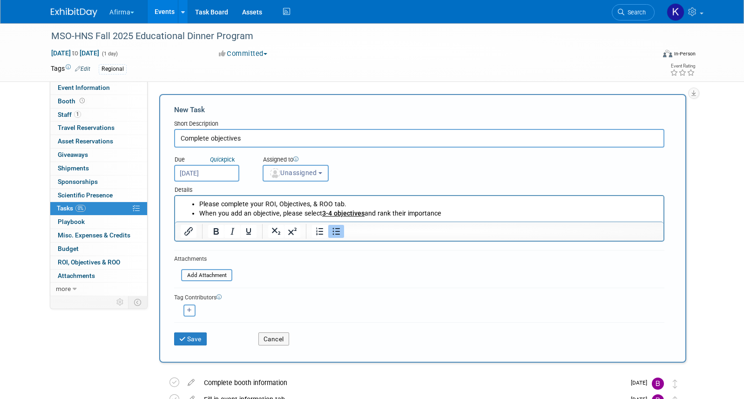
click at [313, 171] on span "Unassigned" at bounding box center [292, 172] width 47 height 7
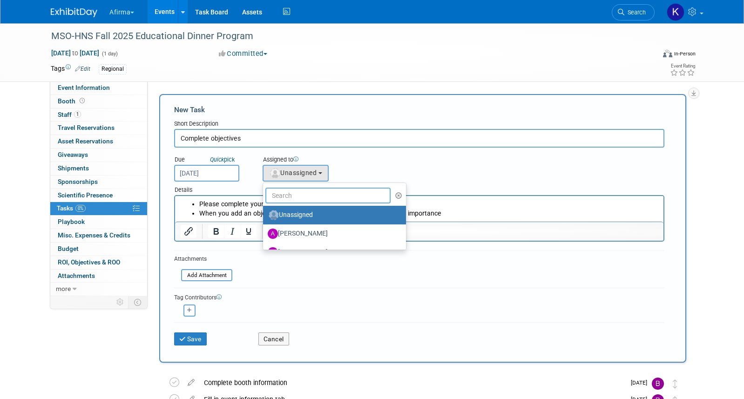
click at [313, 192] on input "text" at bounding box center [327, 196] width 125 height 16
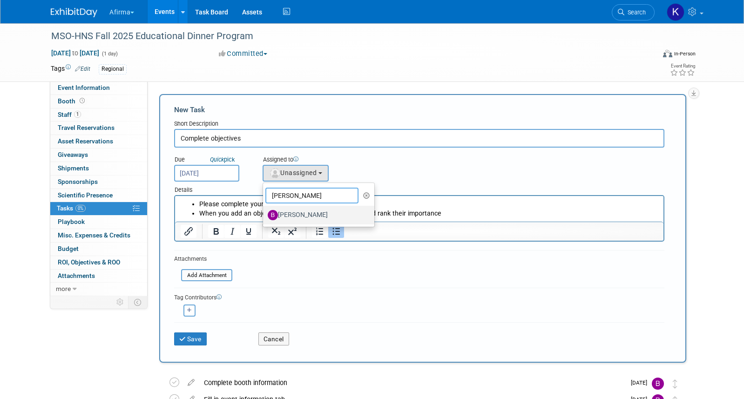
type input "barb"
click at [319, 213] on label "[PERSON_NAME]" at bounding box center [316, 215] width 97 height 15
click at [264, 213] on input "[PERSON_NAME]" at bounding box center [261, 214] width 6 height 6
select select "760a24d3-f031-4e9f-8d15-be130a35b615"
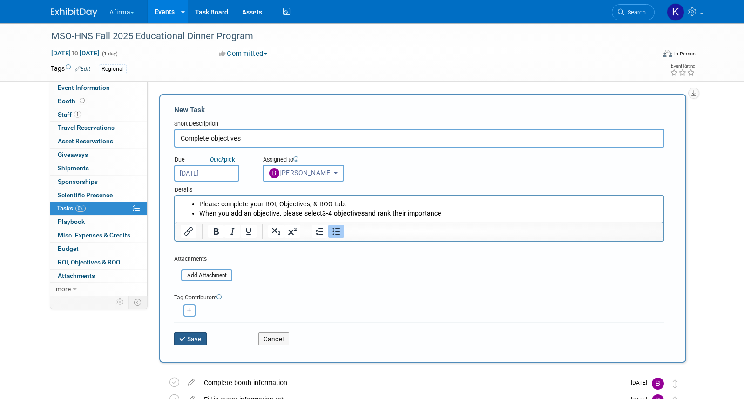
click at [190, 338] on button "Save" at bounding box center [190, 338] width 33 height 13
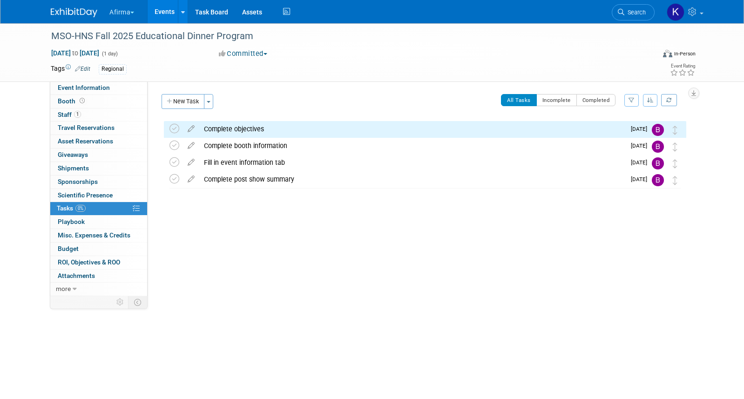
click at [167, 18] on link "Events" at bounding box center [164, 11] width 34 height 23
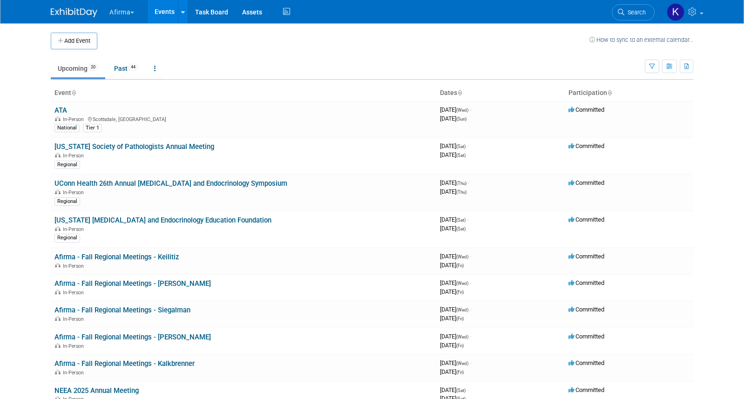
click at [171, 14] on link "Events" at bounding box center [164, 11] width 34 height 23
click at [60, 113] on link "ATA" at bounding box center [60, 110] width 13 height 8
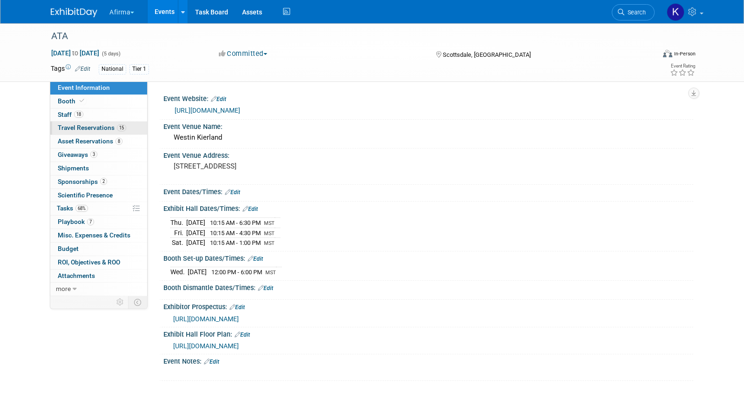
click at [87, 128] on span "Travel Reservations 15" at bounding box center [92, 127] width 68 height 7
